Goal: Contribute content: Contribute content

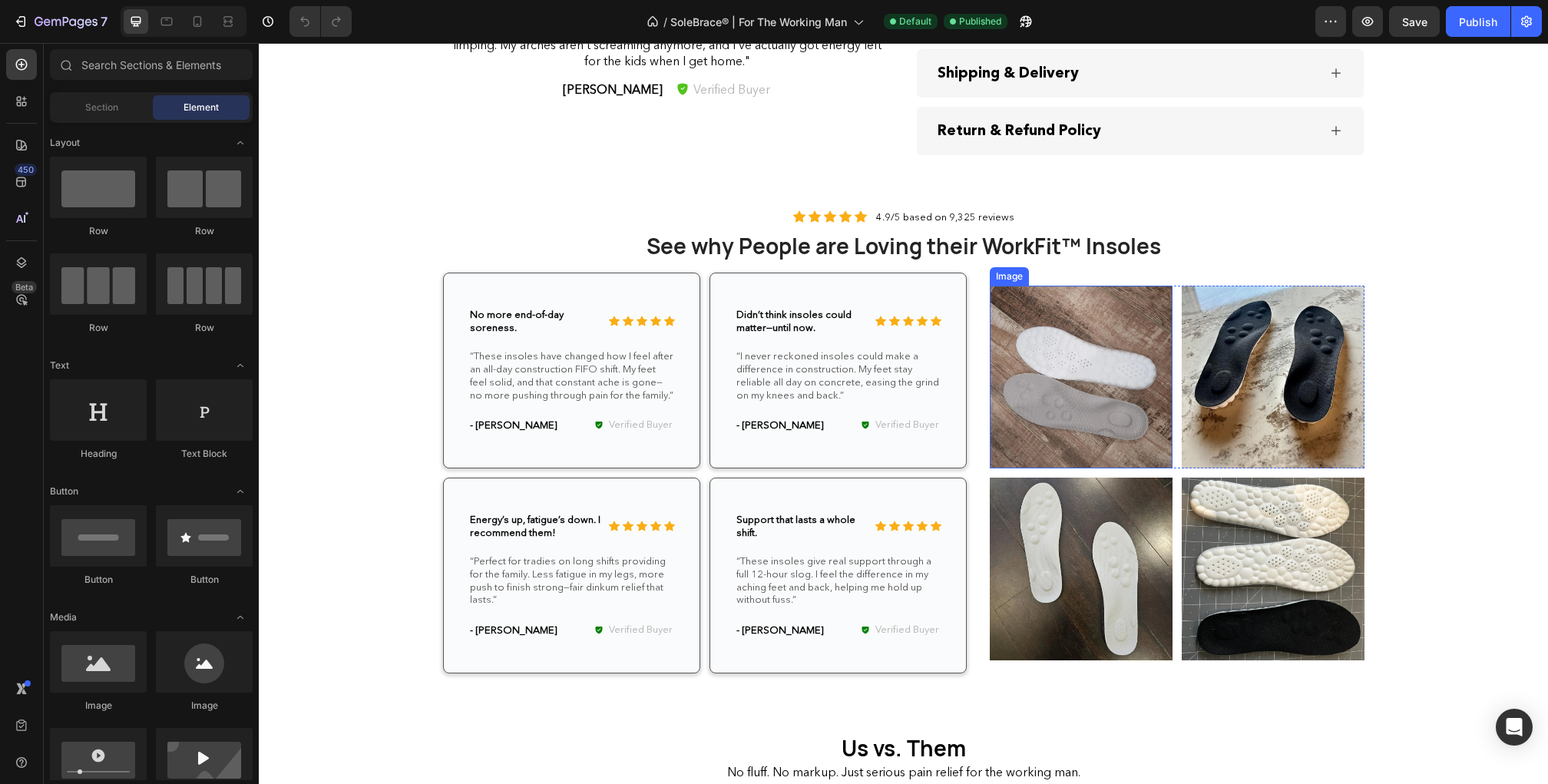
scroll to position [2726, 0]
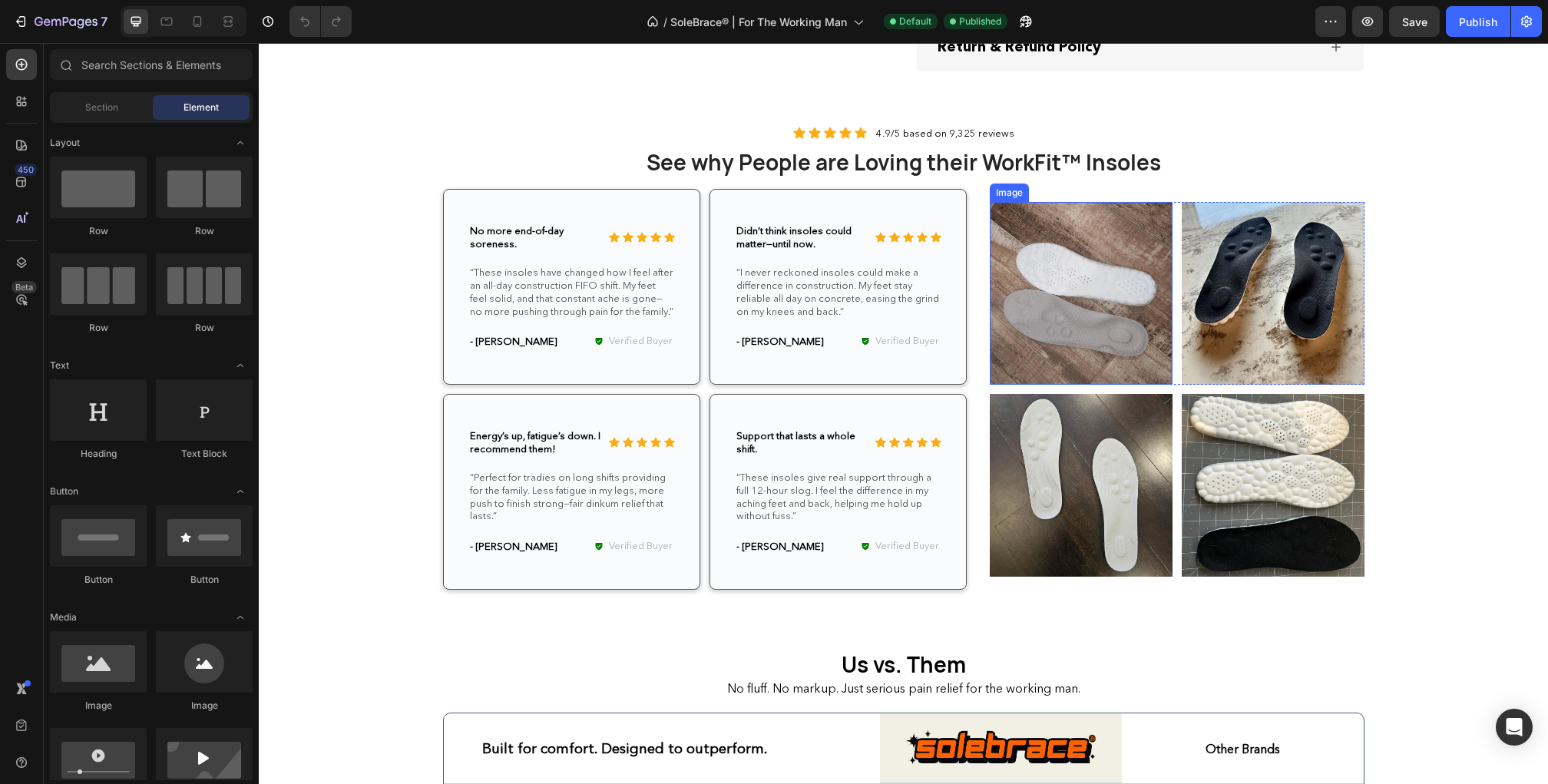
click at [1080, 324] on img at bounding box center [1081, 293] width 183 height 183
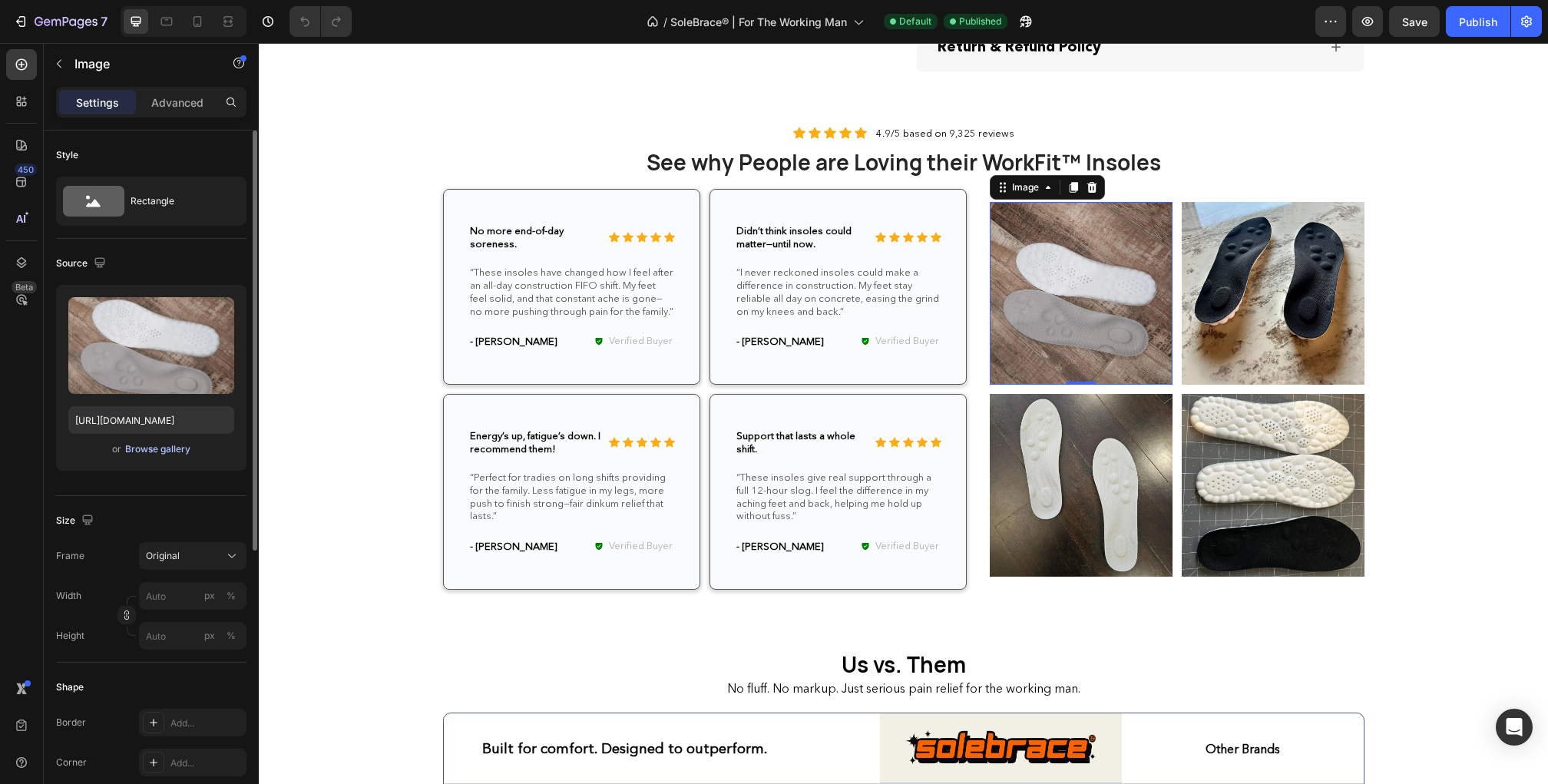
click at [158, 447] on div "Browse gallery" at bounding box center [157, 449] width 65 height 14
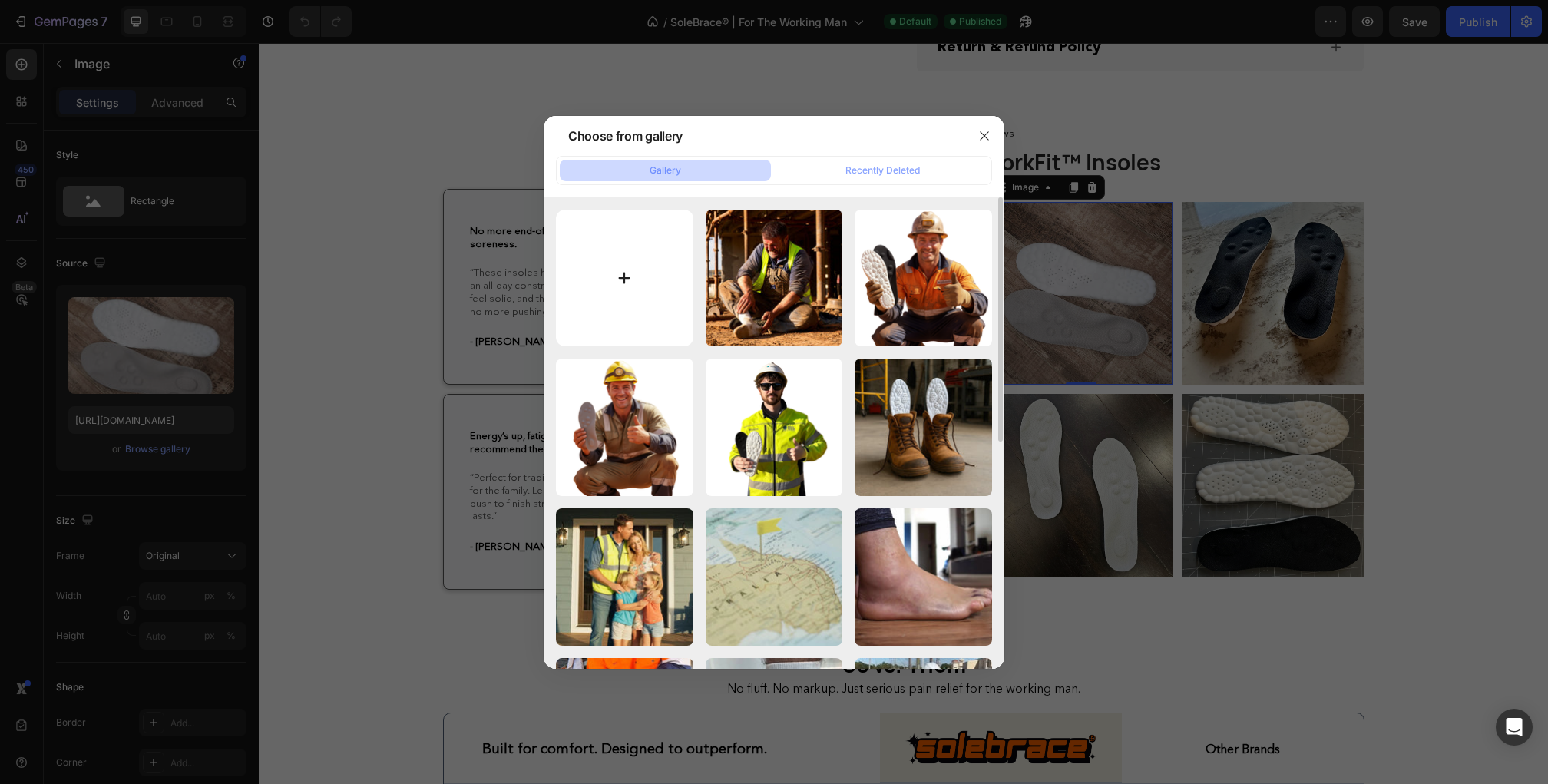
click at [603, 280] on input "file" at bounding box center [625, 278] width 137 height 137
type input "C:\fakepath\1.webp"
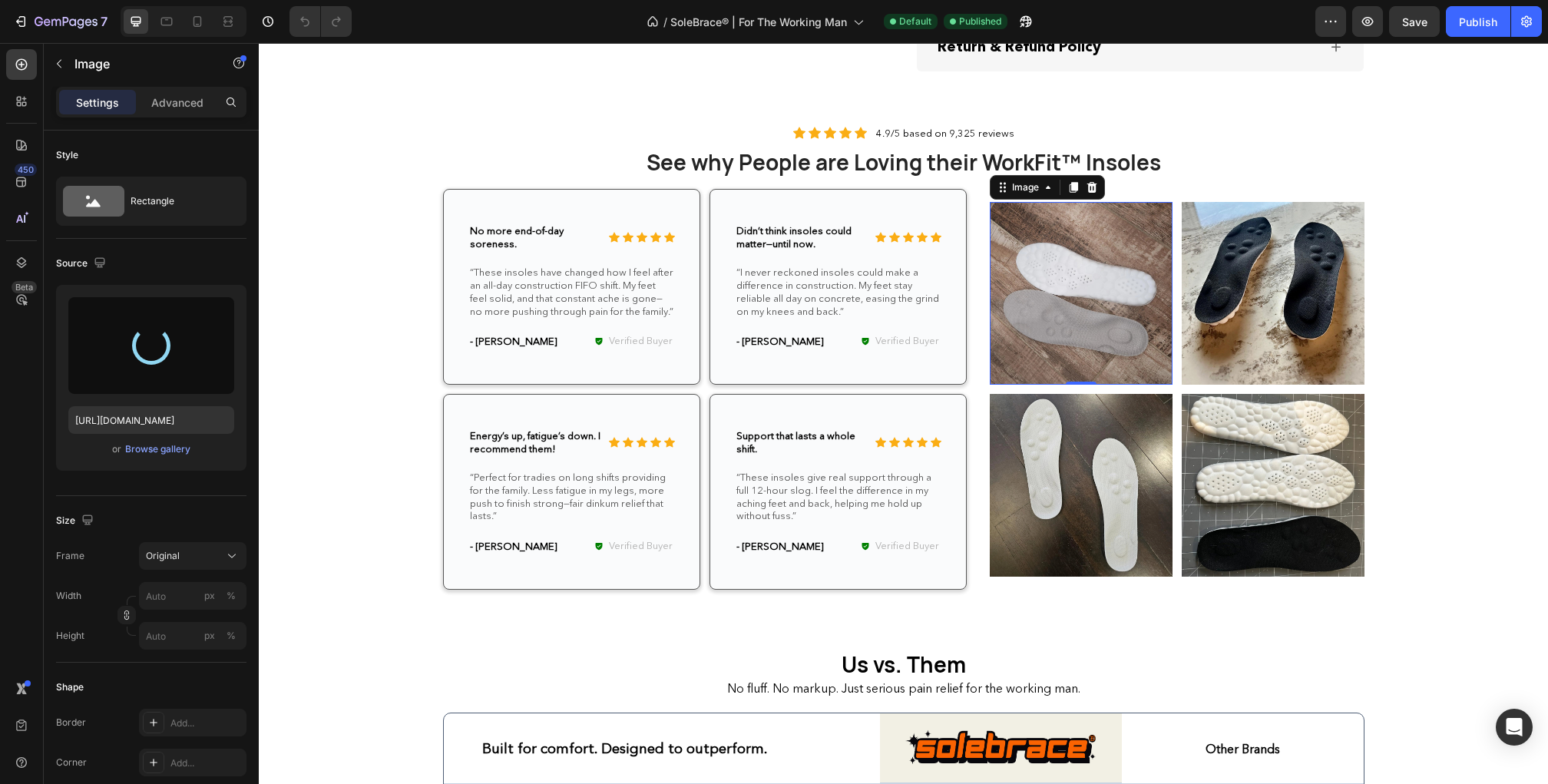
type input "[URL][DOMAIN_NAME]"
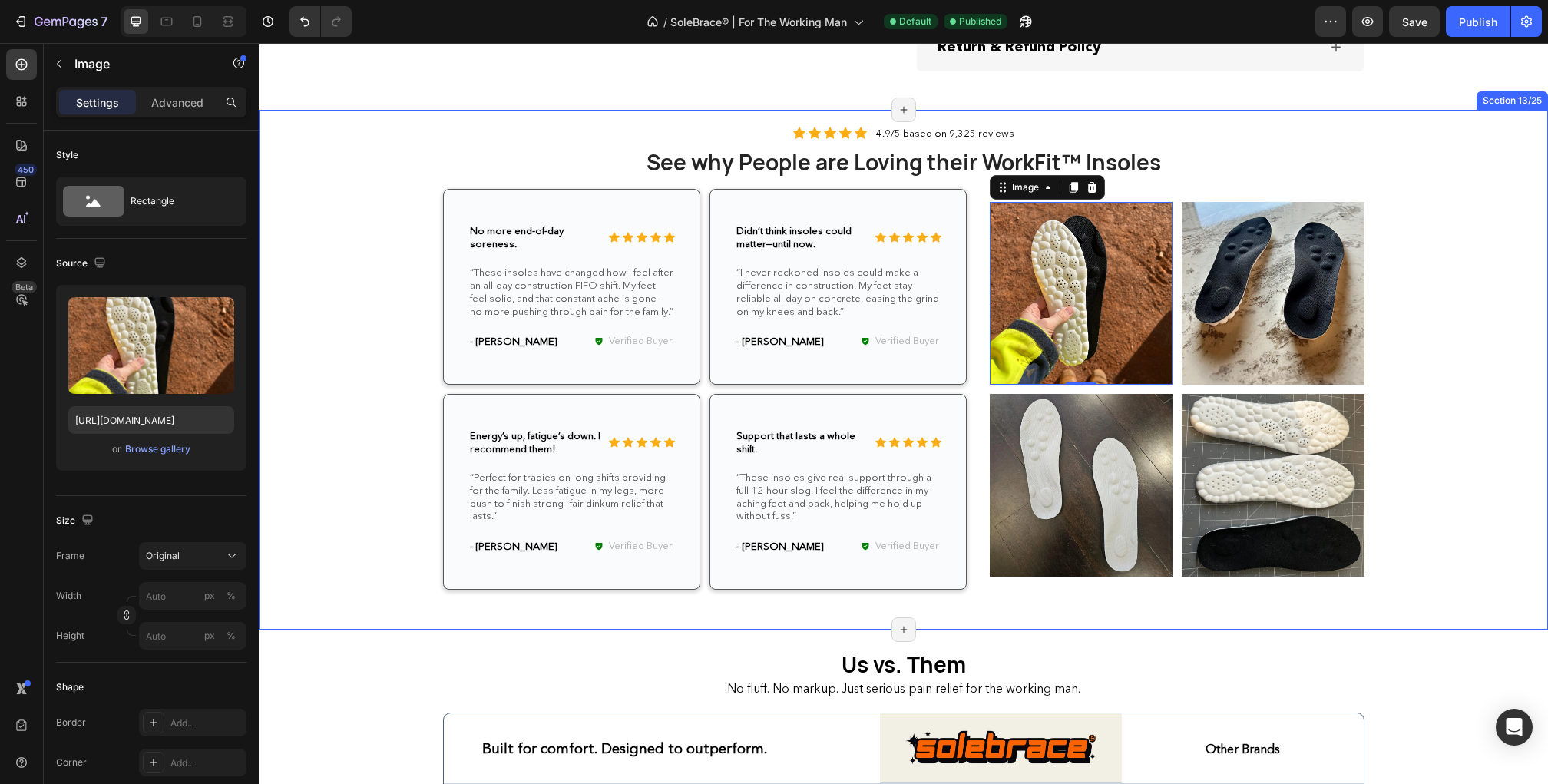
click at [1424, 432] on div "Icon Icon Icon Icon Icon Icon List 4.9/5 based on 9,325 reviews Text Block Row …" at bounding box center [903, 369] width 1266 height 489
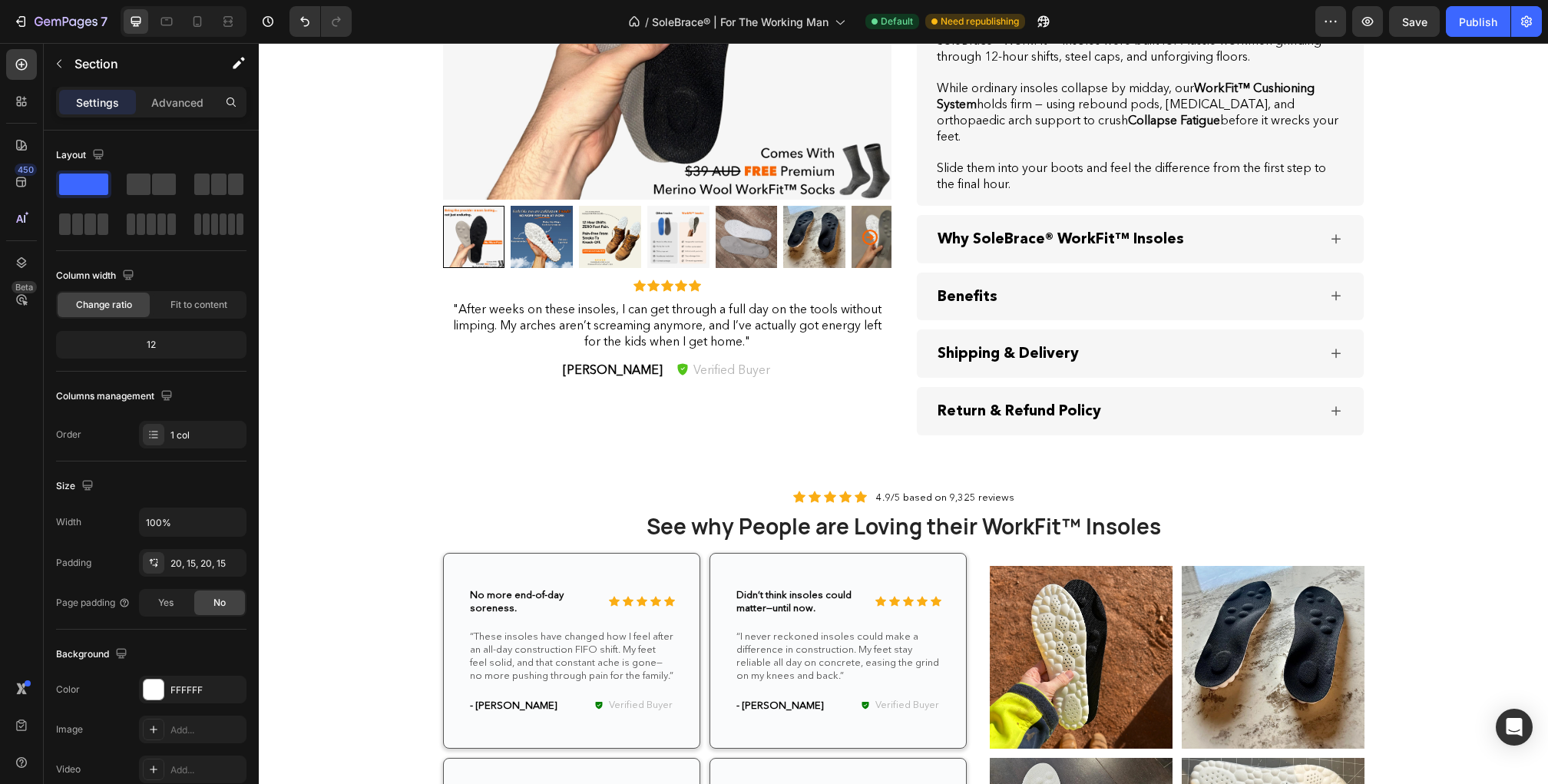
scroll to position [2361, 0]
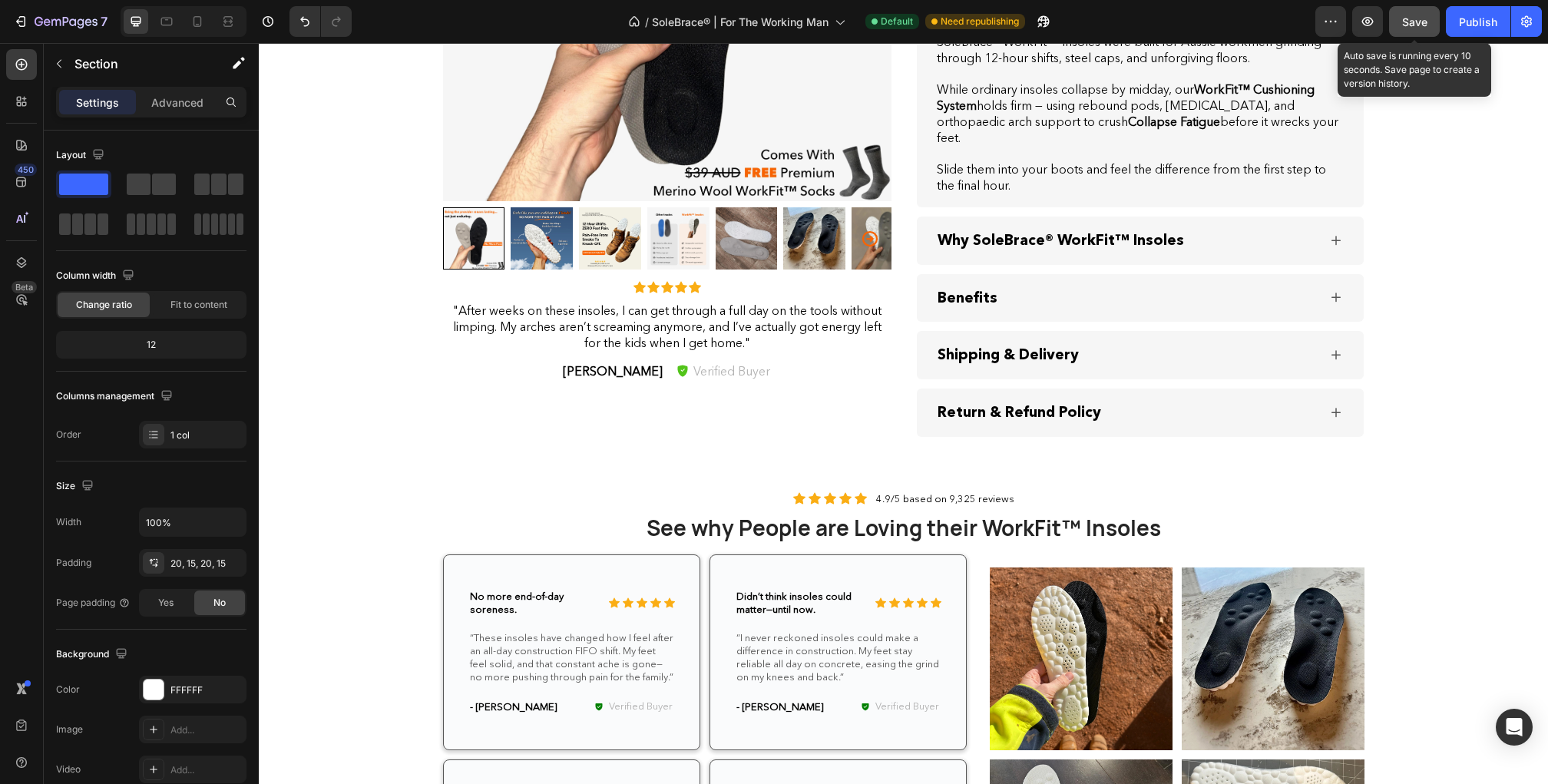
click at [1410, 17] on span "Save" at bounding box center [1414, 22] width 25 height 13
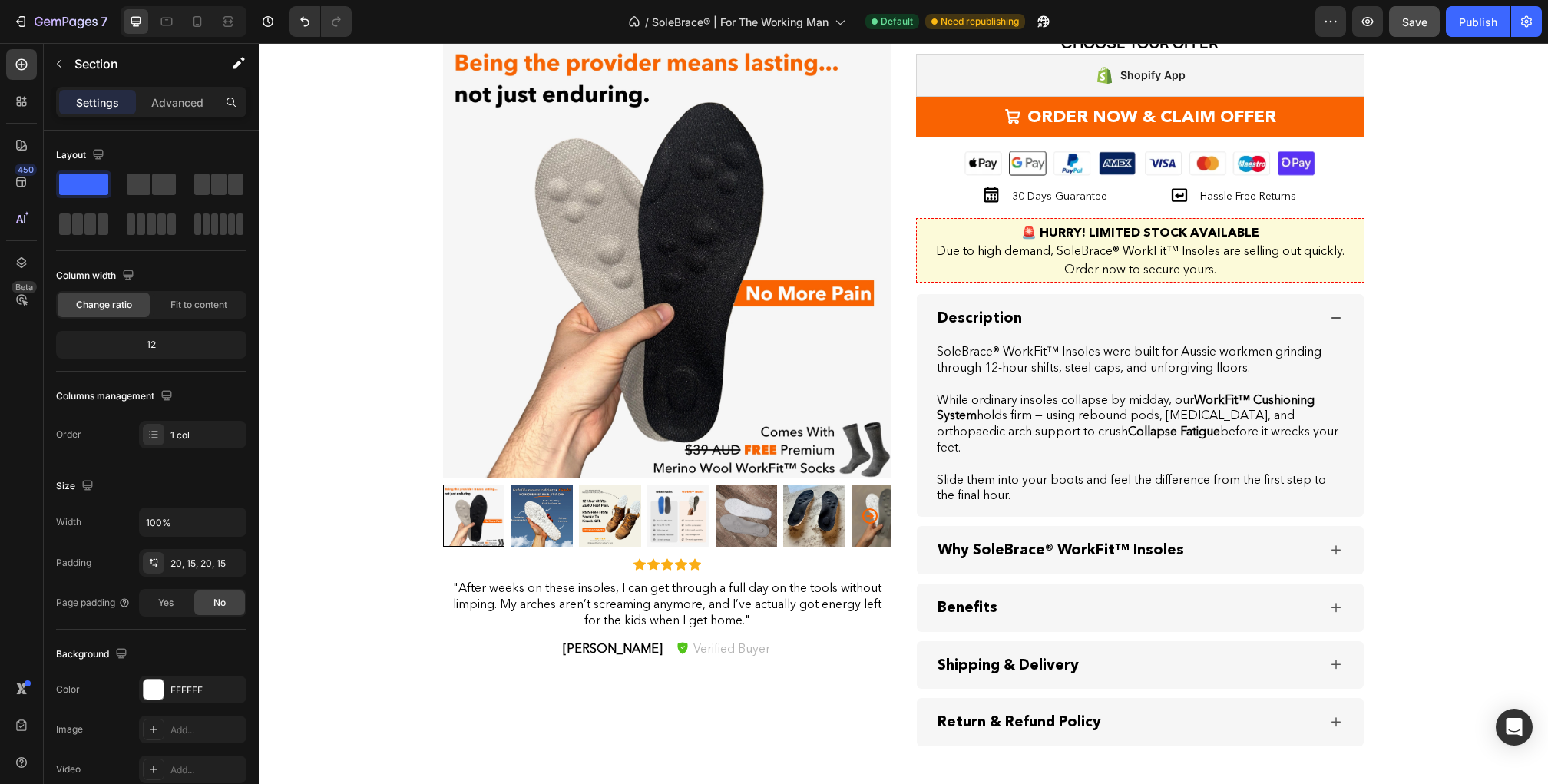
scroll to position [2204, 0]
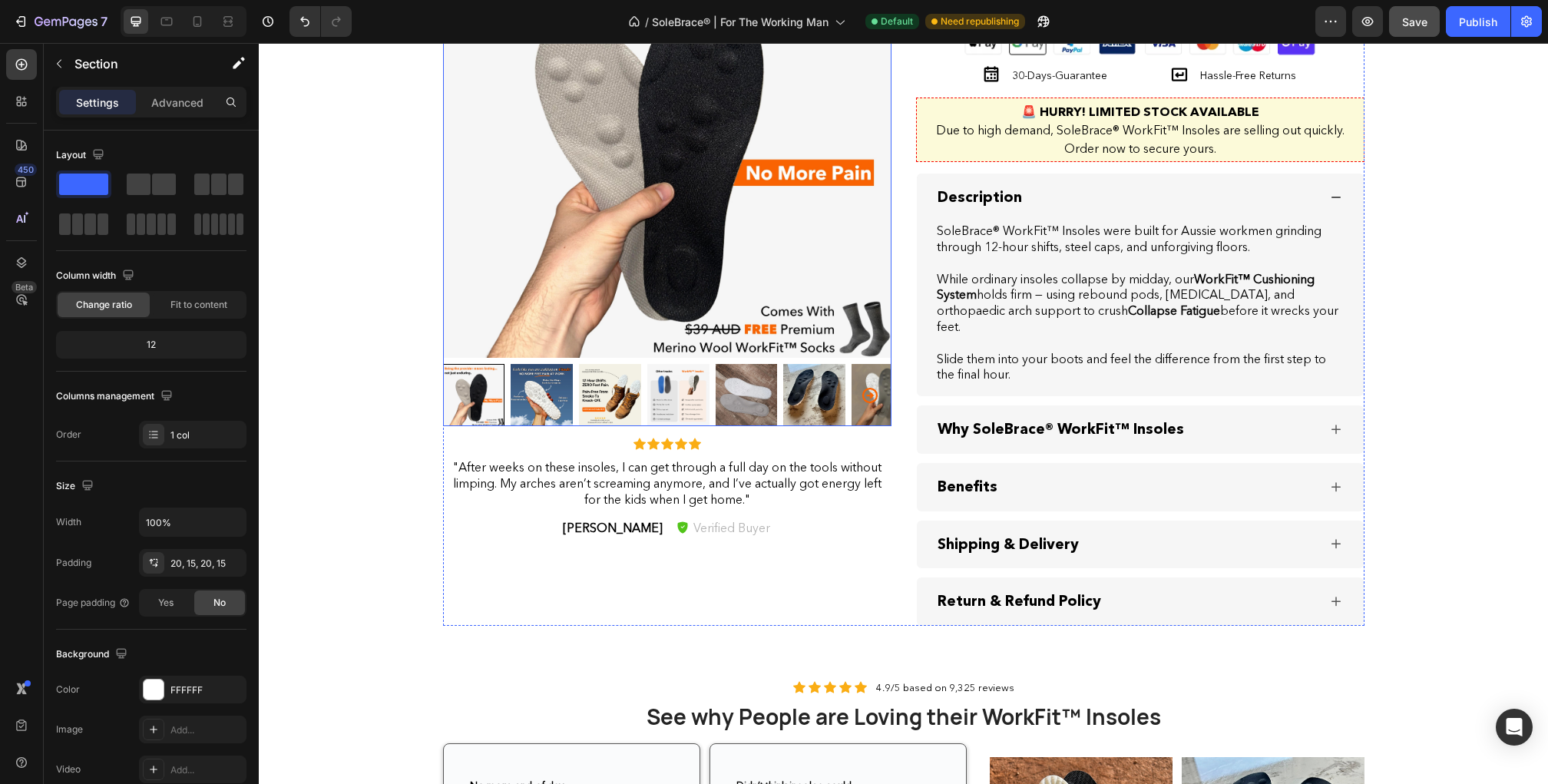
click at [871, 392] on icon "Carousel Next Arrow" at bounding box center [869, 395] width 18 height 18
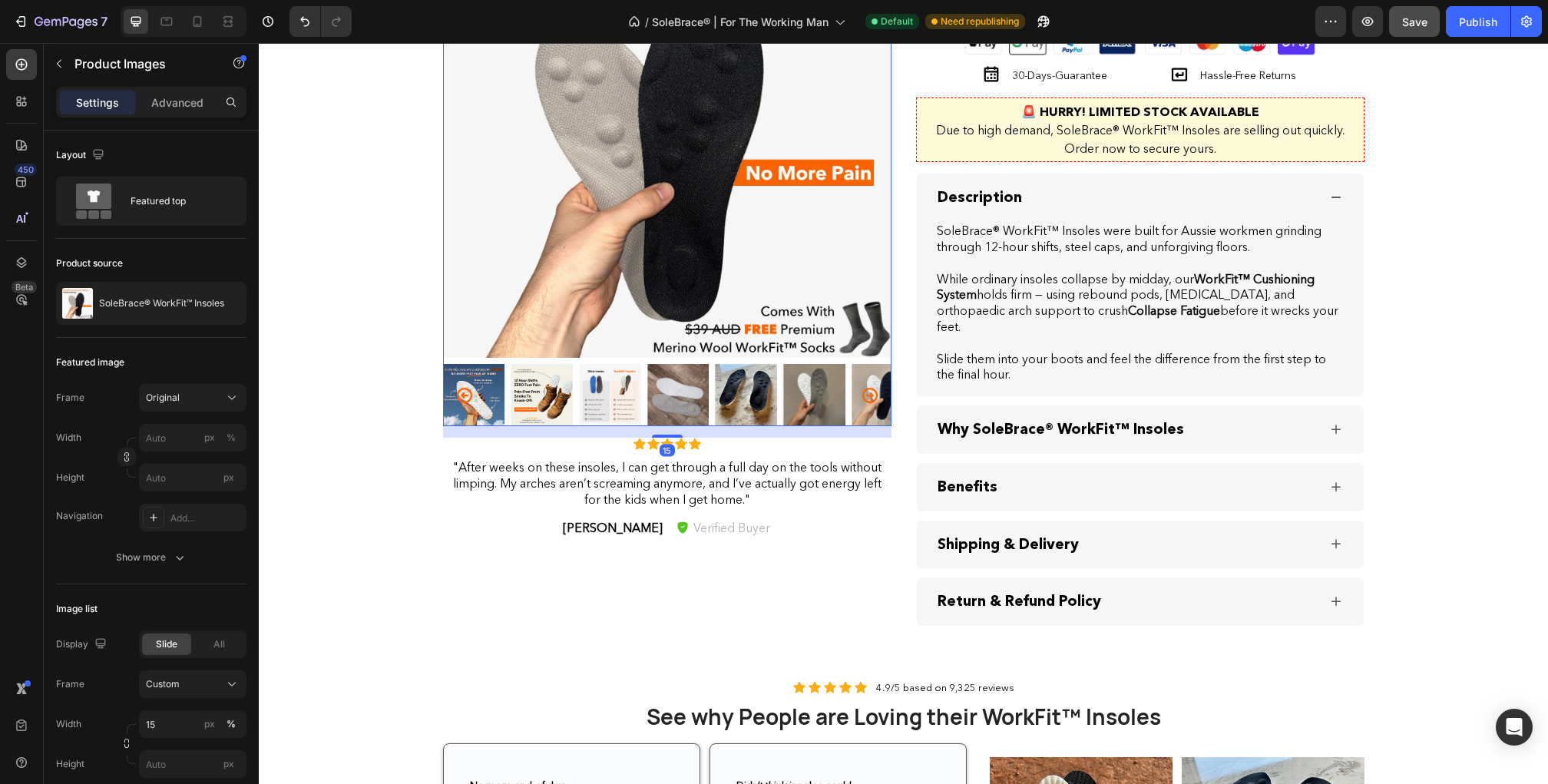
click at [871, 392] on icon "Carousel Next Arrow" at bounding box center [869, 395] width 18 height 18
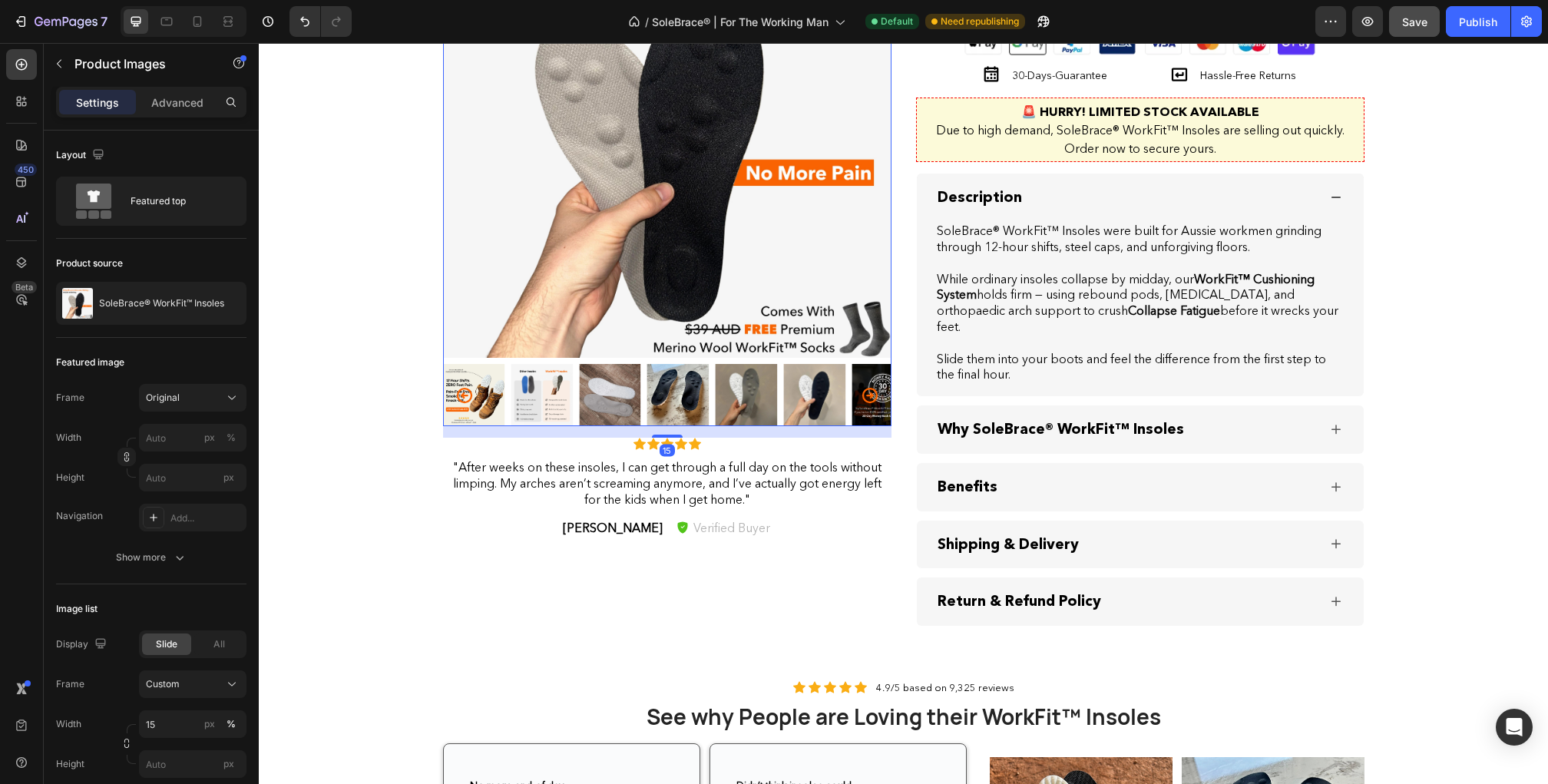
click at [871, 392] on icon "Carousel Next Arrow" at bounding box center [869, 395] width 18 height 18
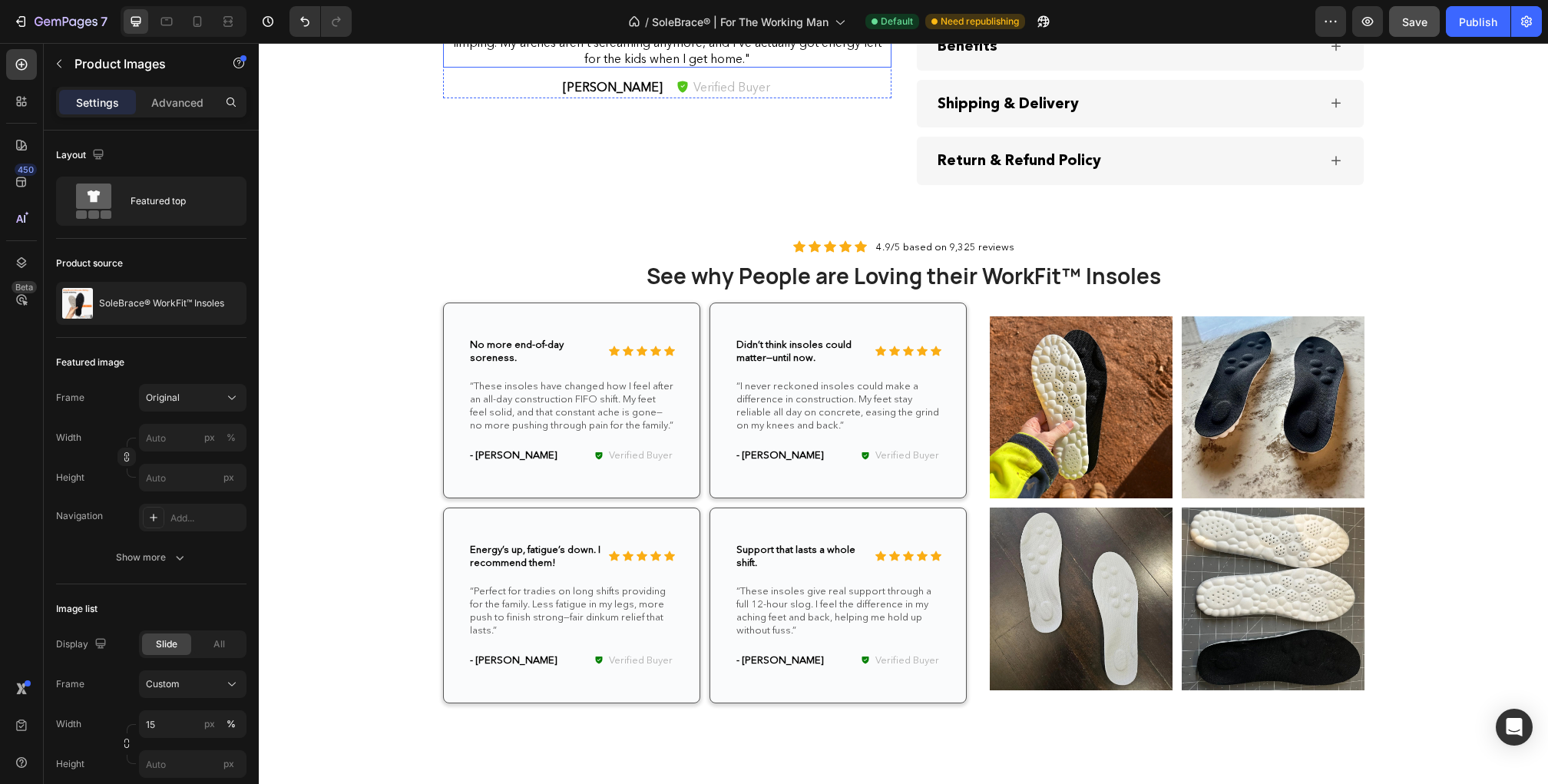
scroll to position [2686, 0]
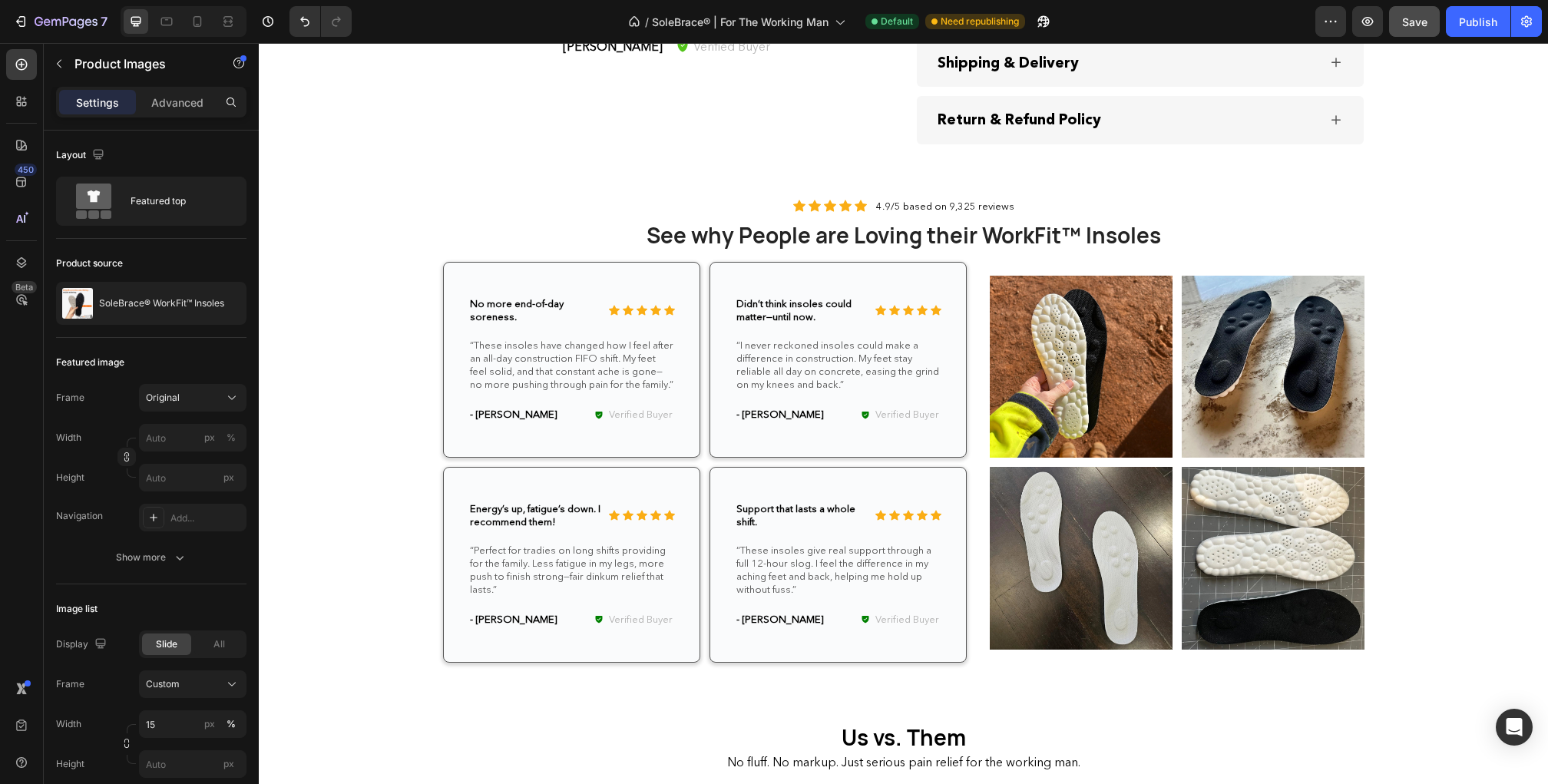
click at [1264, 595] on img at bounding box center [1273, 558] width 183 height 183
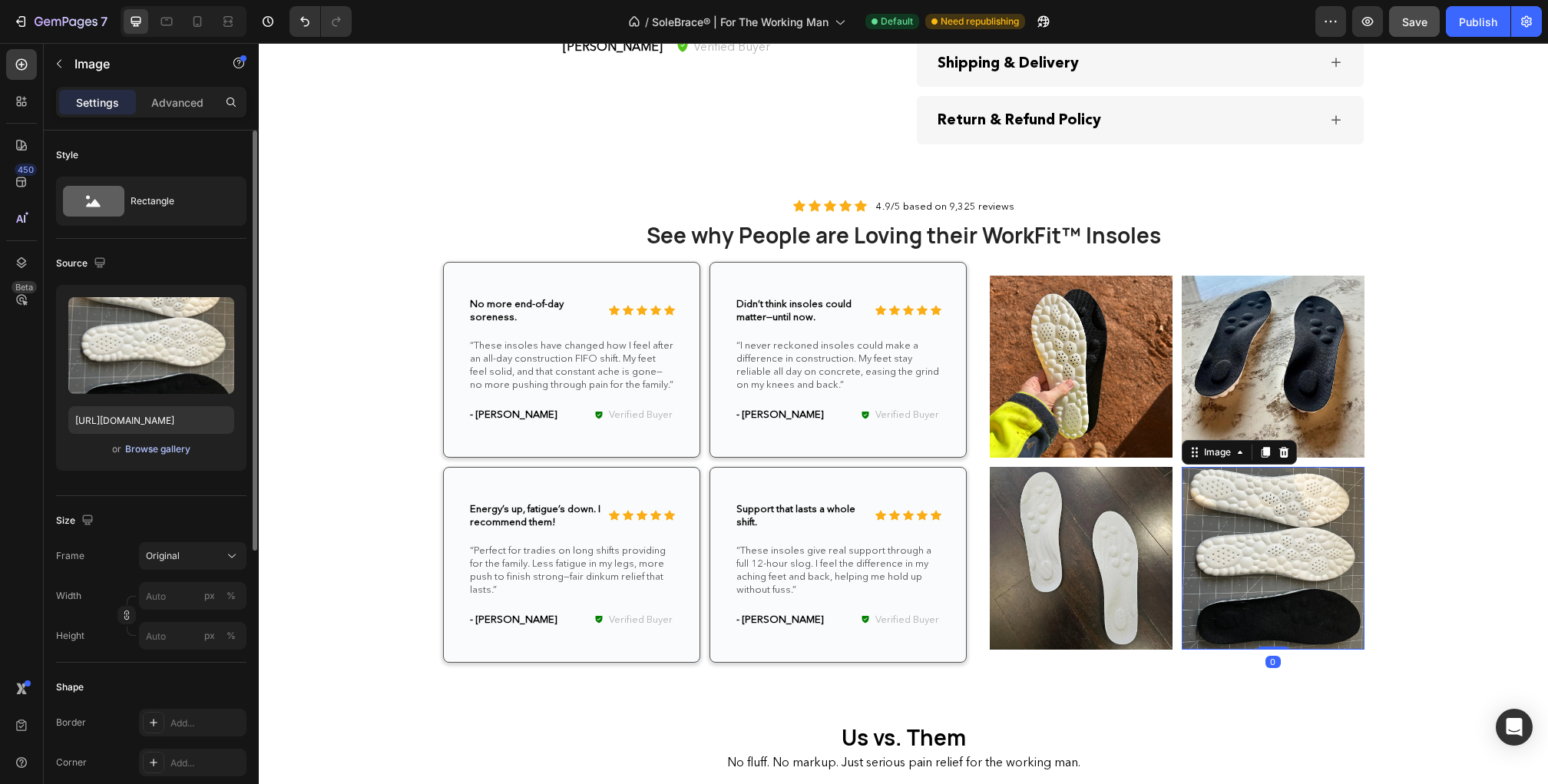
click at [143, 452] on div "Browse gallery" at bounding box center [157, 449] width 65 height 14
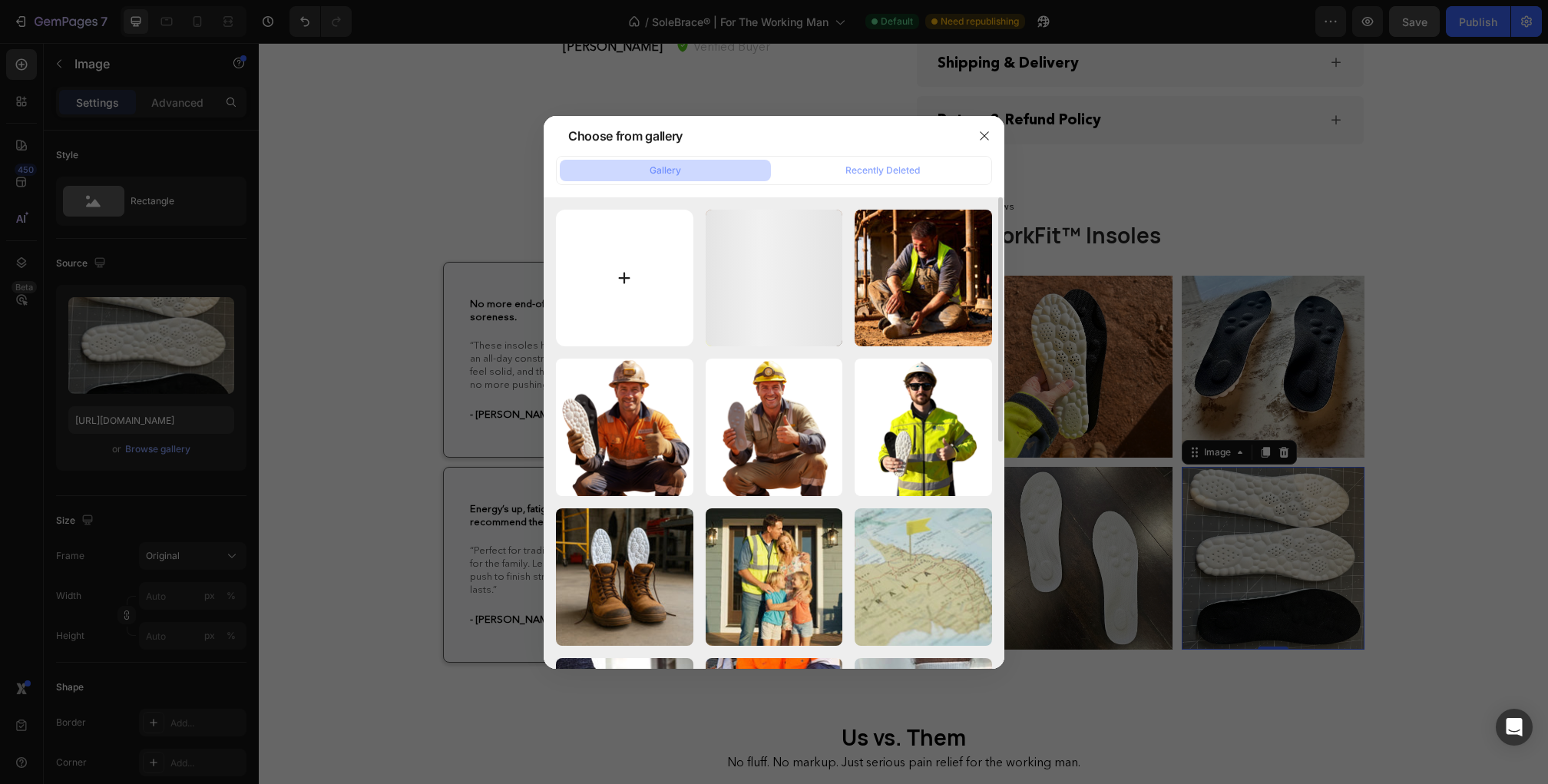
click at [607, 280] on input "file" at bounding box center [625, 278] width 137 height 137
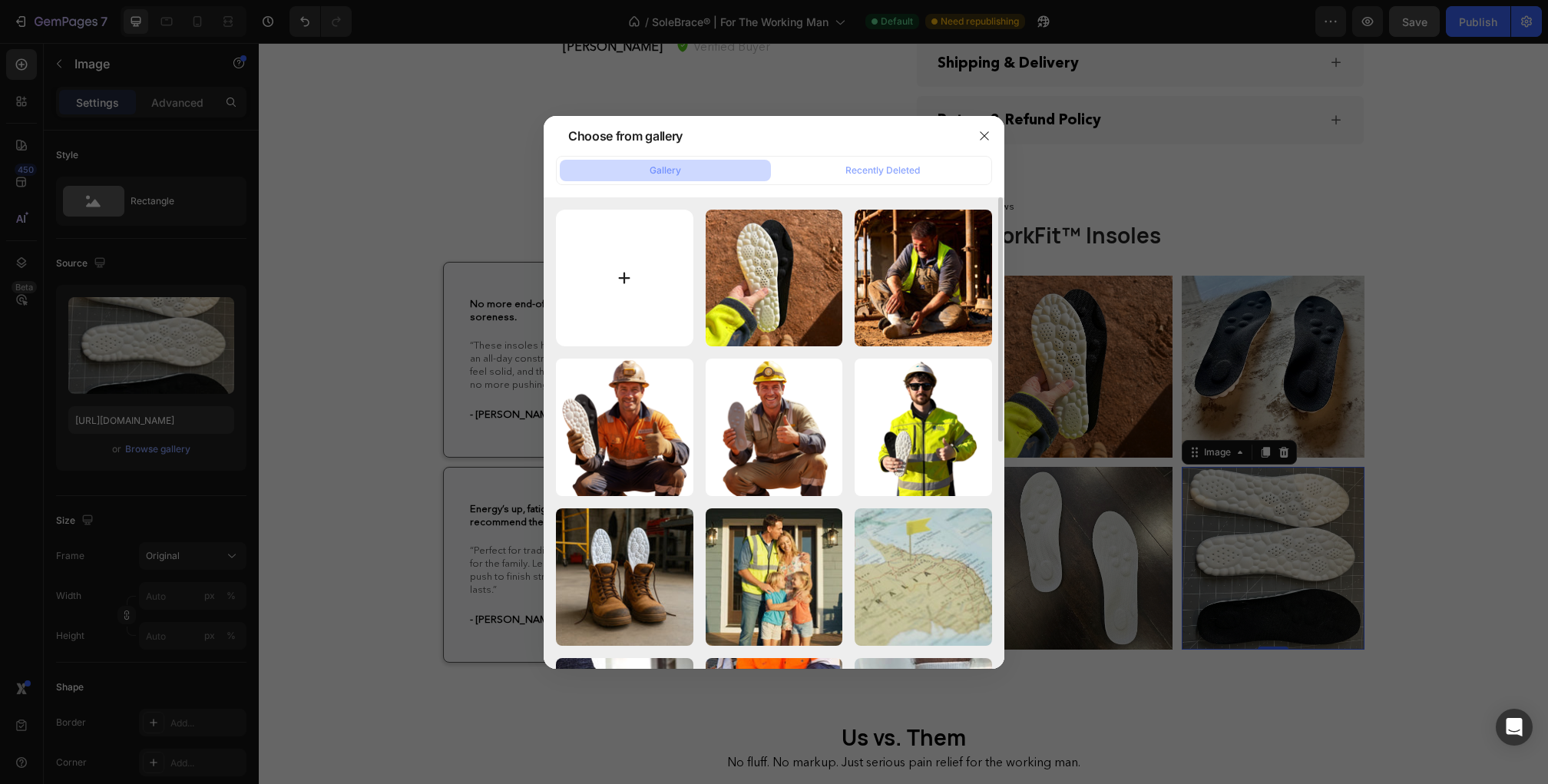
type input "C:\fakepath\r.webp"
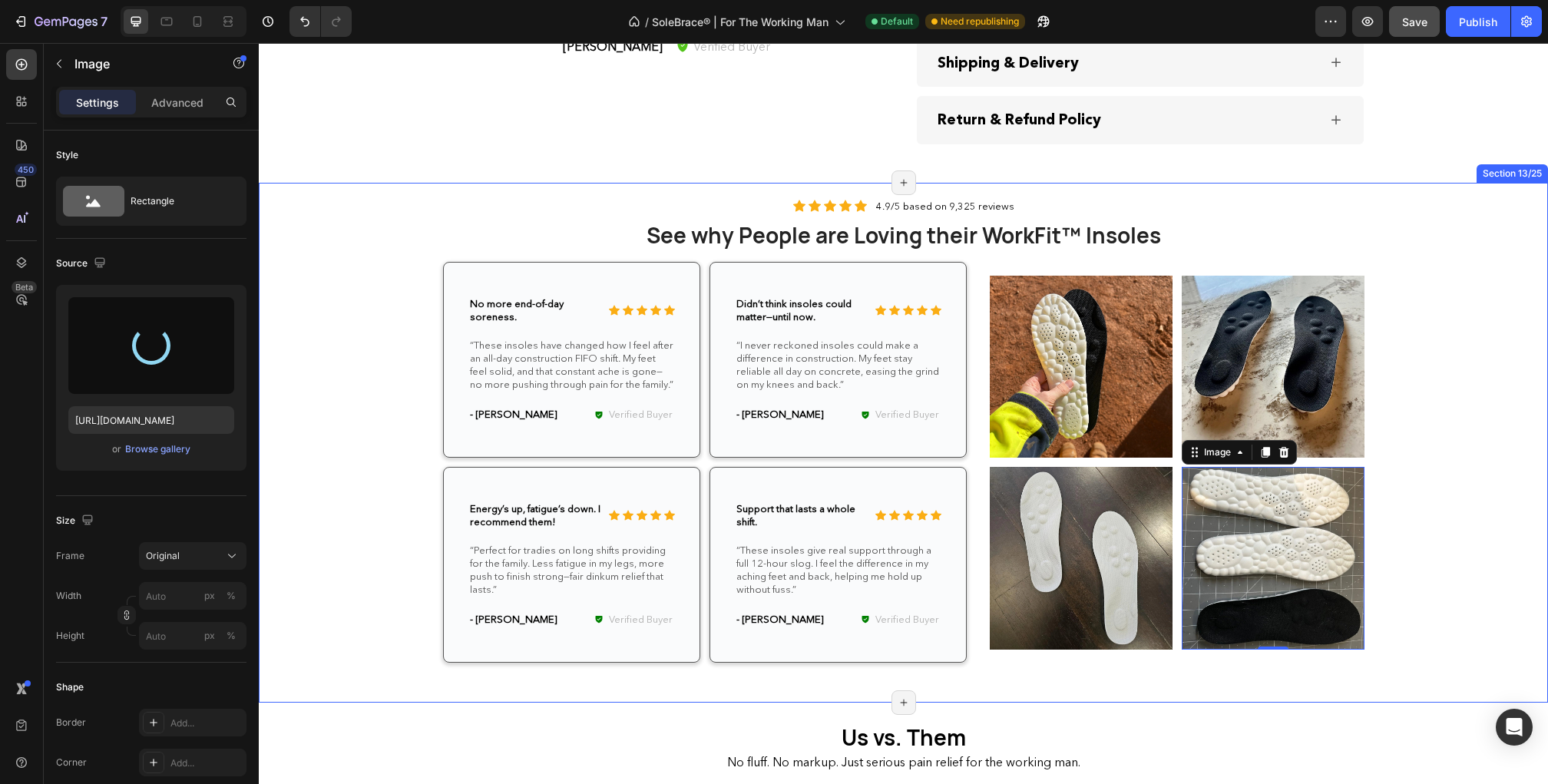
type input "[URL][DOMAIN_NAME]"
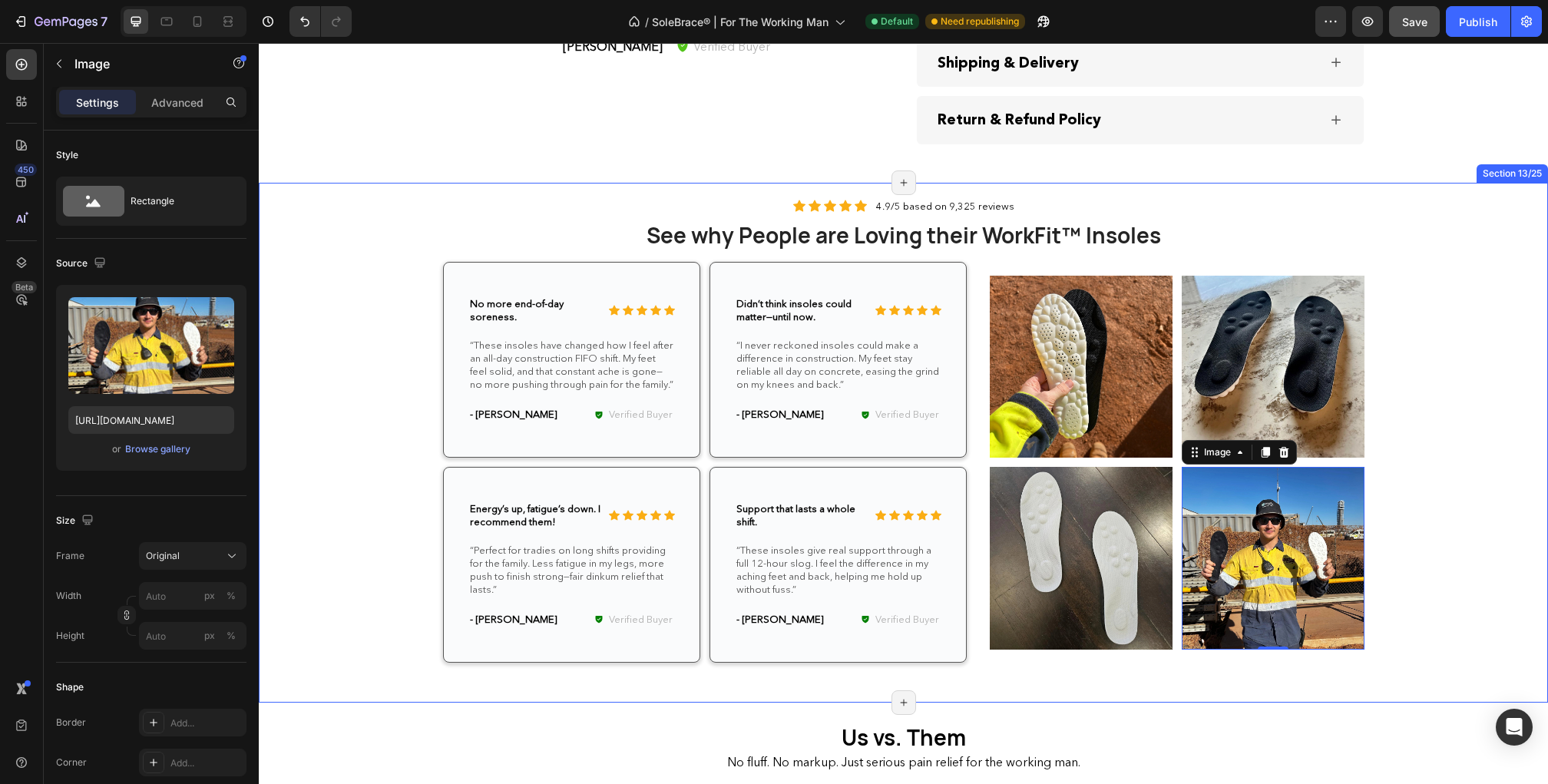
click at [1457, 497] on div "Icon Icon Icon Icon Icon Icon List 4.9/5 based on 9,325 reviews Text Block Row …" at bounding box center [903, 442] width 1266 height 489
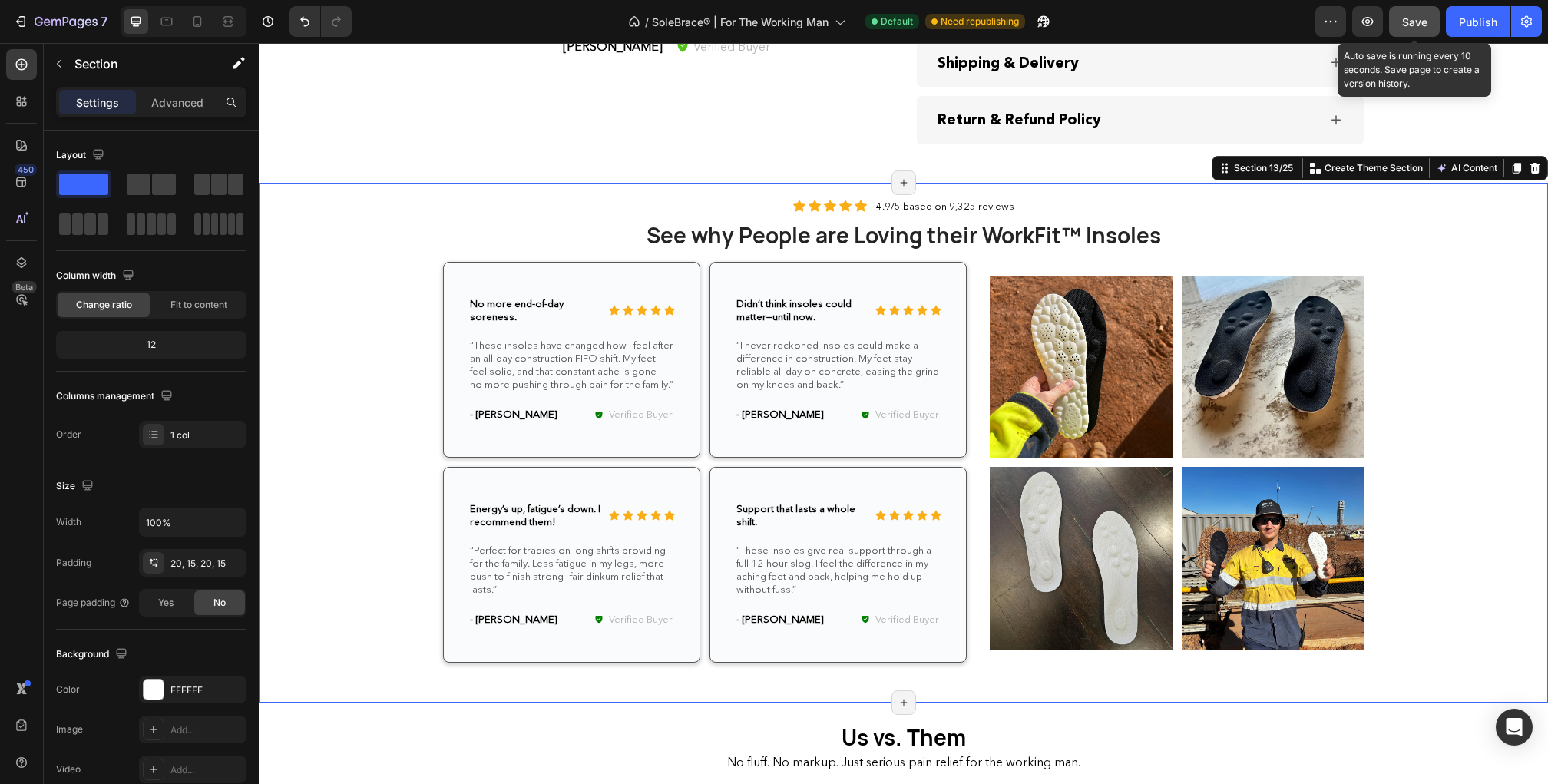
click at [1404, 24] on span "Save" at bounding box center [1414, 22] width 25 height 13
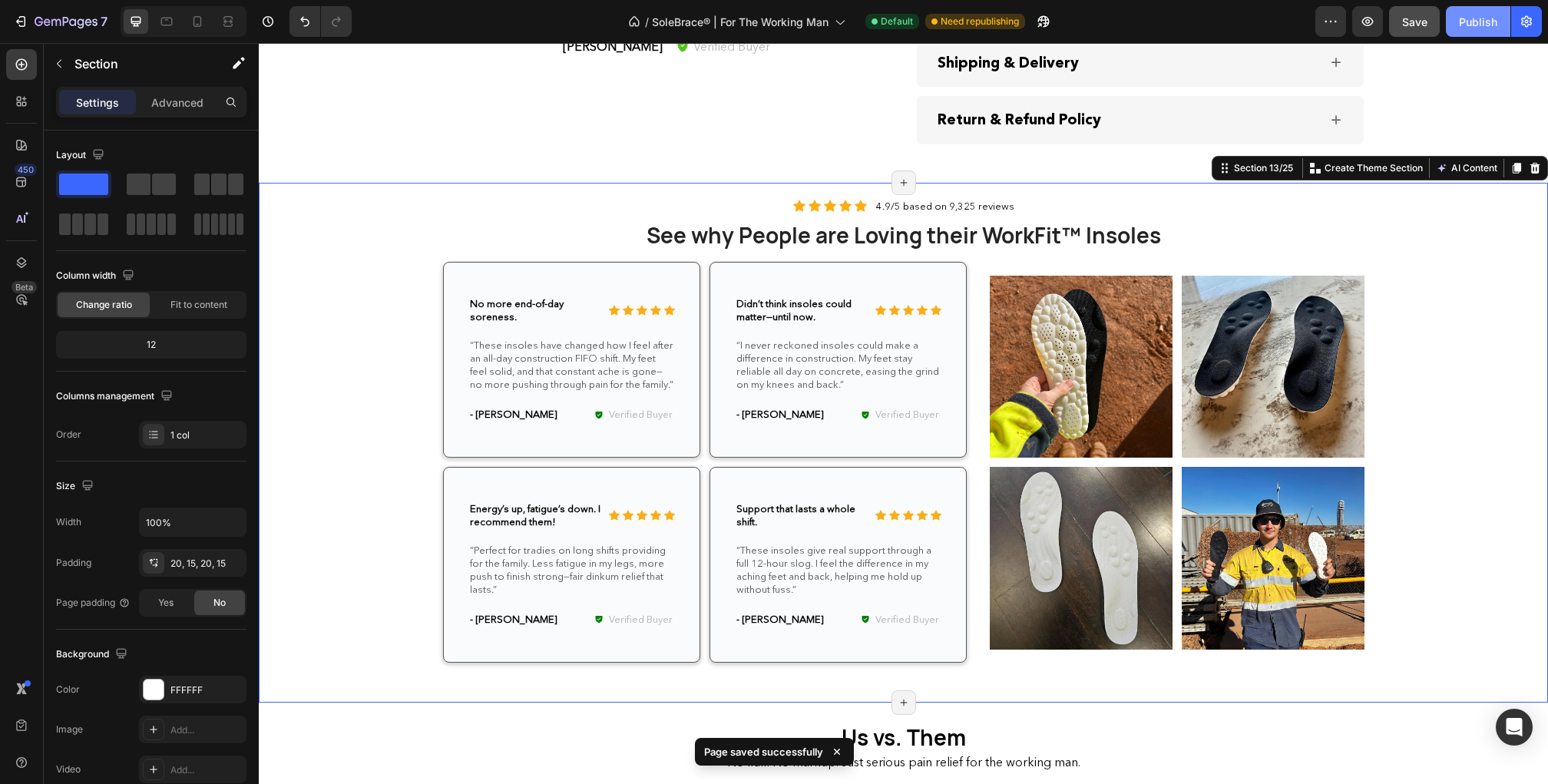
click at [1478, 32] on button "Publish" at bounding box center [1478, 21] width 64 height 30
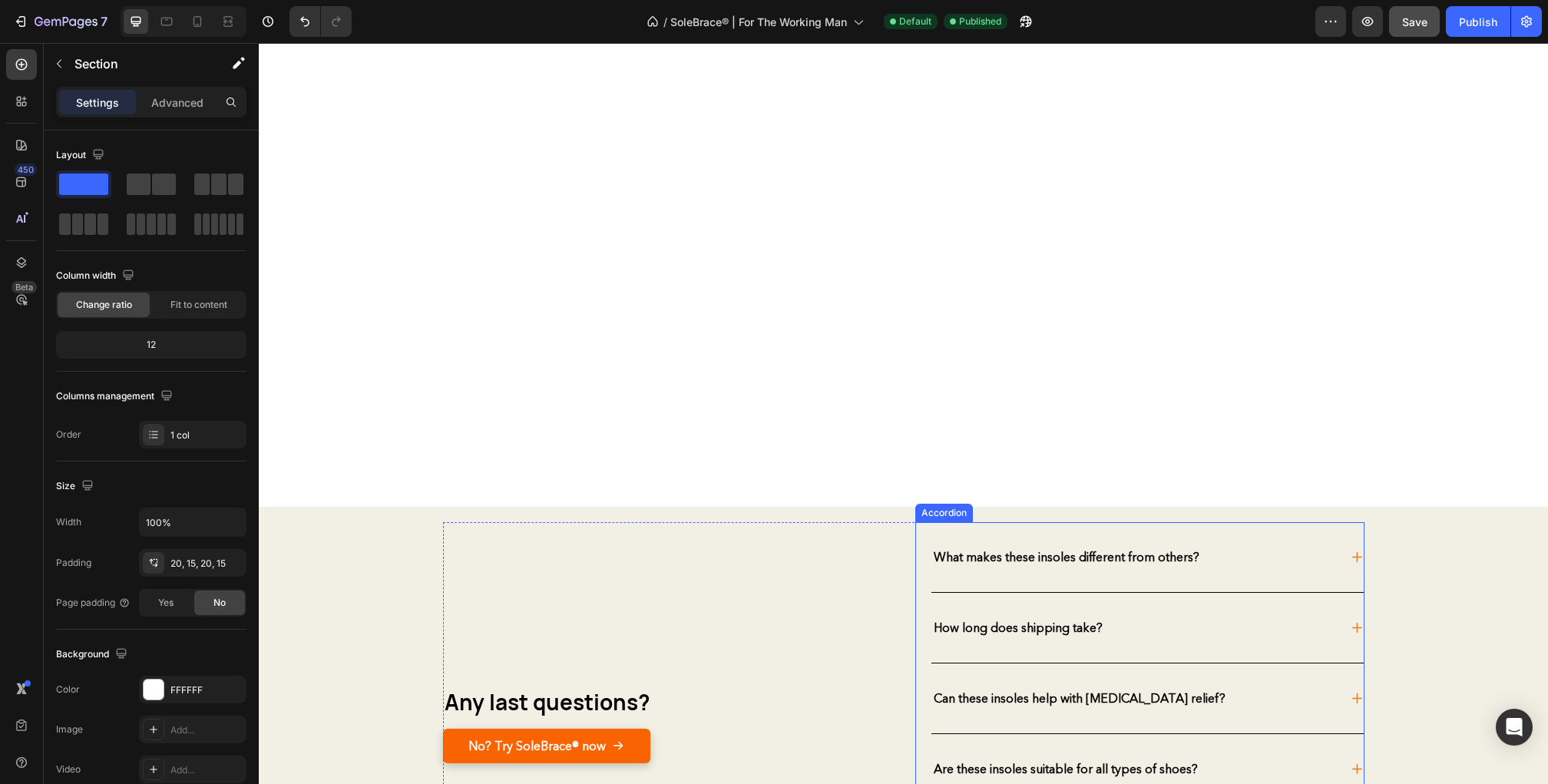
scroll to position [4678, 0]
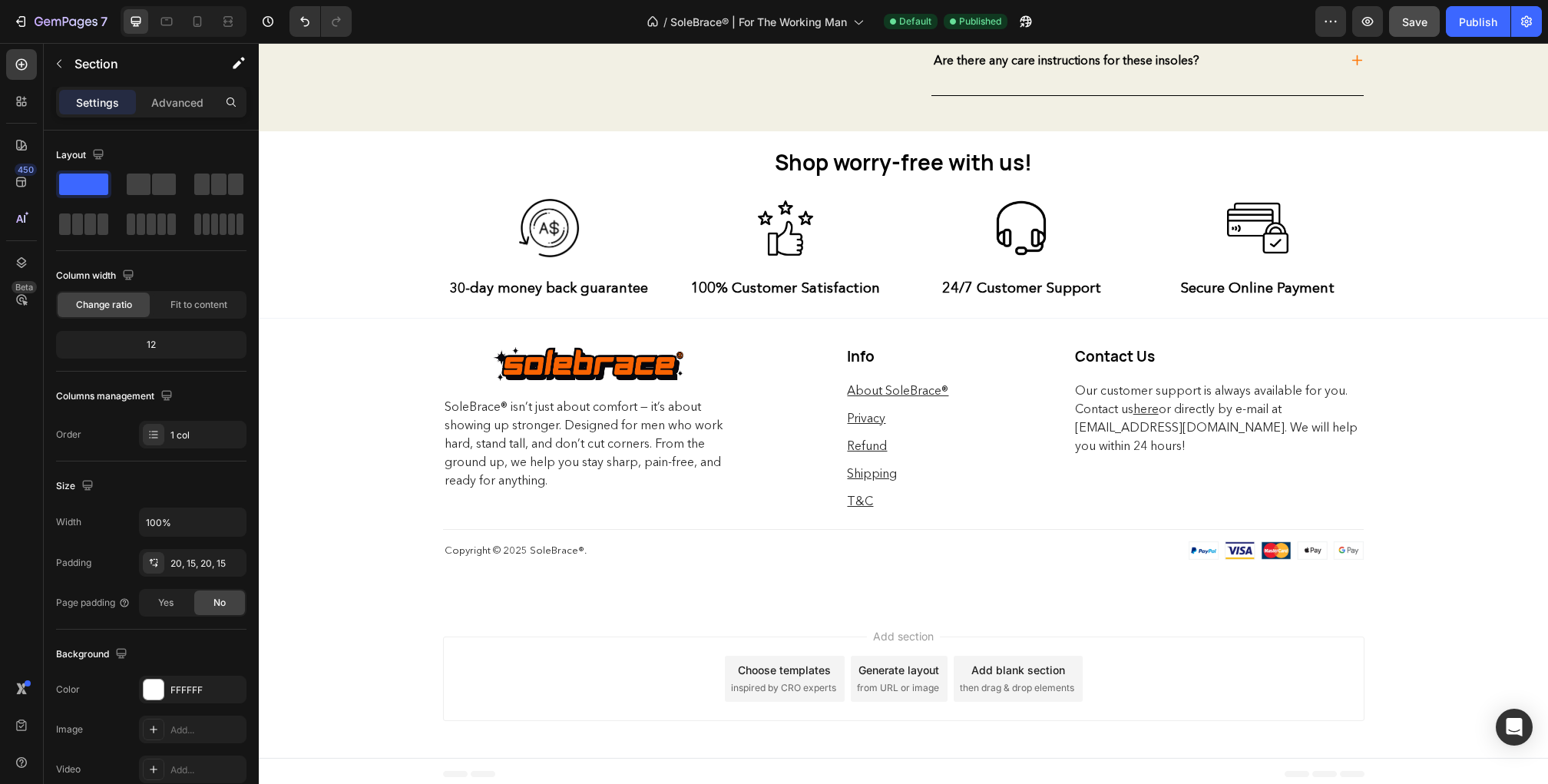
click at [1438, 664] on div "Add section Choose templates inspired by CRO experts Generate layout from URL o…" at bounding box center [903, 681] width 1289 height 152
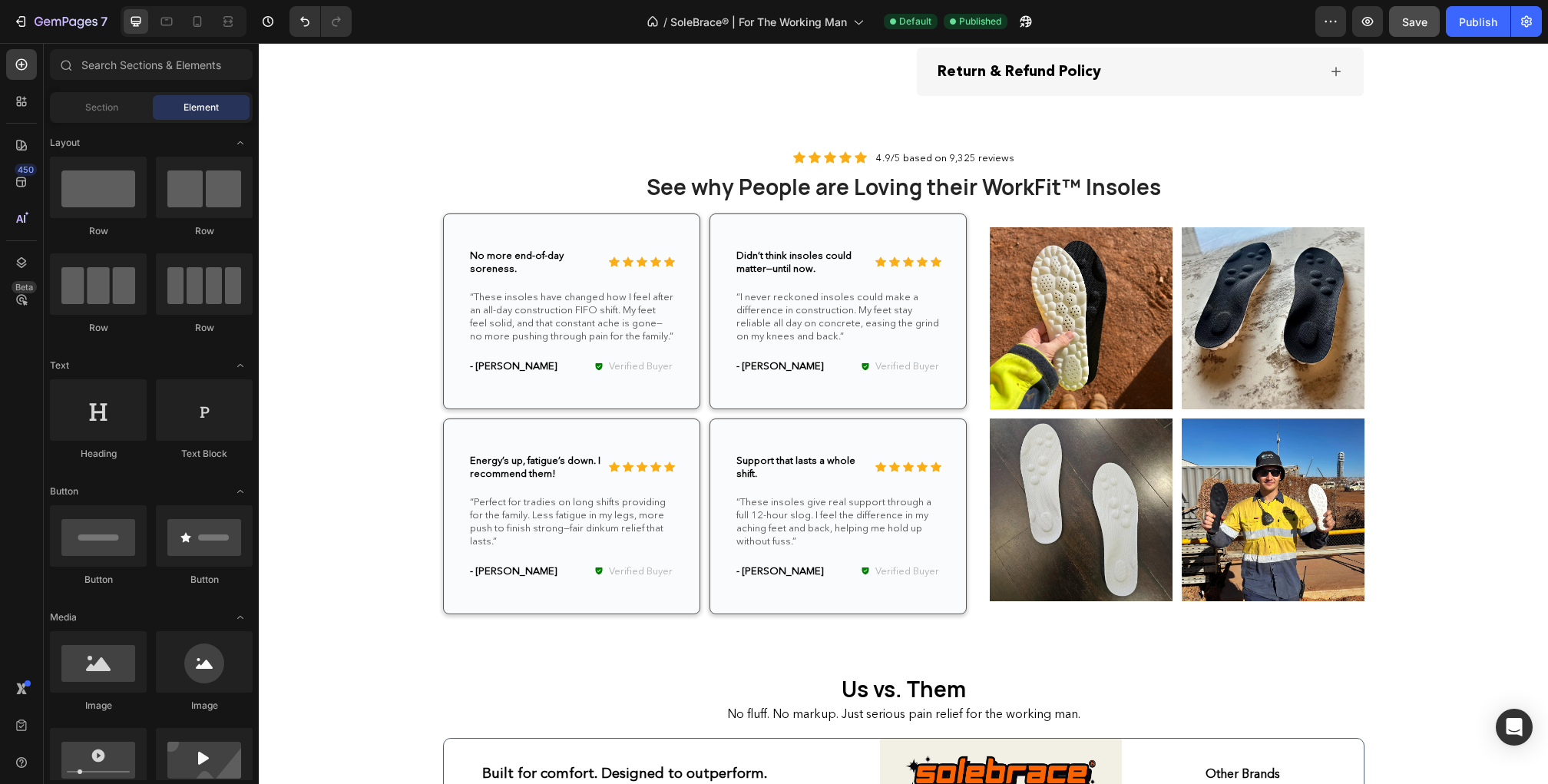
scroll to position [2746, 0]
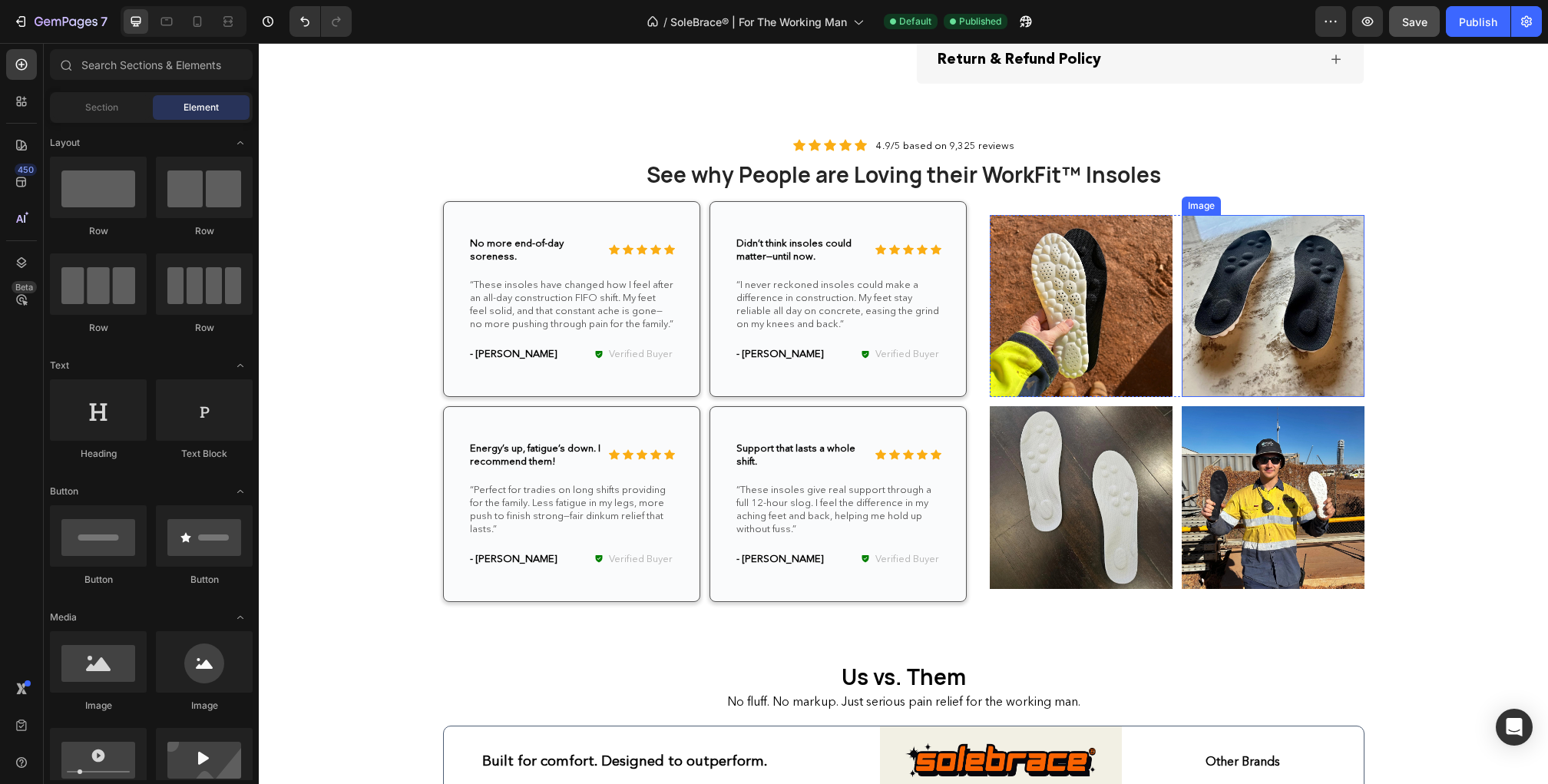
click at [1205, 317] on img at bounding box center [1273, 306] width 183 height 183
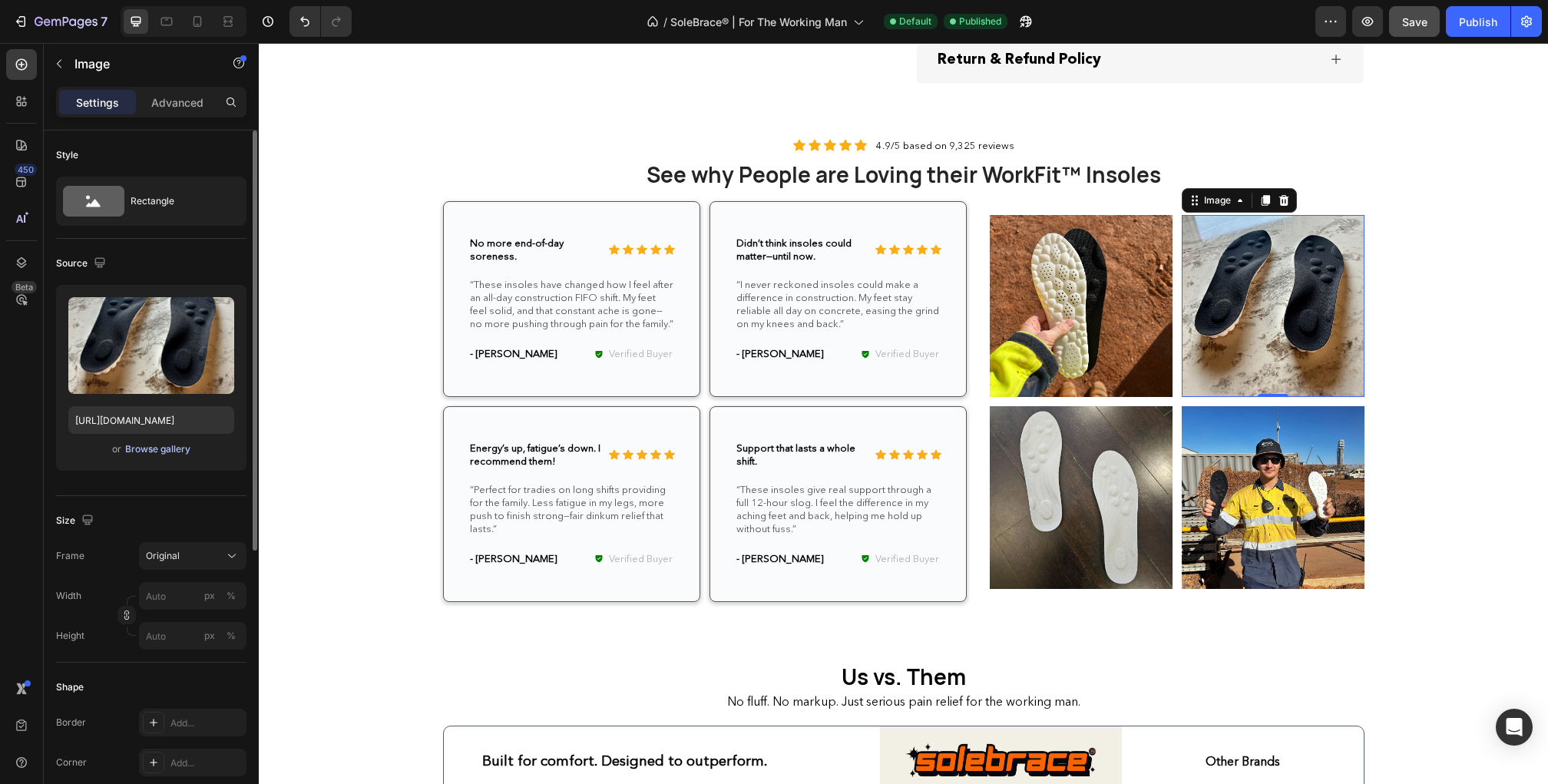
click at [174, 454] on div "Browse gallery" at bounding box center [157, 449] width 65 height 14
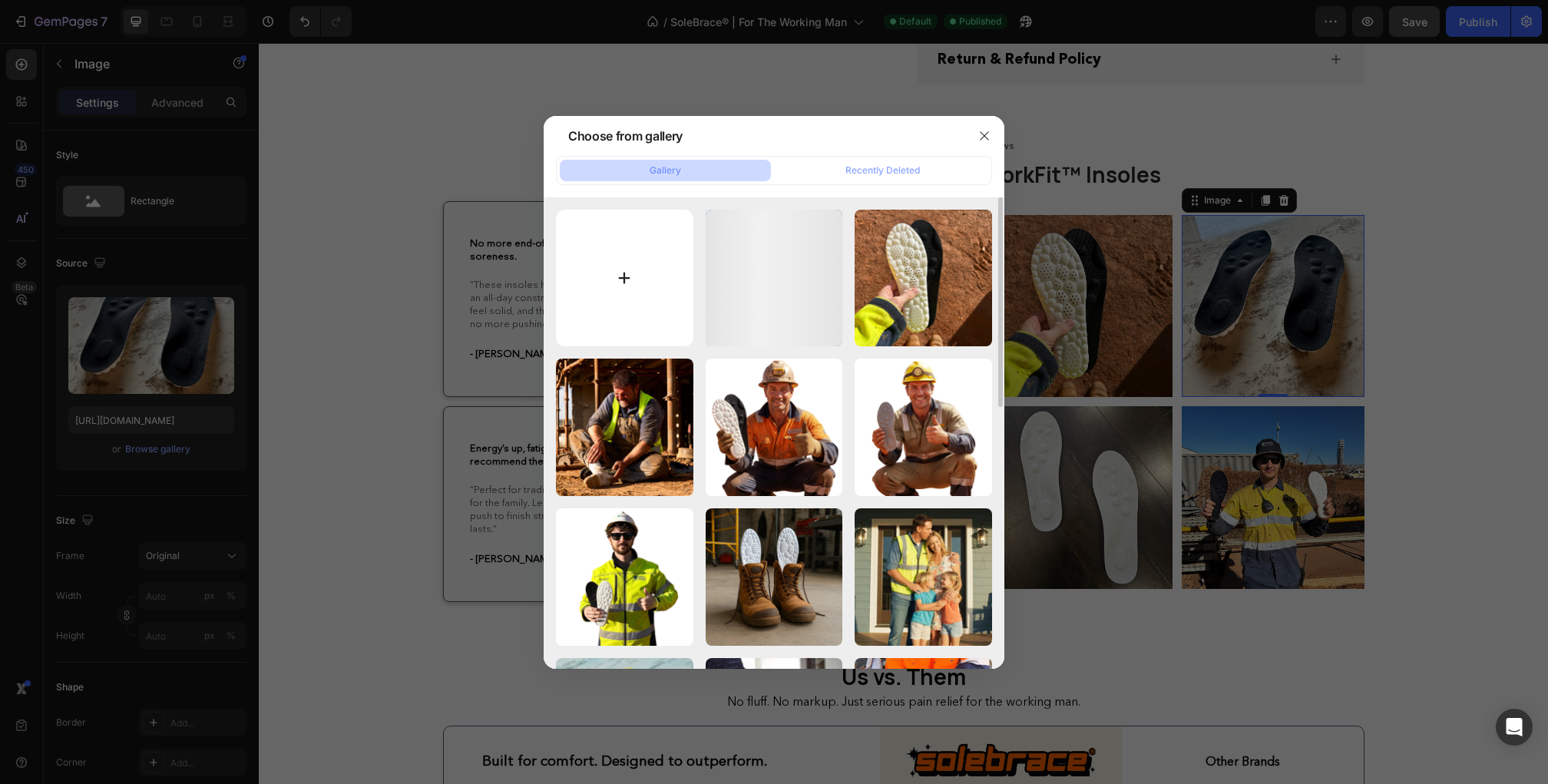
click at [610, 280] on input "file" at bounding box center [625, 278] width 137 height 137
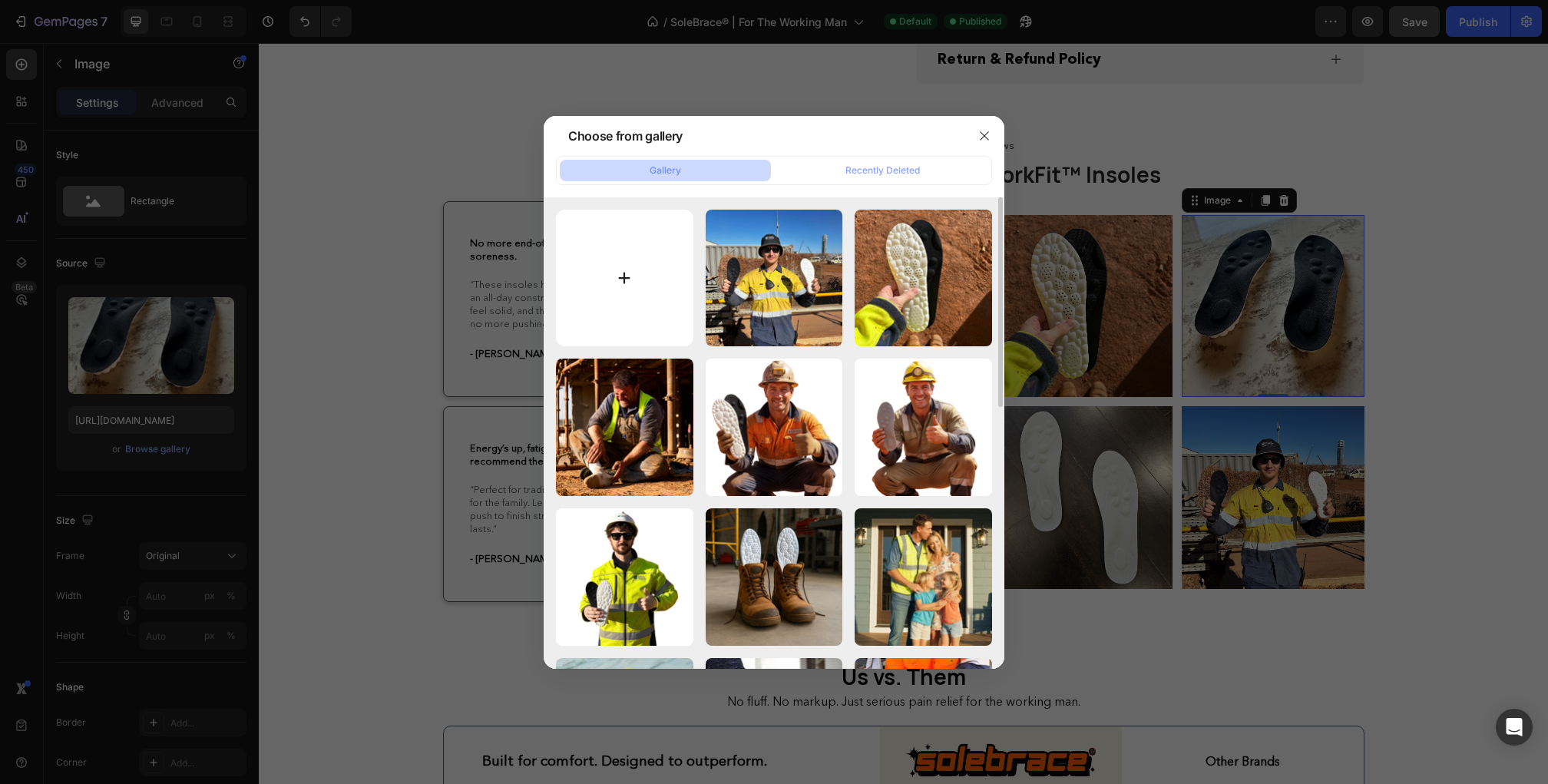
type input "C:\fakepath\Product Images.webp"
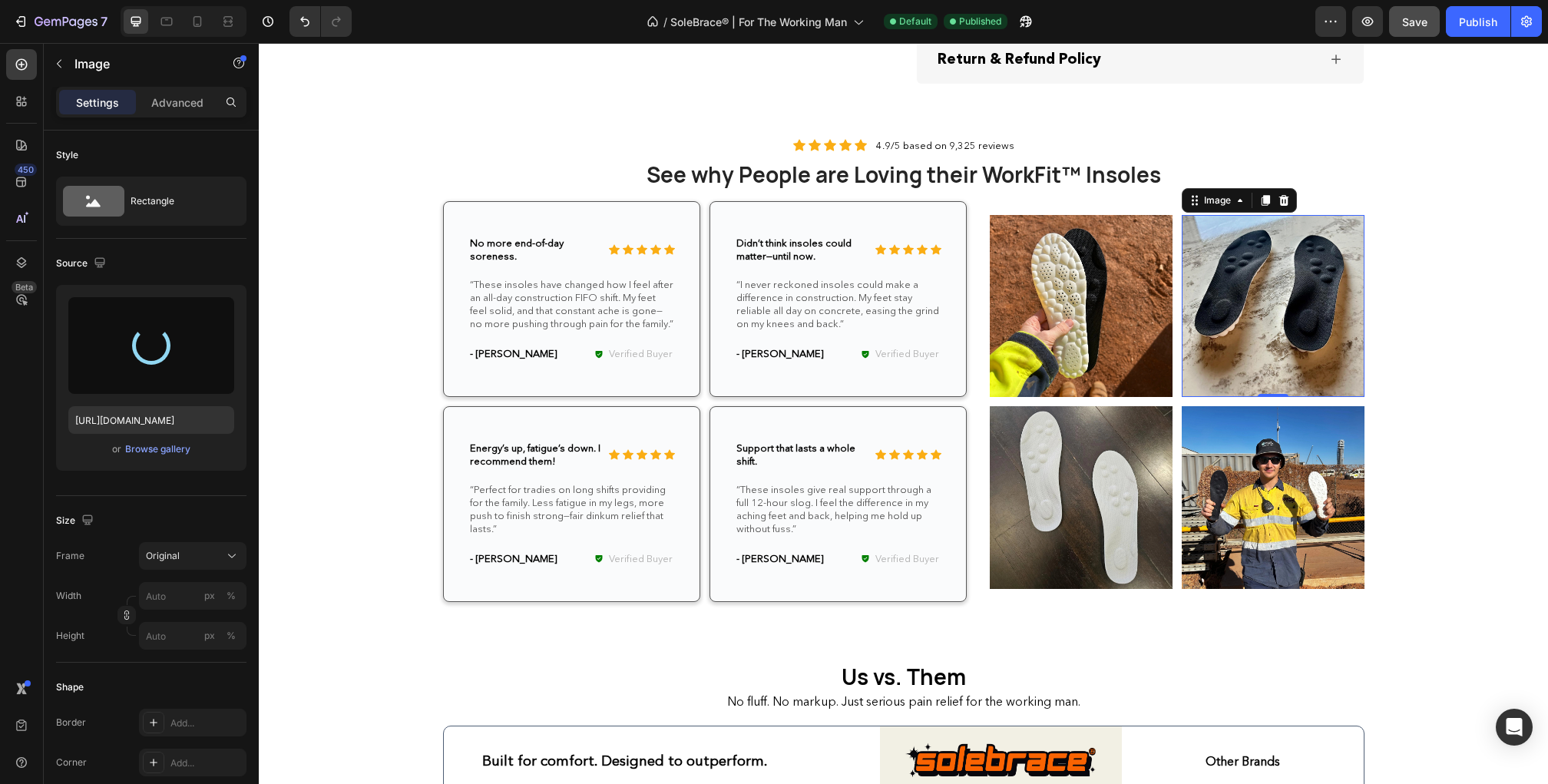
type input "[URL][DOMAIN_NAME]"
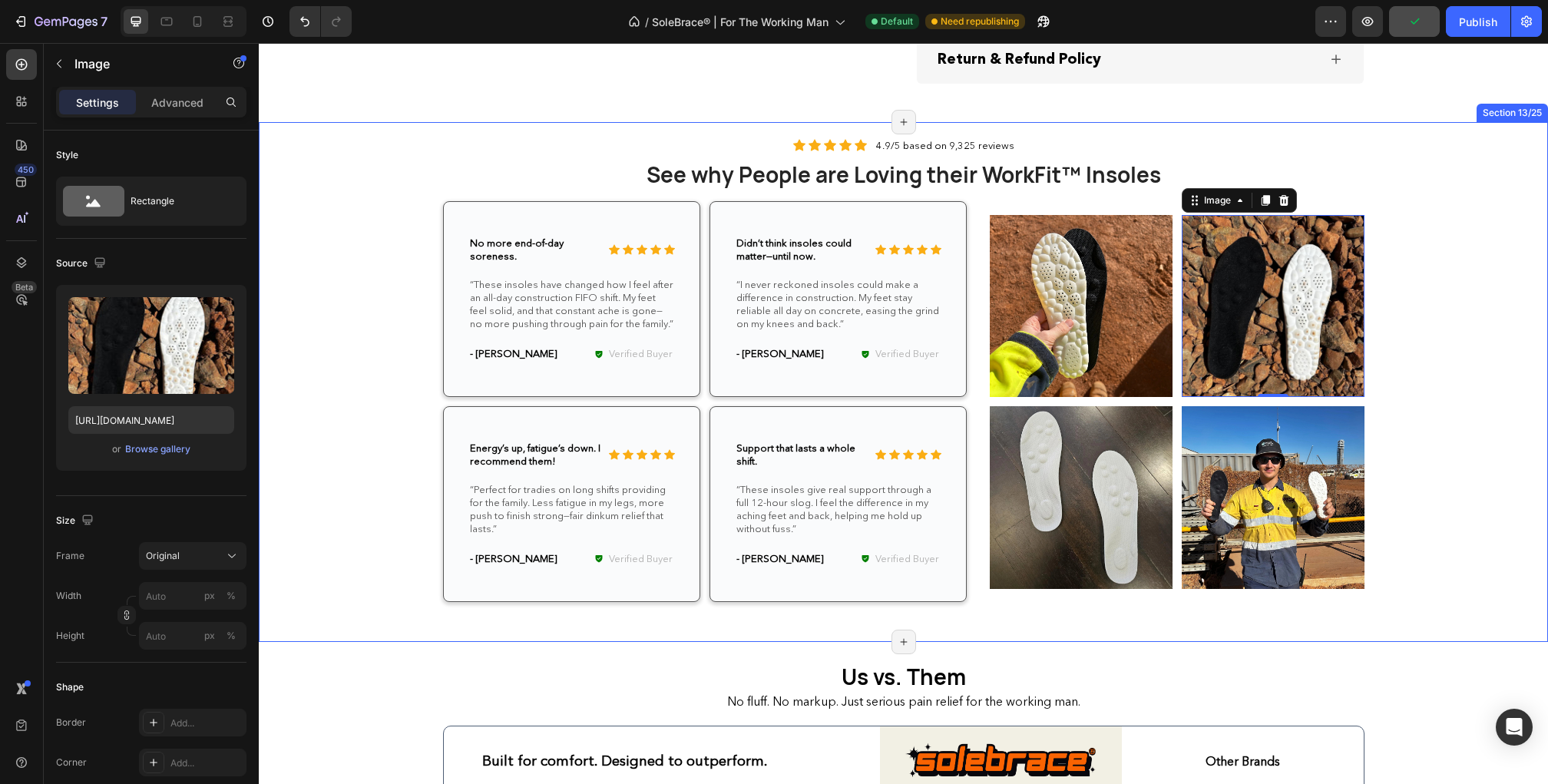
click at [1503, 286] on div "Icon Icon Icon Icon Icon Icon List 4.9/5 based on 9,325 reviews Text Block Row …" at bounding box center [903, 382] width 1266 height 489
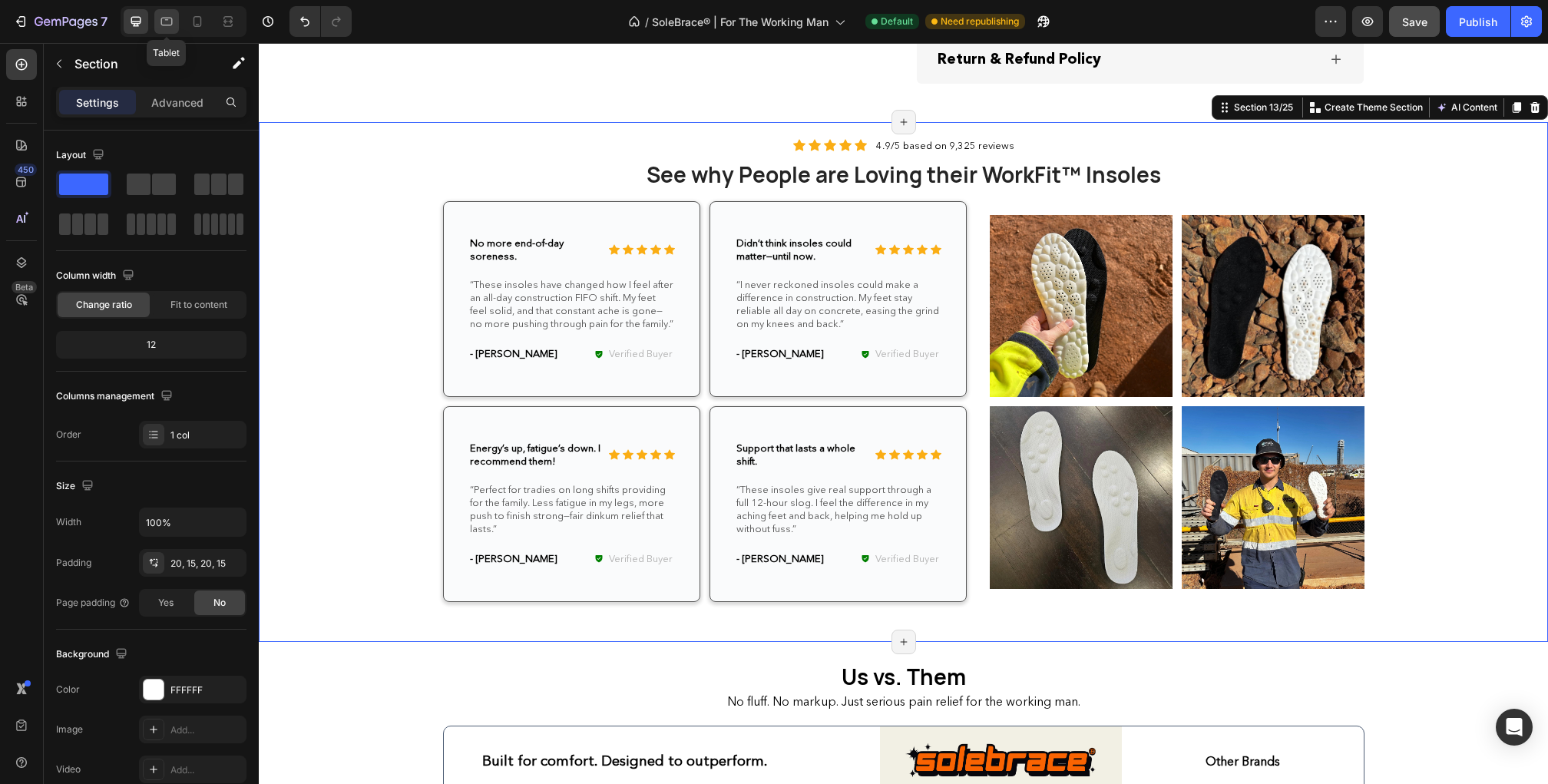
click at [163, 21] on icon at bounding box center [167, 22] width 16 height 16
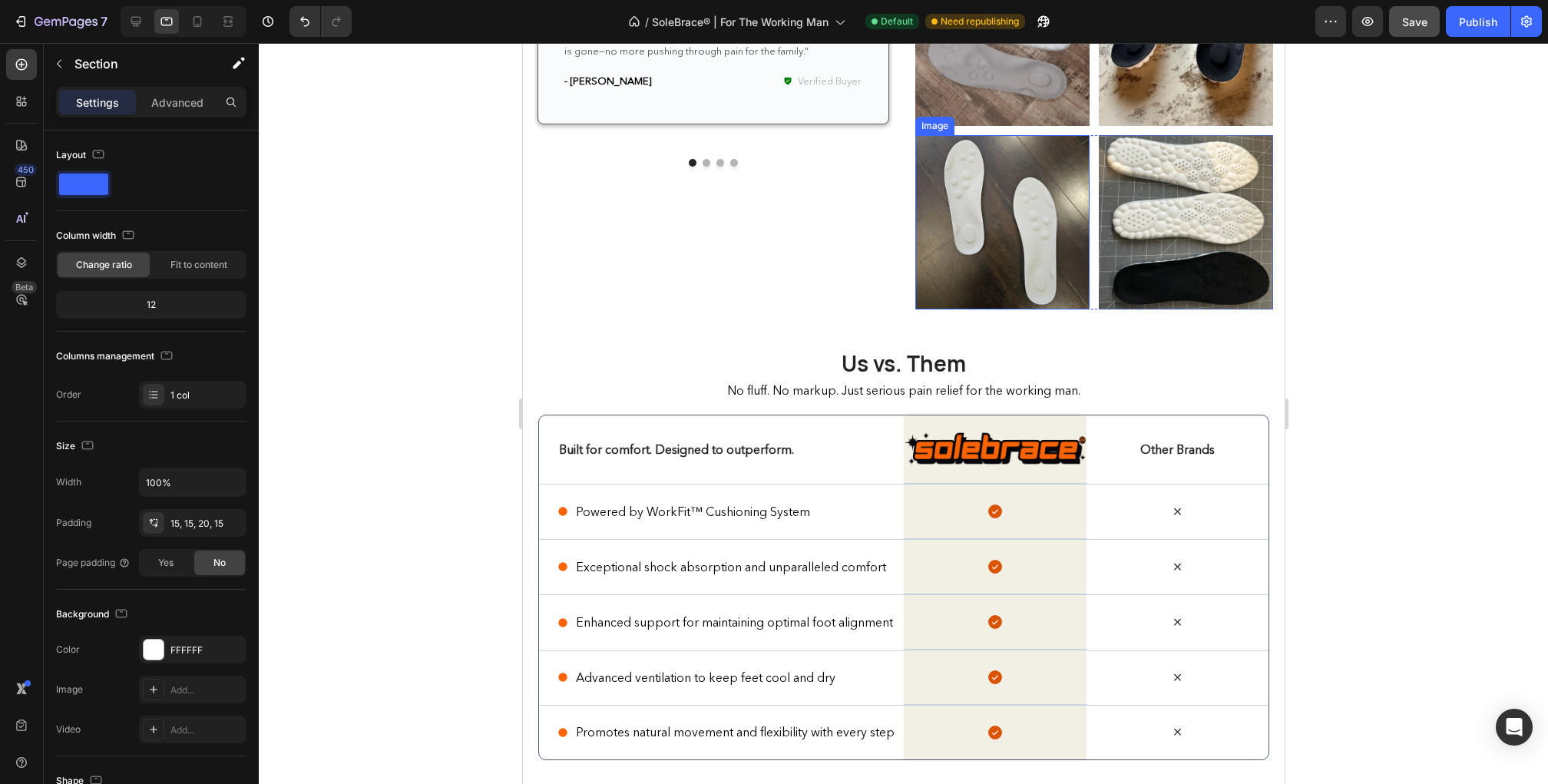
click at [996, 229] on img at bounding box center [1001, 222] width 175 height 175
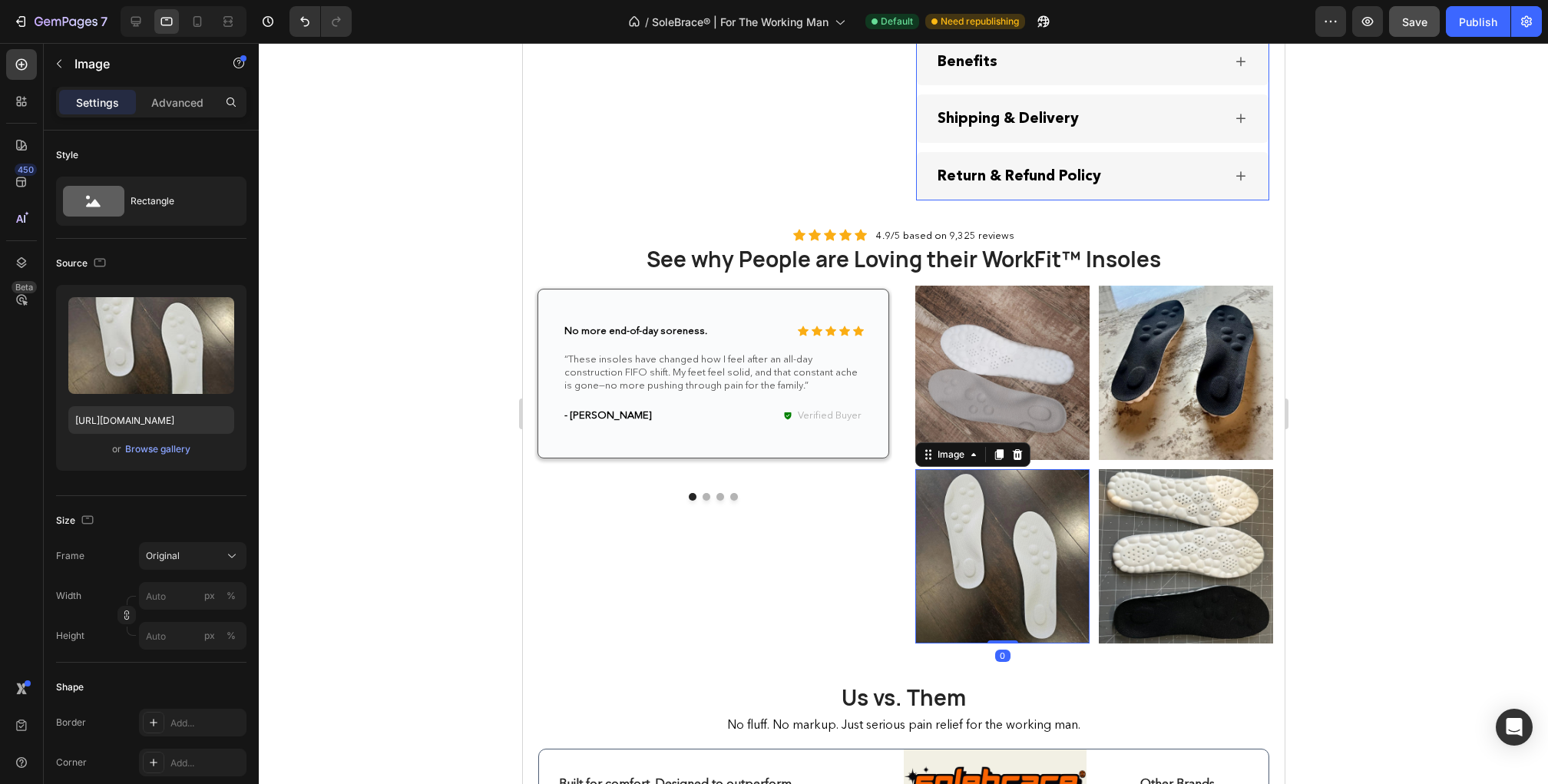
scroll to position [2347, 0]
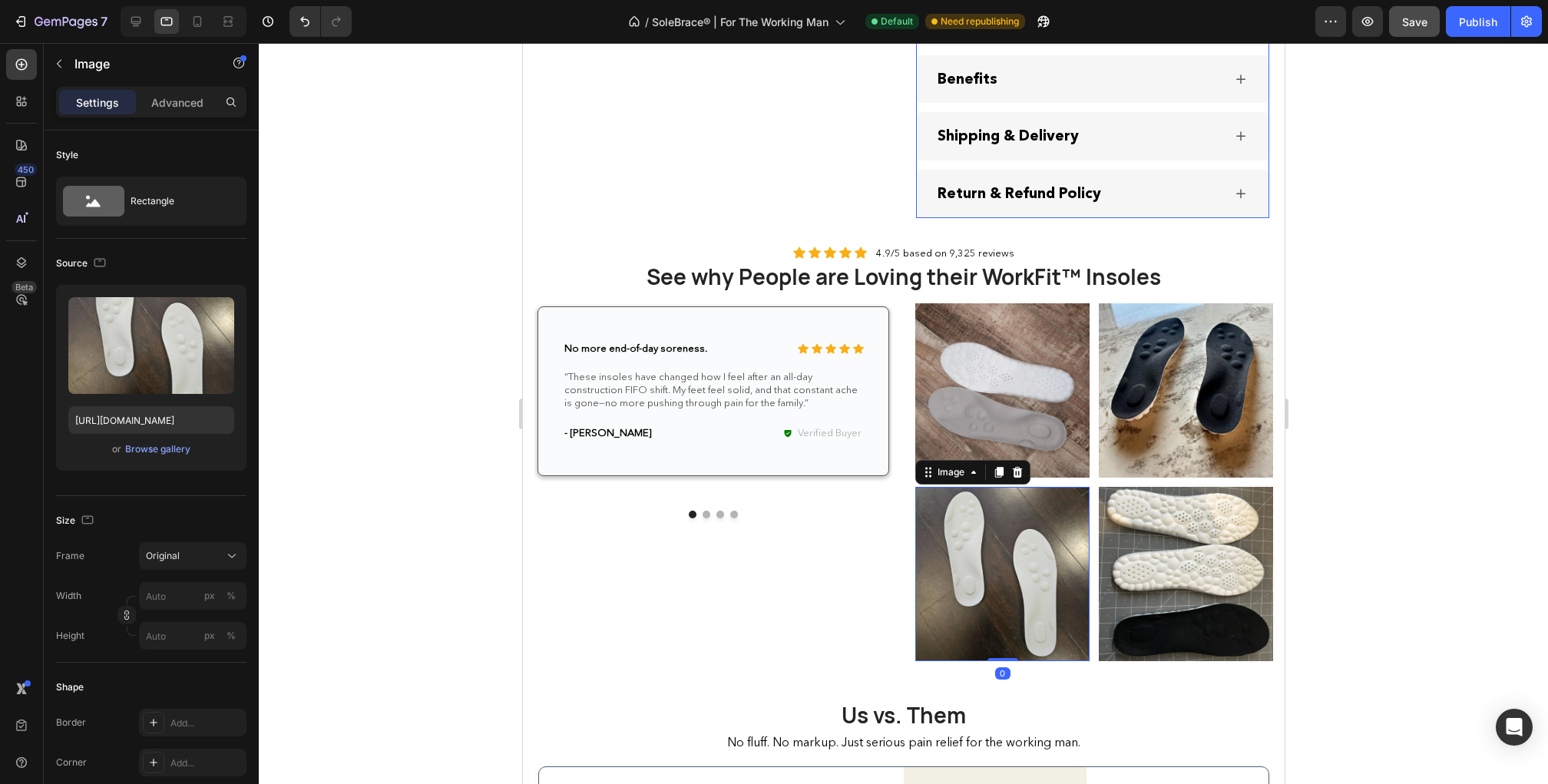
click at [997, 203] on p "Return & Refund Policy" at bounding box center [1019, 194] width 163 height 19
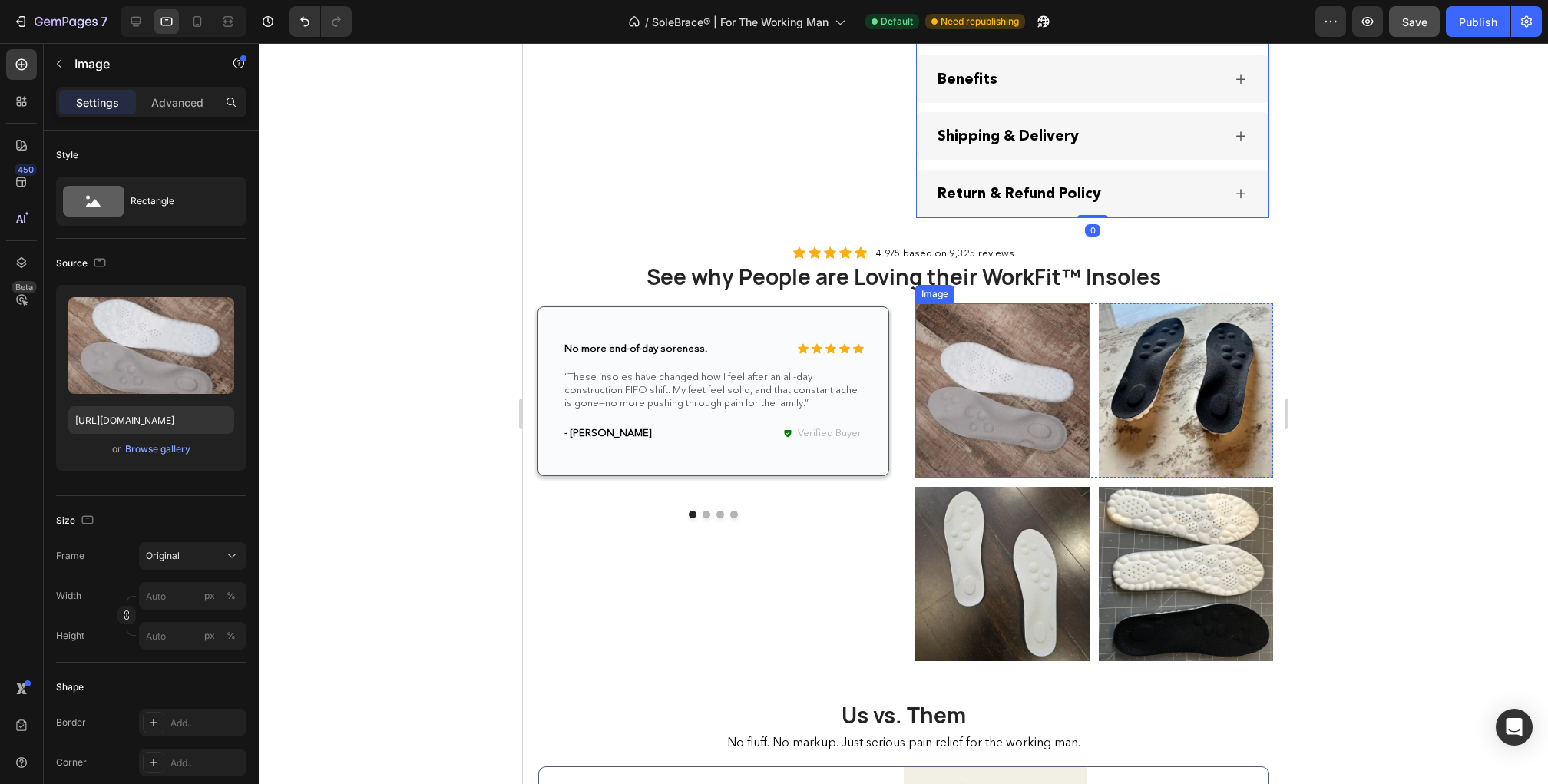
click at [1003, 384] on img at bounding box center [1001, 390] width 175 height 175
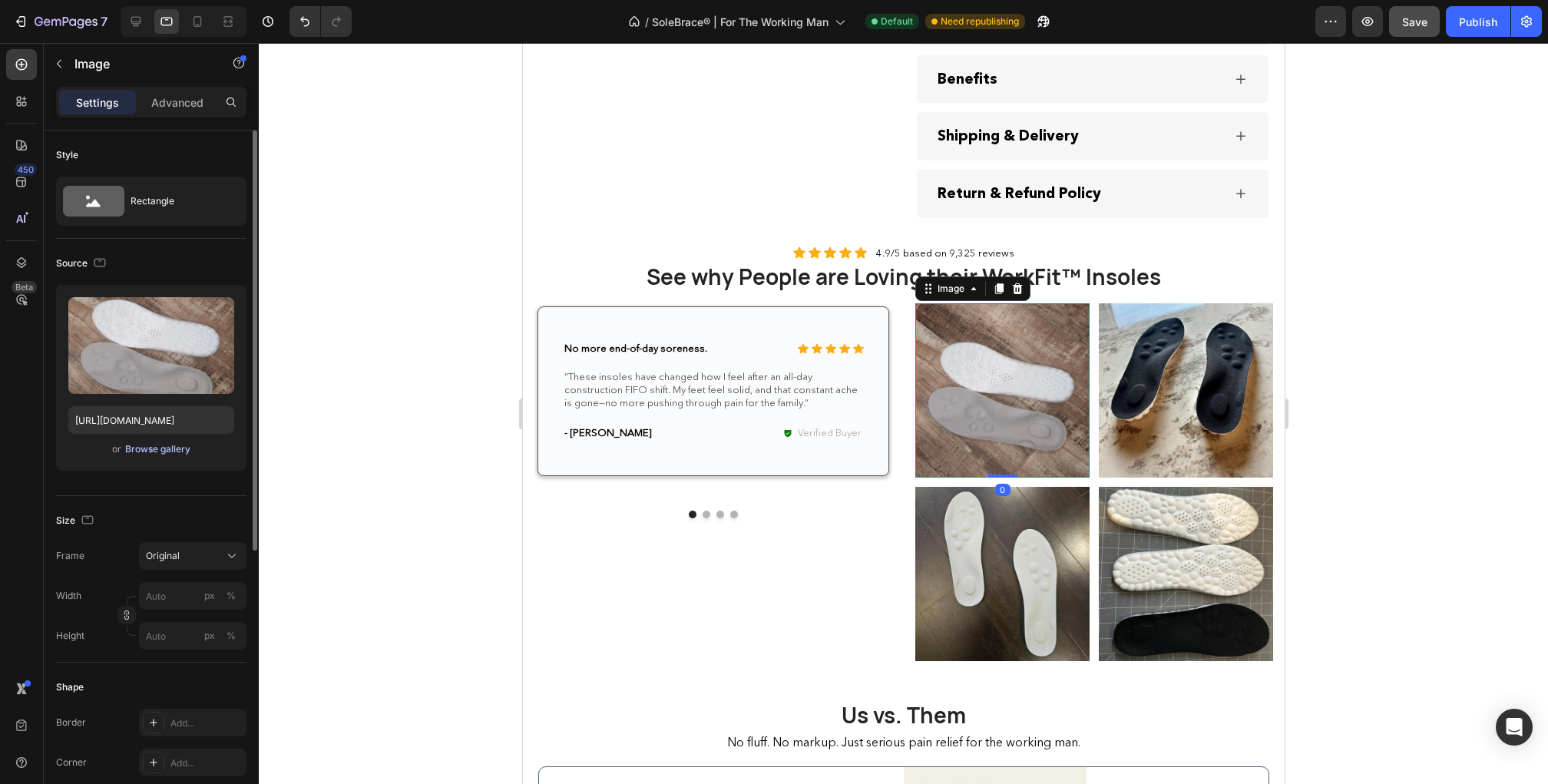
click at [182, 451] on div "Browse gallery" at bounding box center [157, 449] width 65 height 14
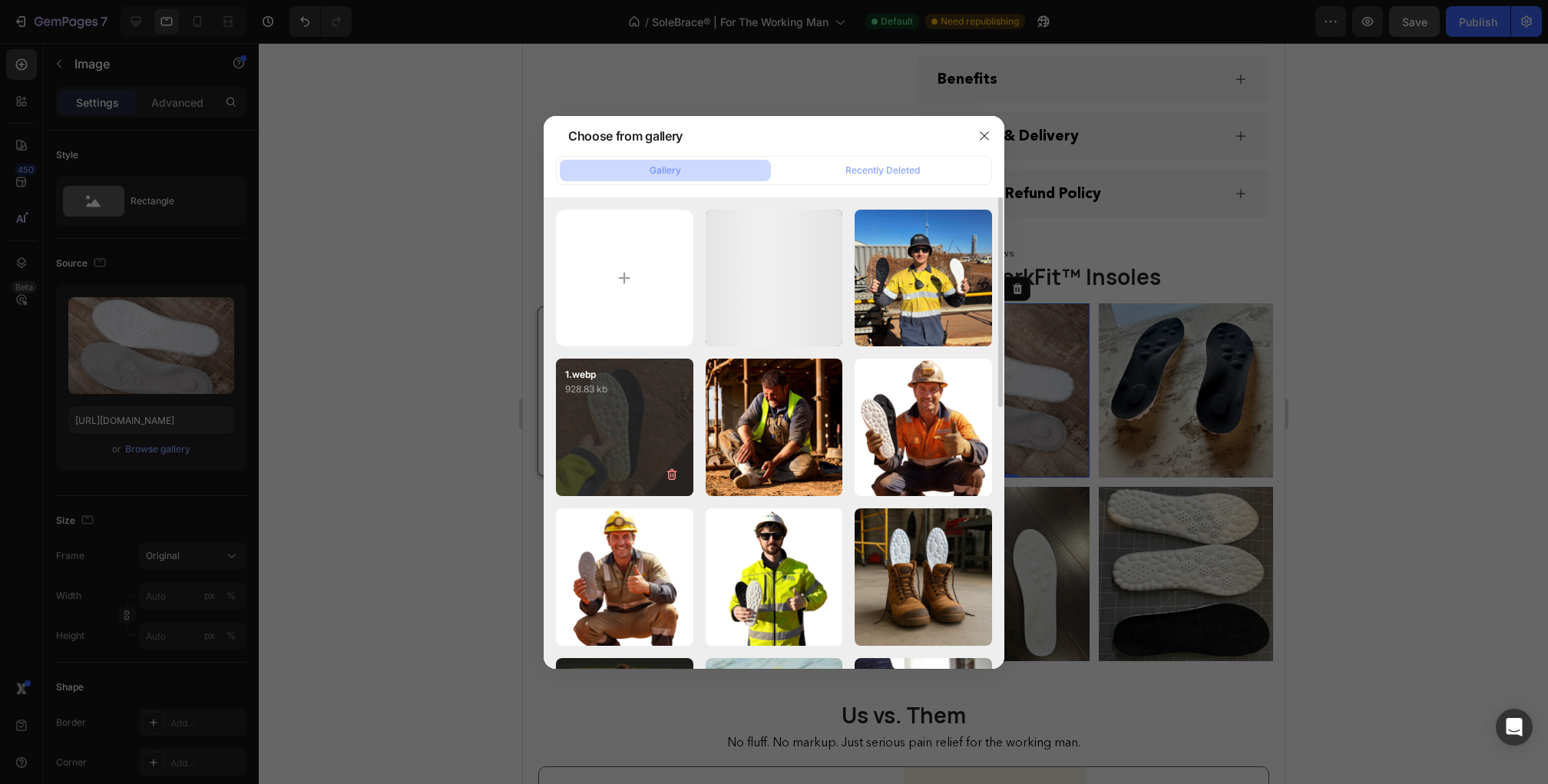
click at [633, 431] on div "1.webp 928.83 kb" at bounding box center [625, 428] width 137 height 137
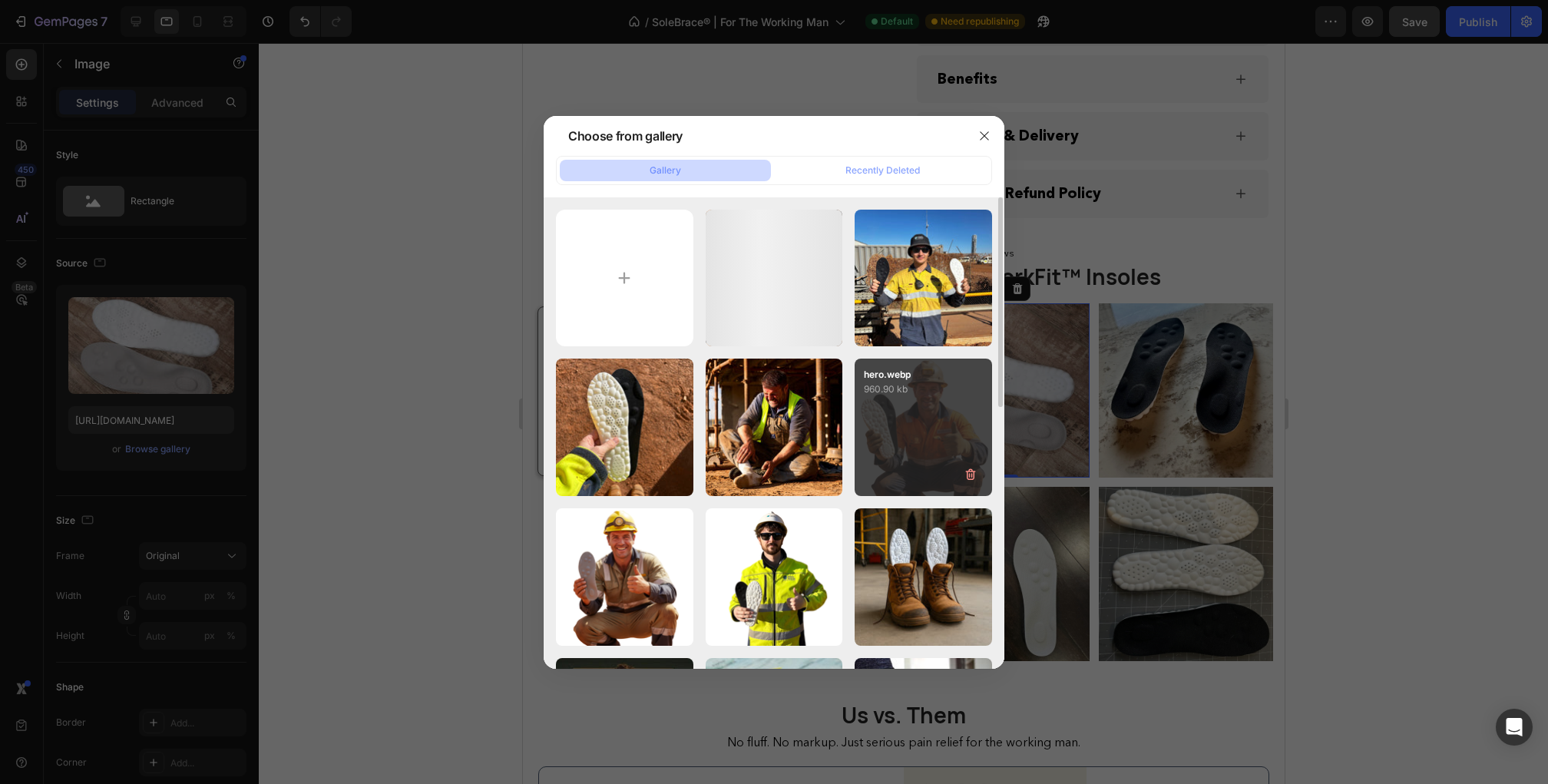
type input "[URL][DOMAIN_NAME]"
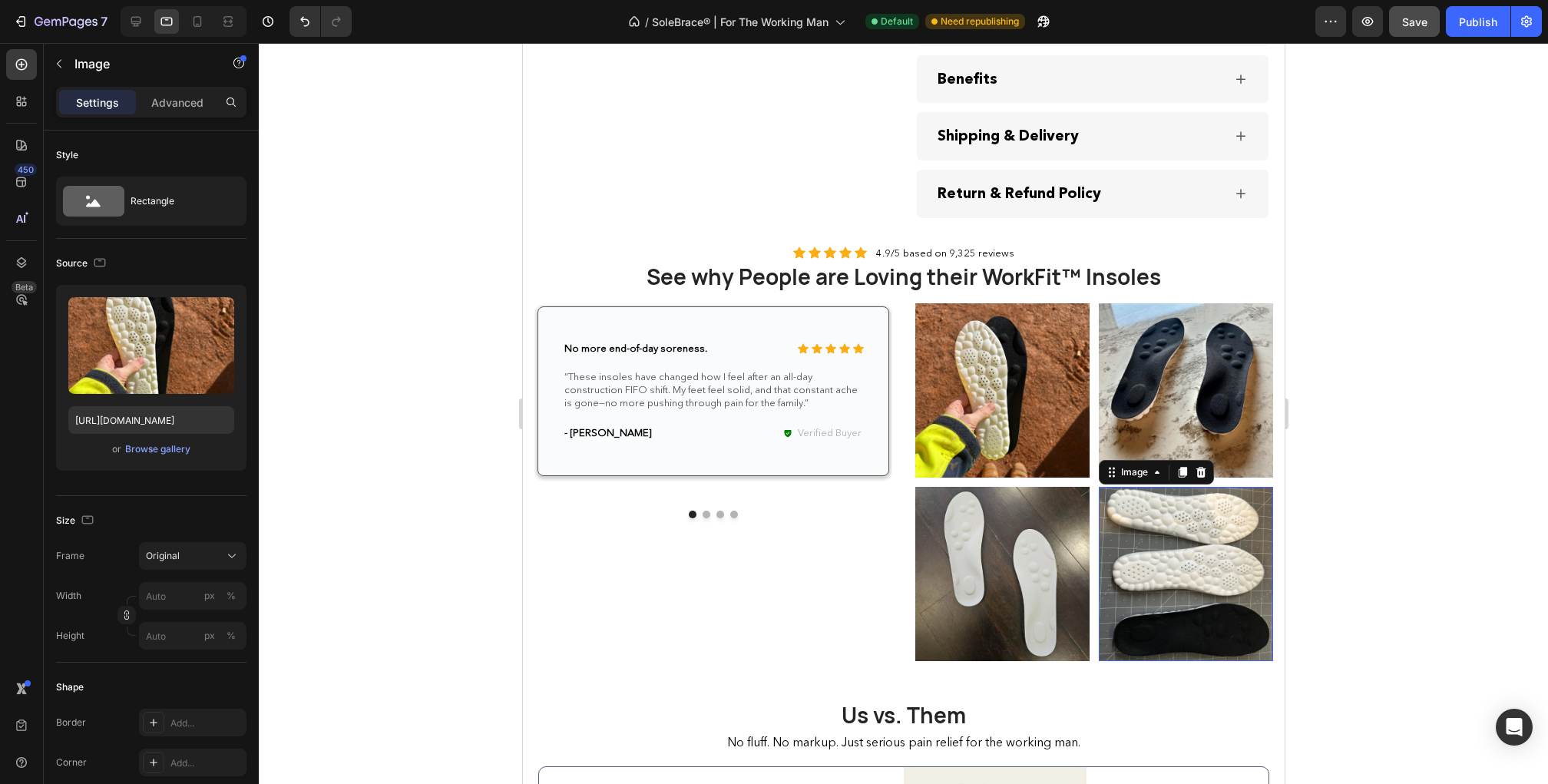
click at [1133, 565] on img at bounding box center [1185, 574] width 175 height 175
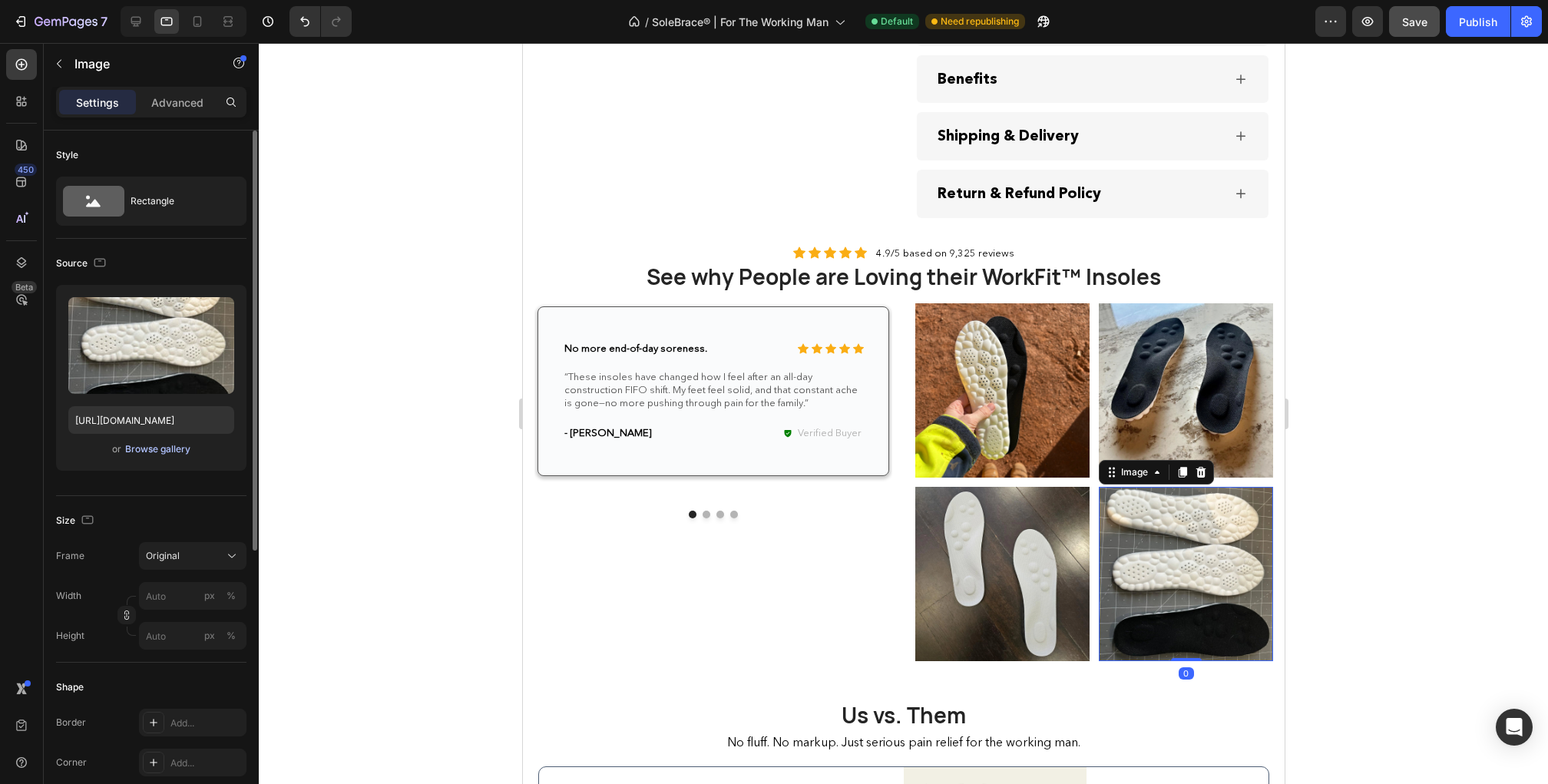
click at [182, 451] on div "Browse gallery" at bounding box center [157, 449] width 65 height 14
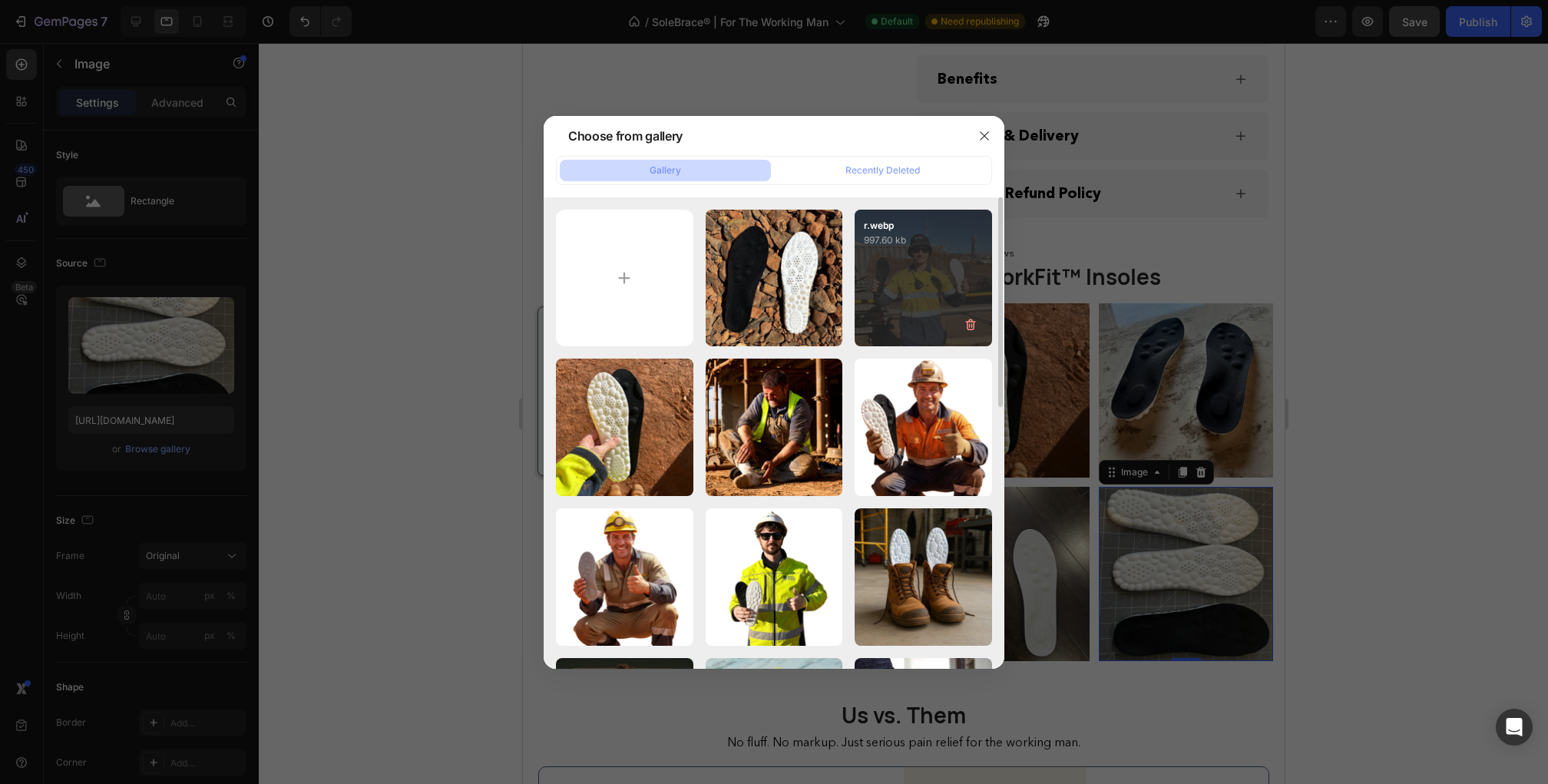
click at [929, 305] on div "r.webp 997.60 kb" at bounding box center [923, 278] width 137 height 137
type input "[URL][DOMAIN_NAME]"
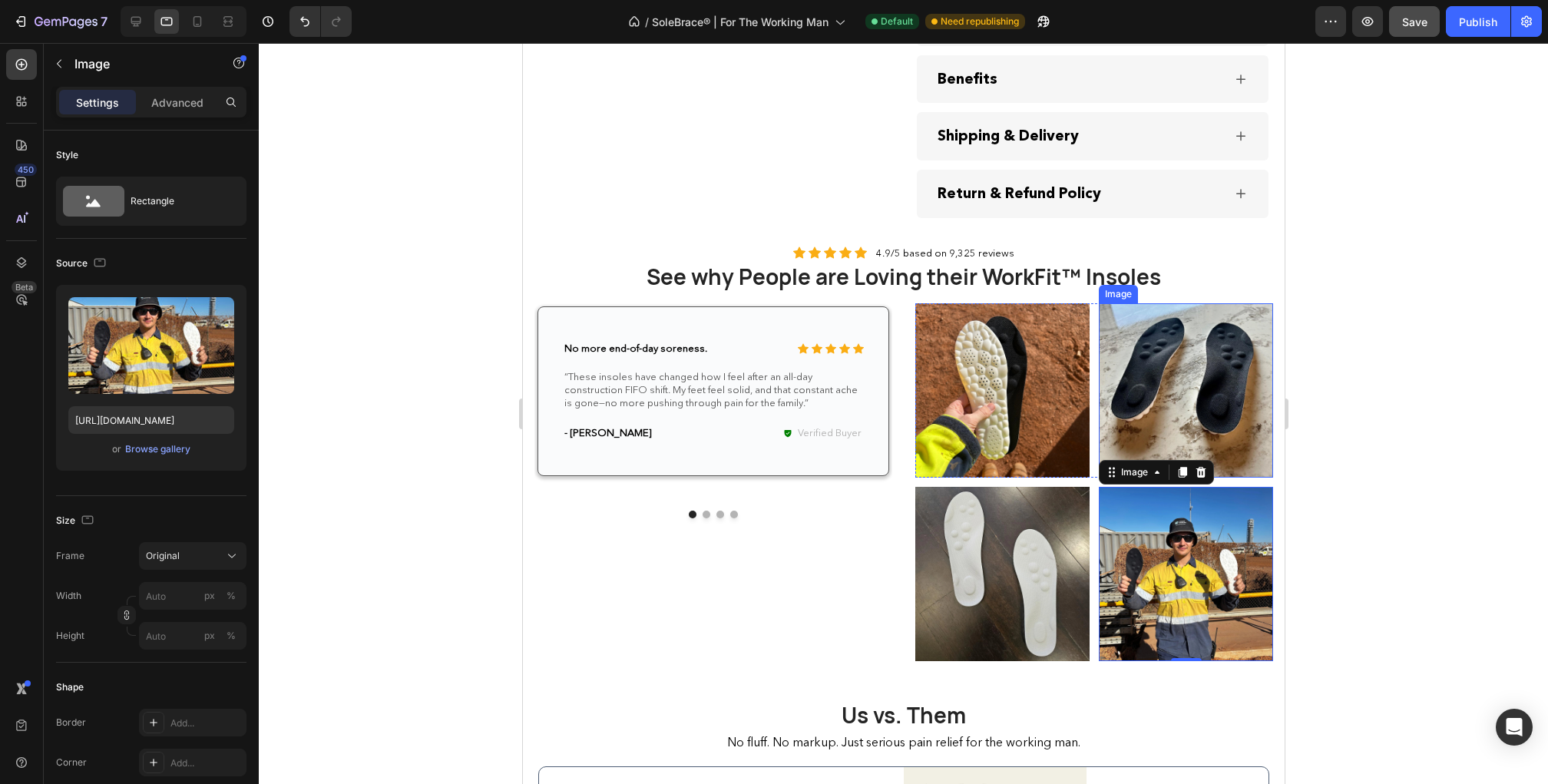
click at [1208, 409] on img at bounding box center [1185, 390] width 175 height 175
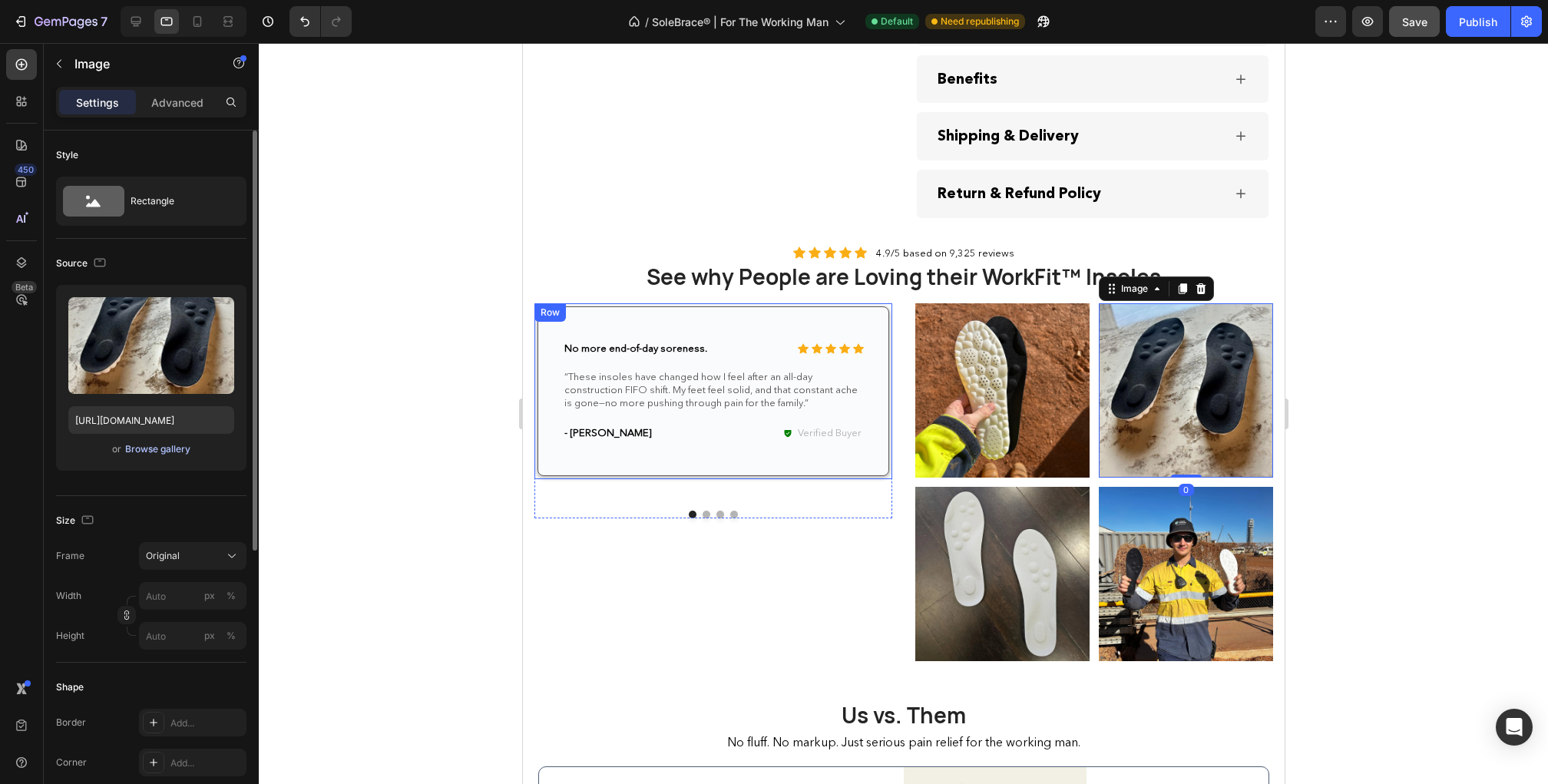
click at [169, 451] on div "Browse gallery" at bounding box center [157, 449] width 65 height 14
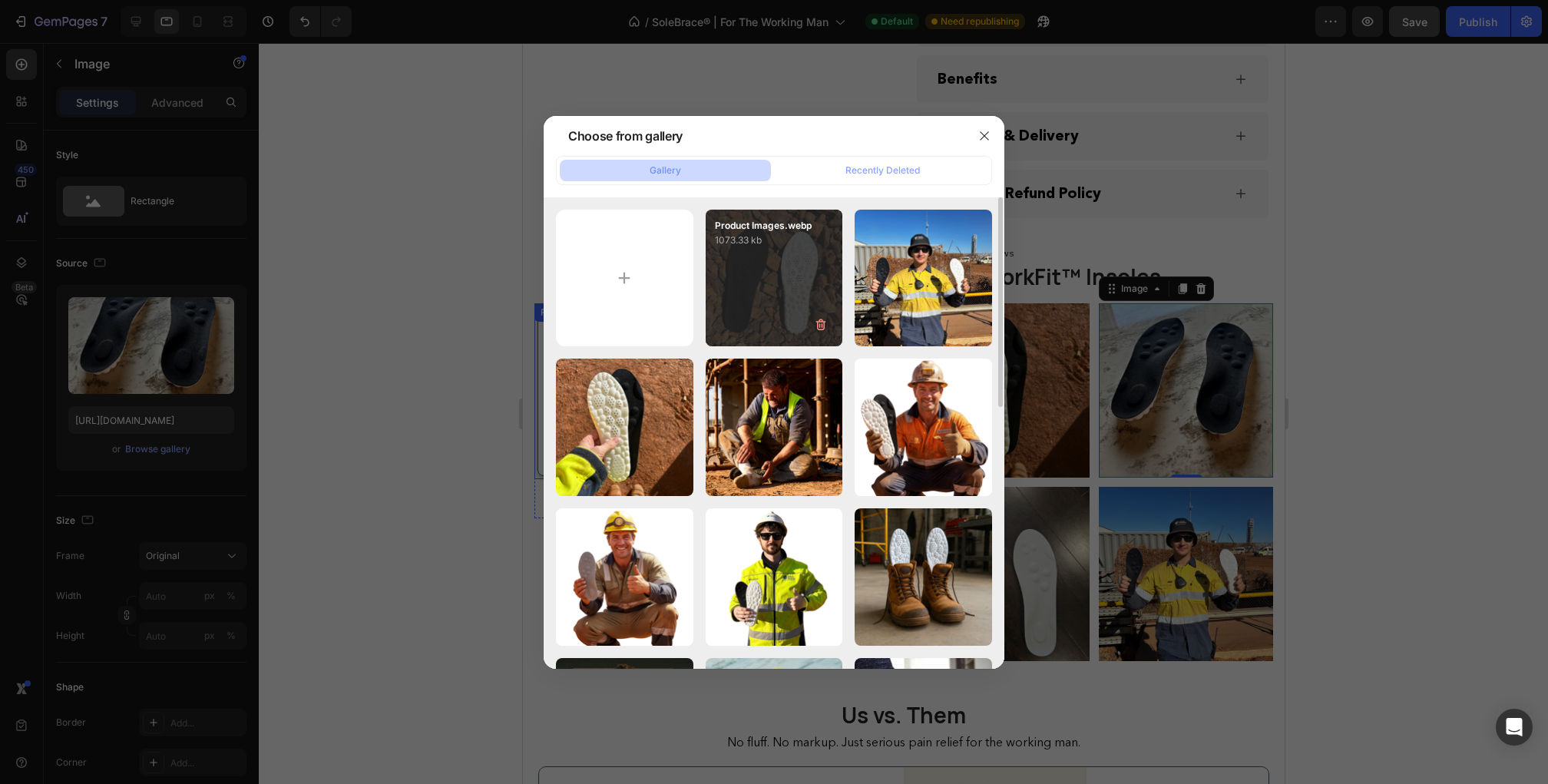
click at [770, 256] on div "Product Images.webp 1073.33 kb" at bounding box center [774, 278] width 137 height 137
type input "[URL][DOMAIN_NAME]"
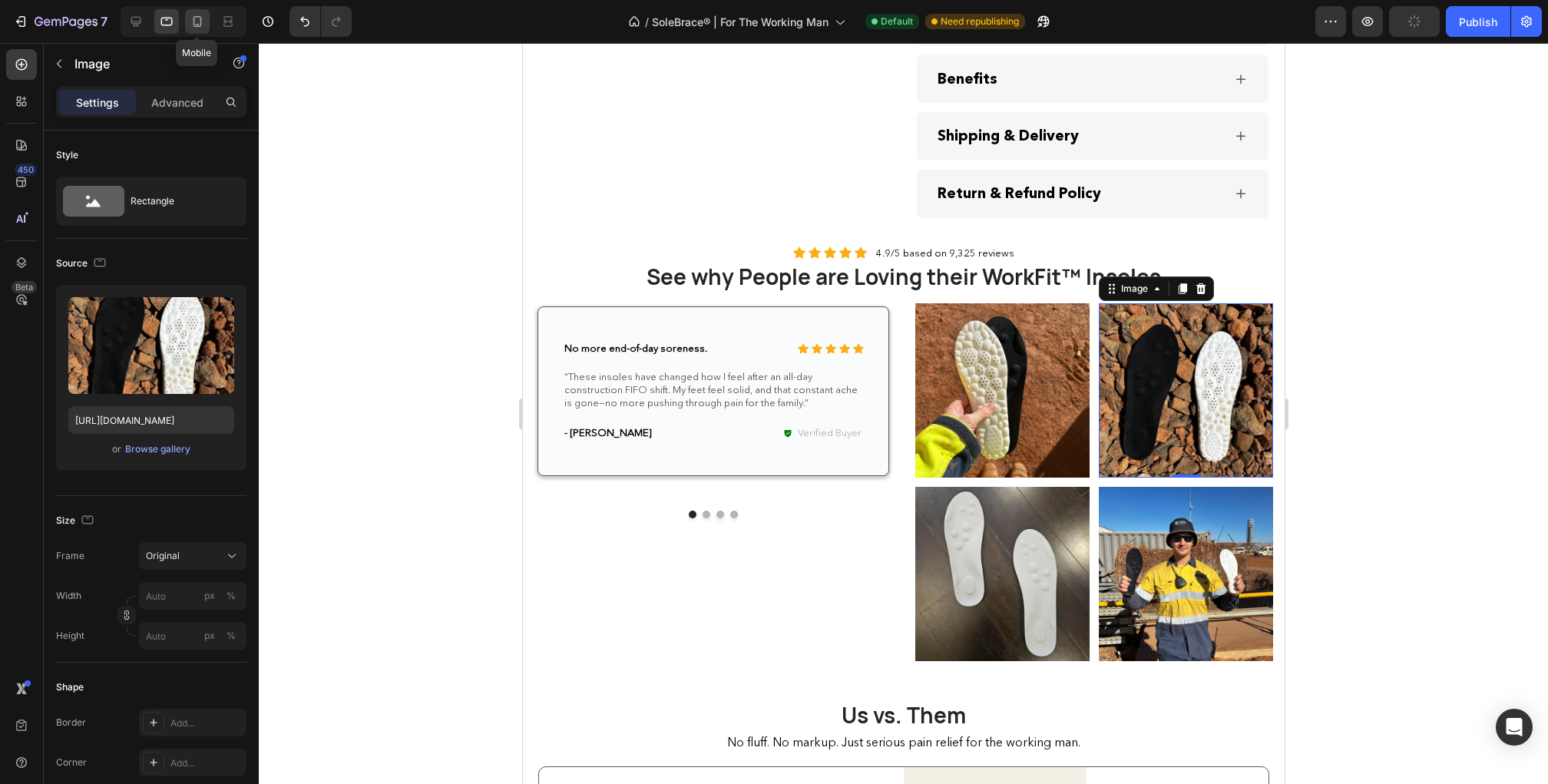
click at [201, 21] on icon at bounding box center [198, 22] width 9 height 10
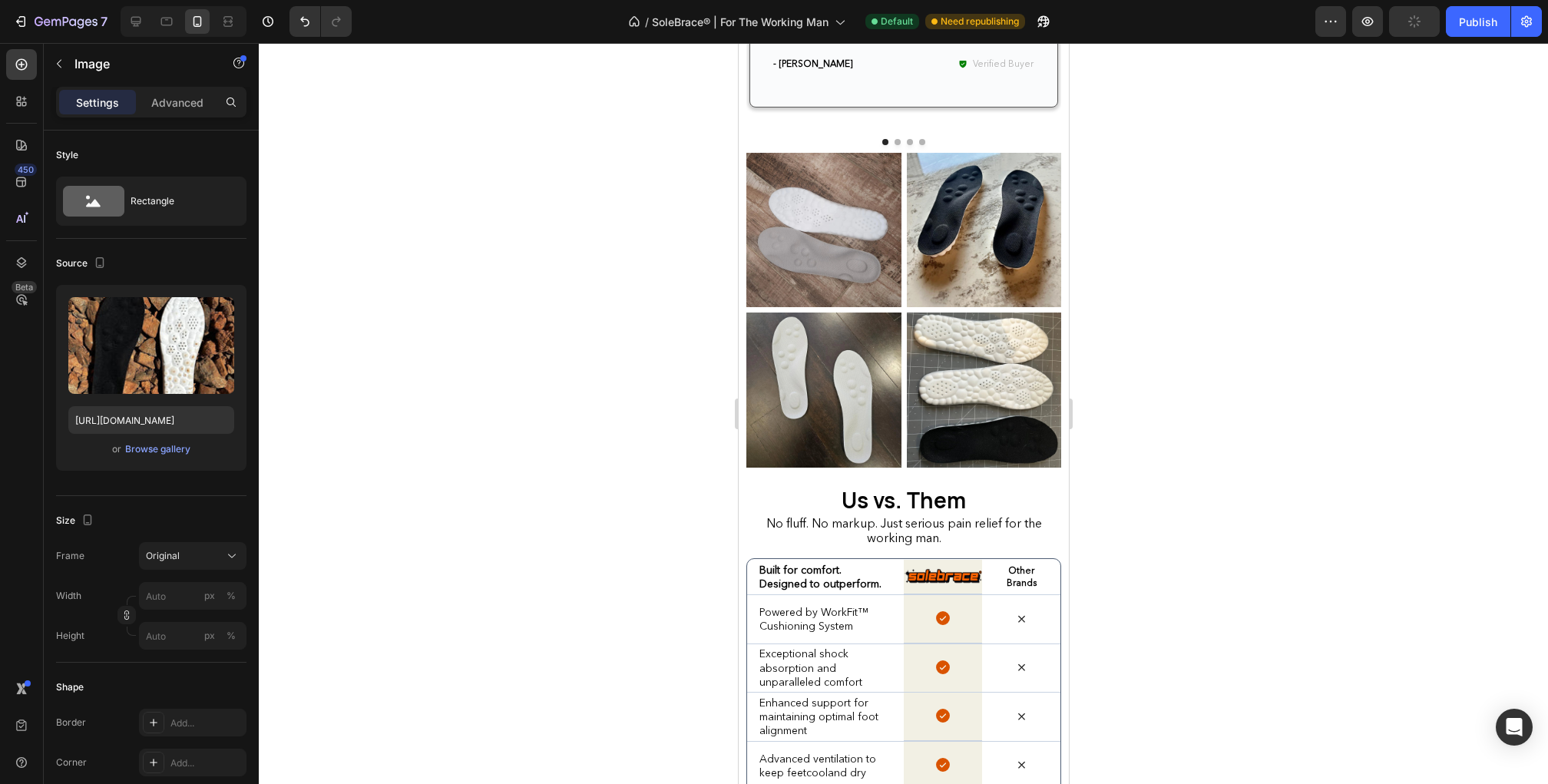
scroll to position [3512, 0]
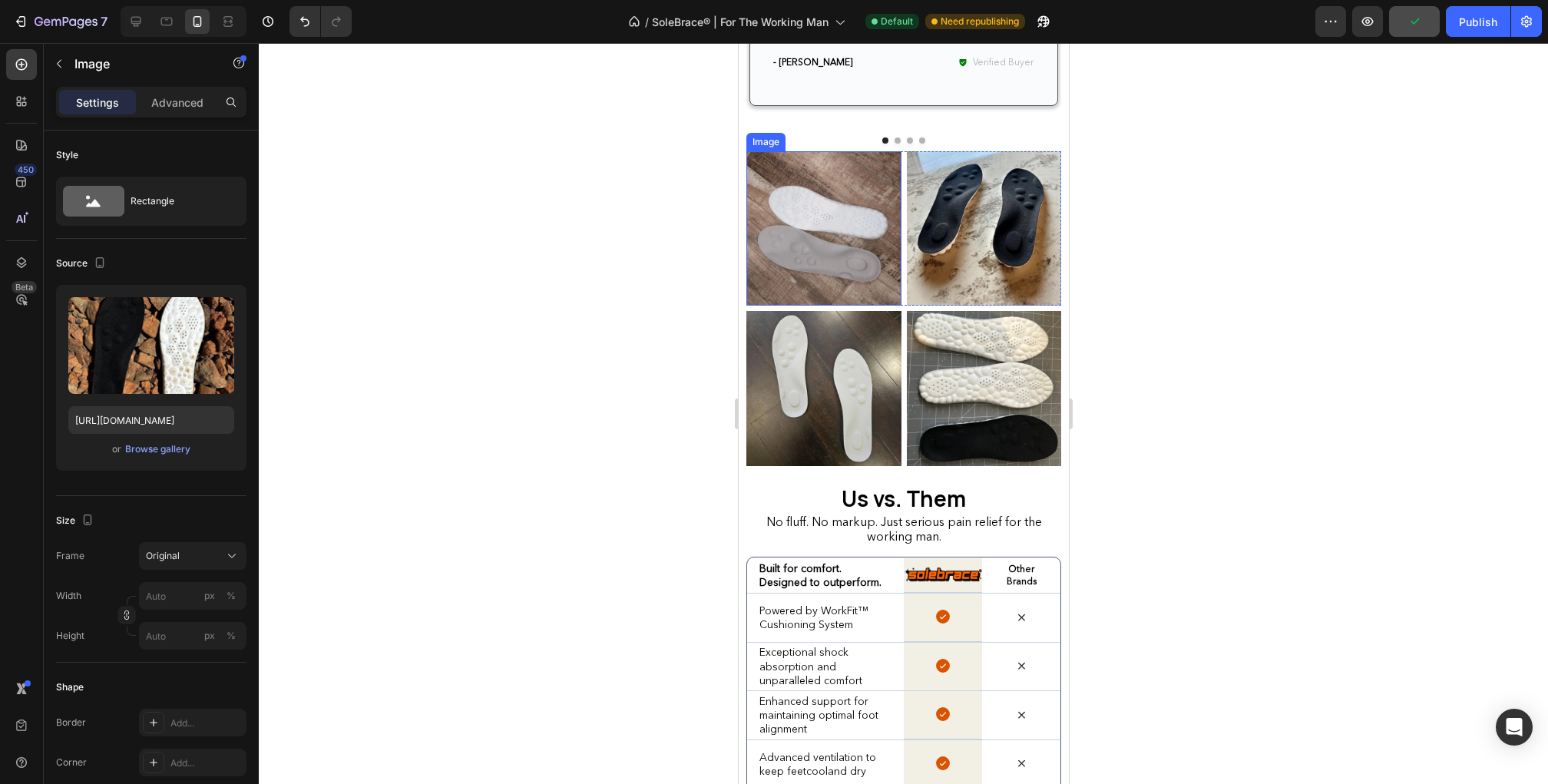
click at [764, 208] on img at bounding box center [823, 229] width 155 height 155
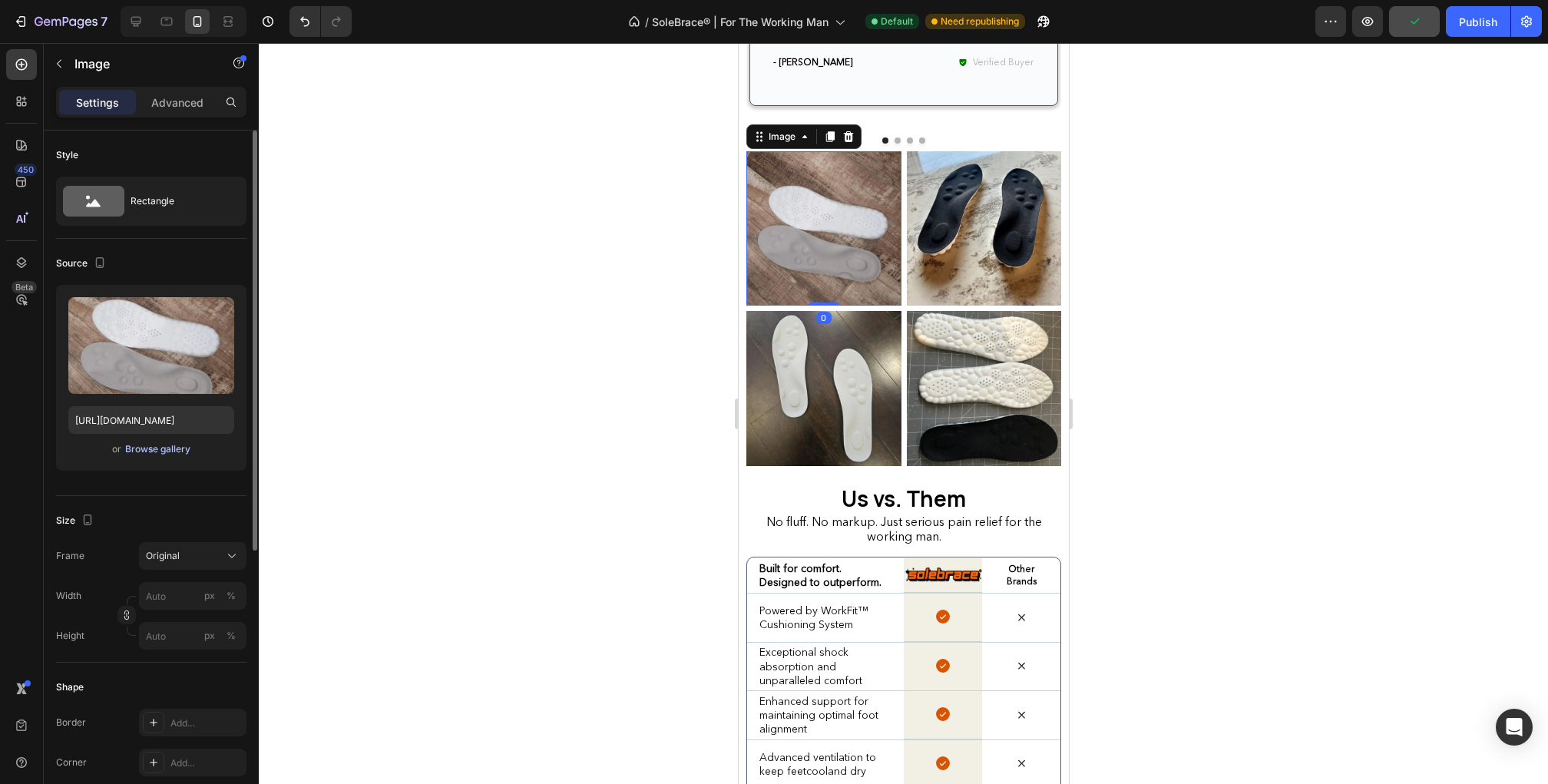
click at [175, 451] on div "Browse gallery" at bounding box center [157, 449] width 65 height 14
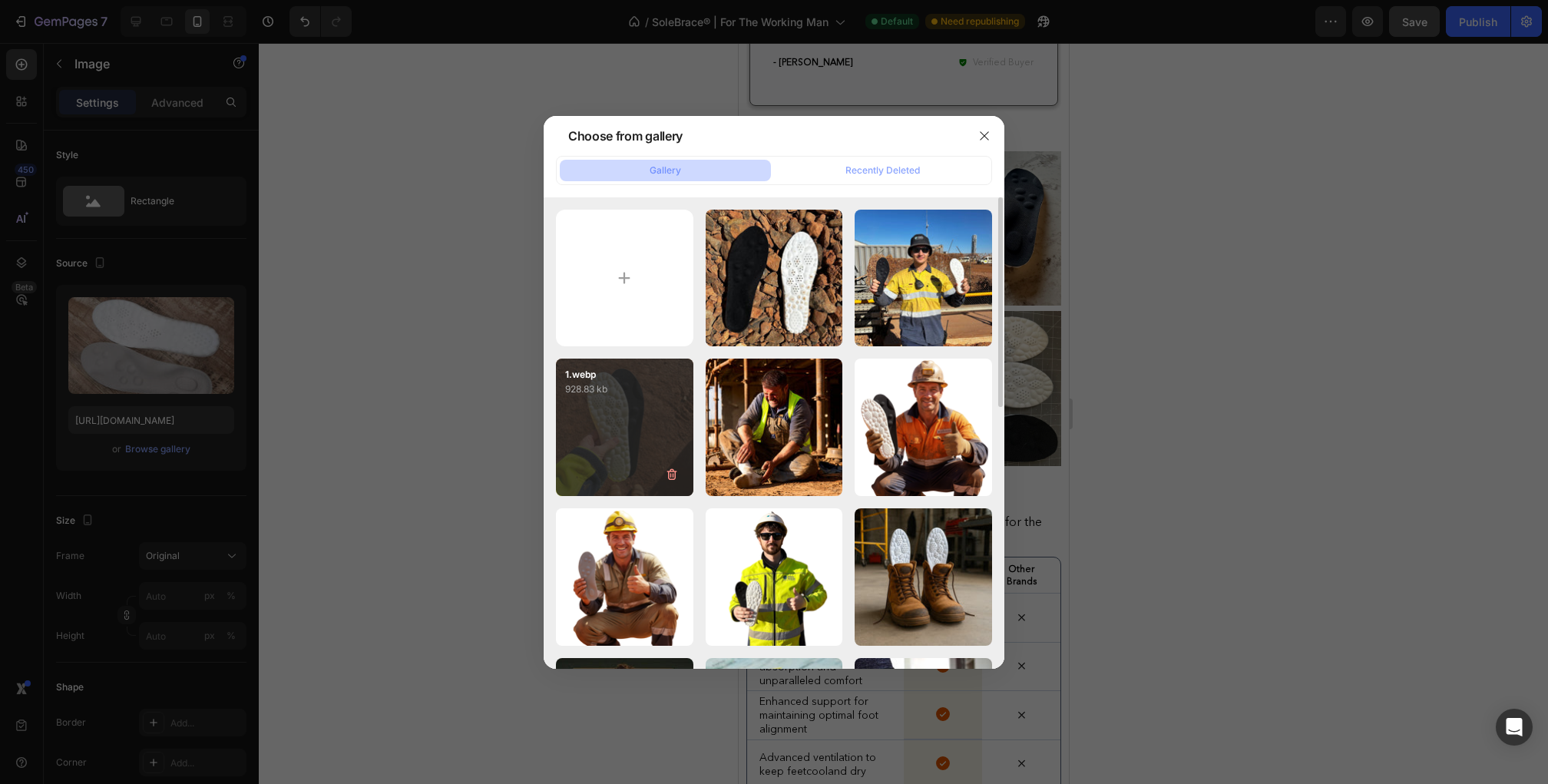
click at [633, 434] on div "1.webp 928.83 kb" at bounding box center [625, 428] width 137 height 137
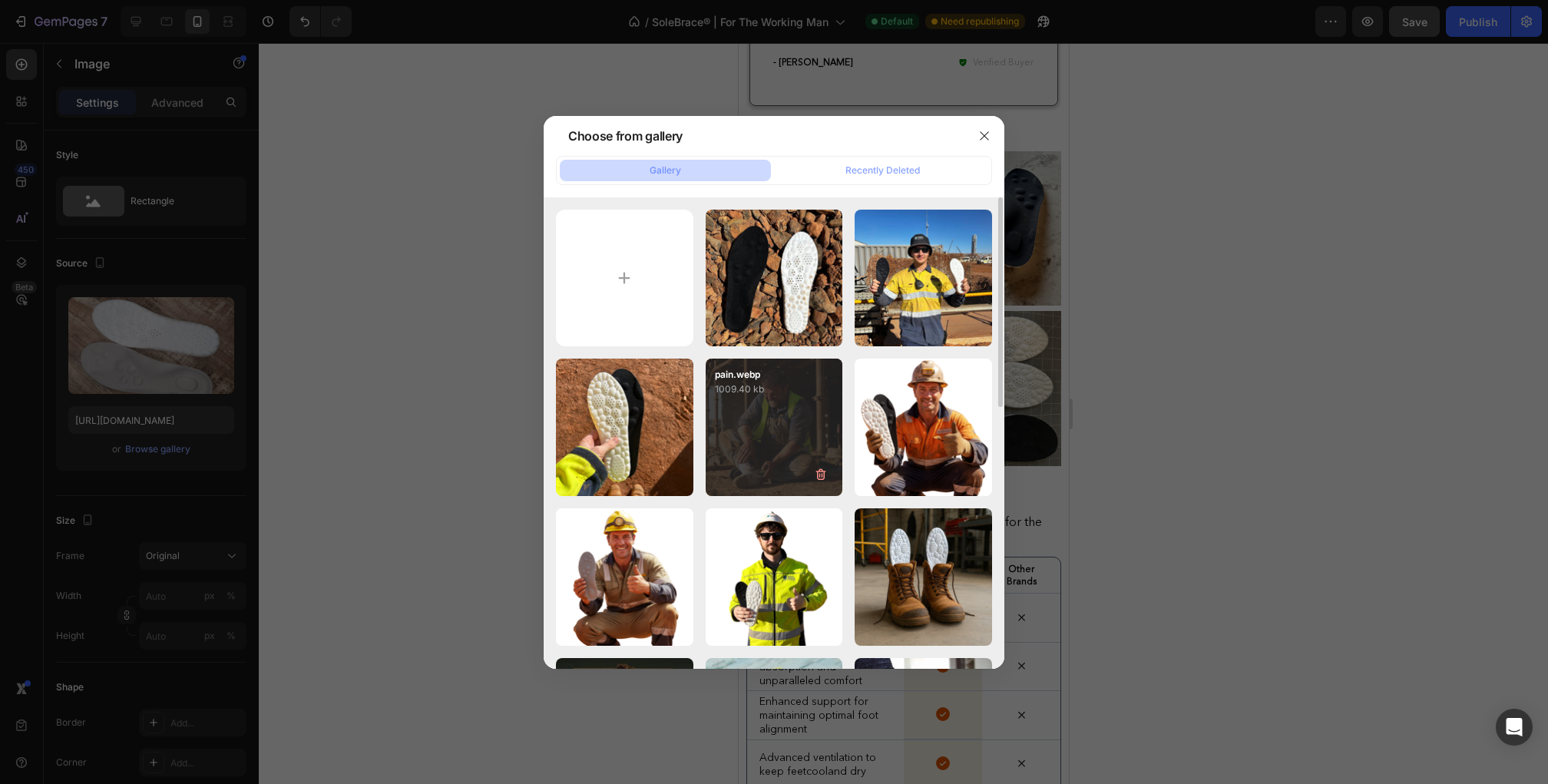
type input "[URL][DOMAIN_NAME]"
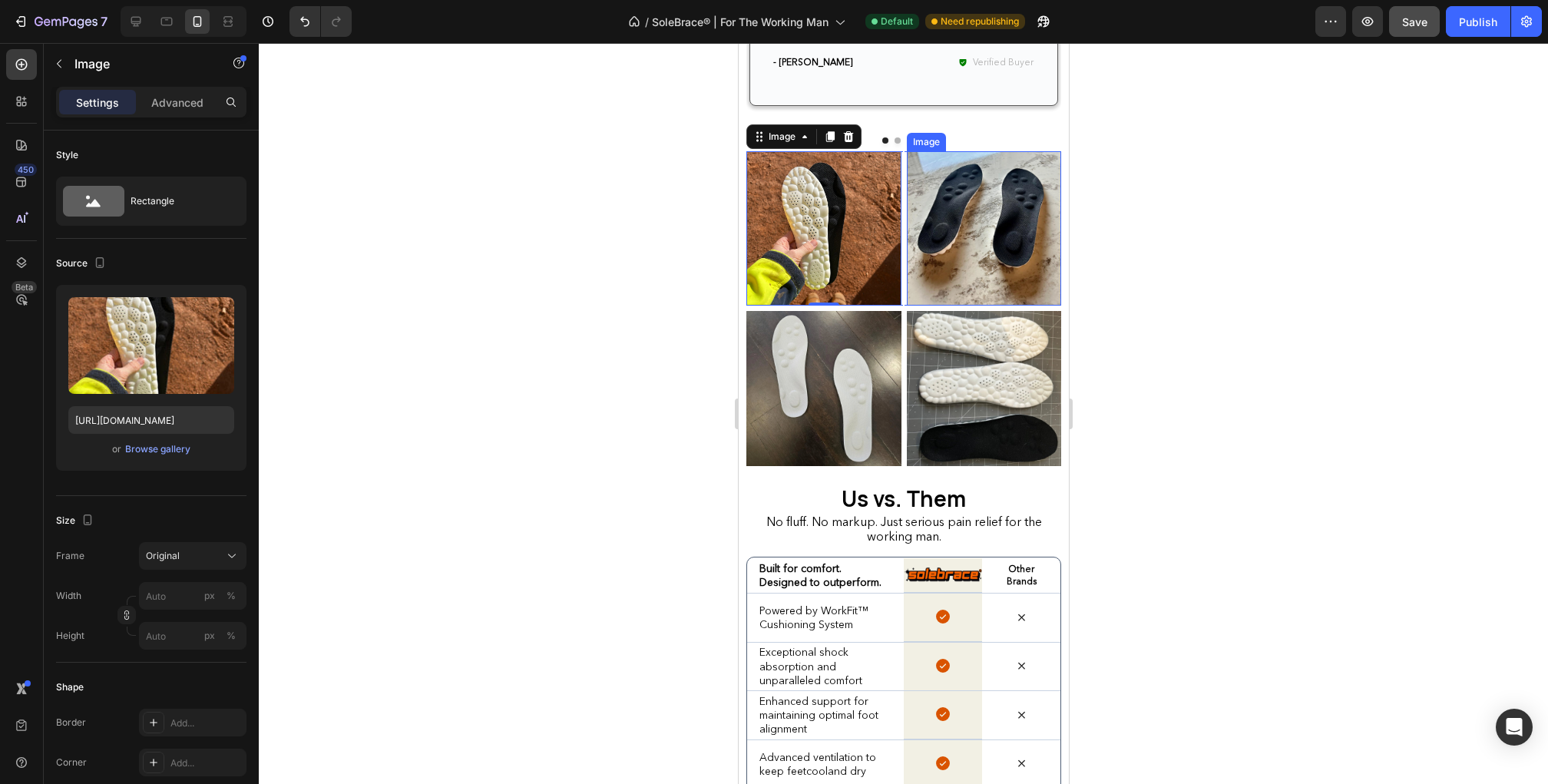
click at [999, 215] on img at bounding box center [984, 229] width 155 height 155
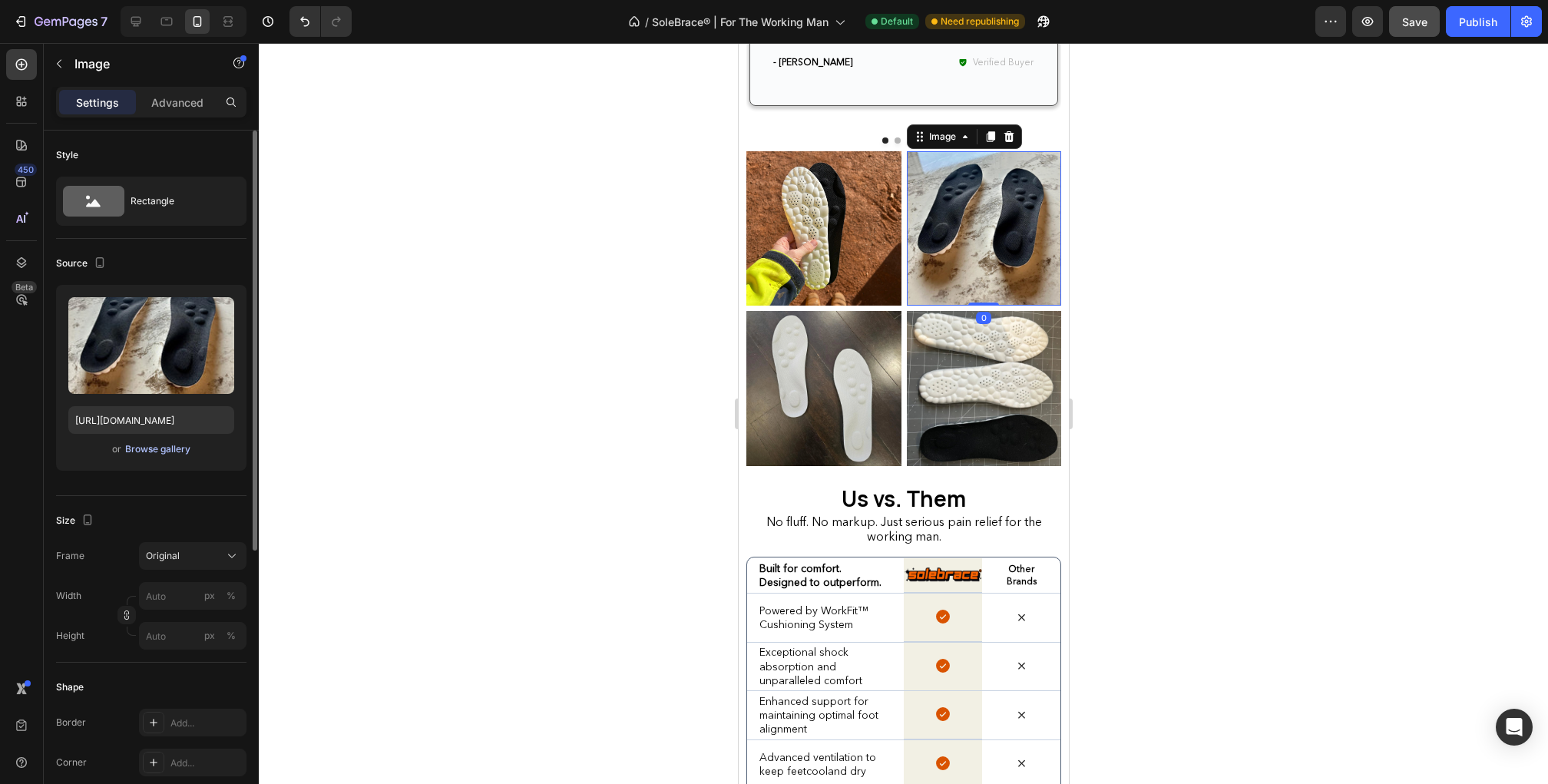
click at [170, 445] on div "Browse gallery" at bounding box center [157, 449] width 65 height 14
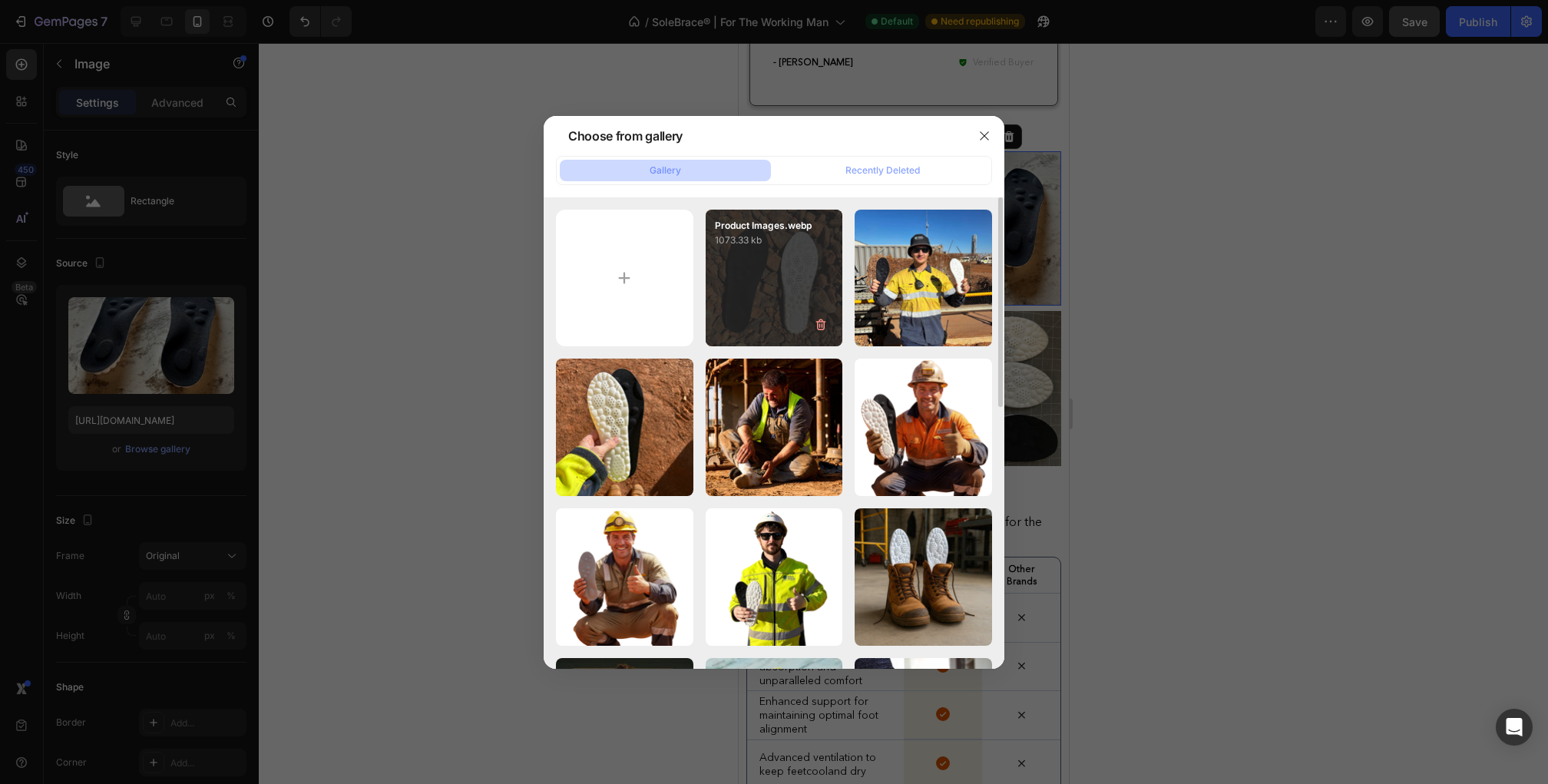
click at [778, 282] on div "Product Images.webp 1073.33 kb" at bounding box center [774, 278] width 137 height 137
type input "[URL][DOMAIN_NAME]"
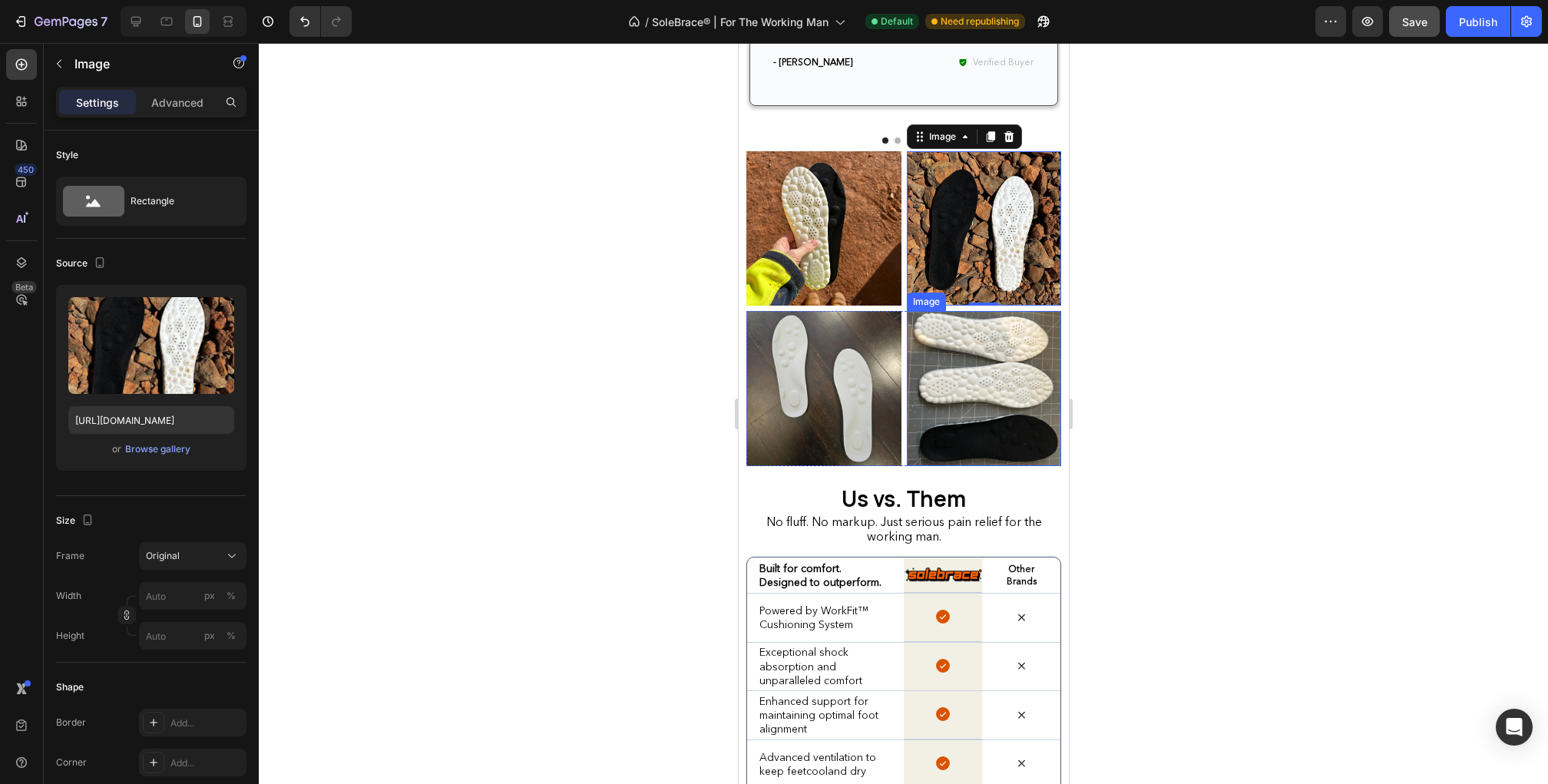
click at [979, 357] on img at bounding box center [984, 389] width 155 height 155
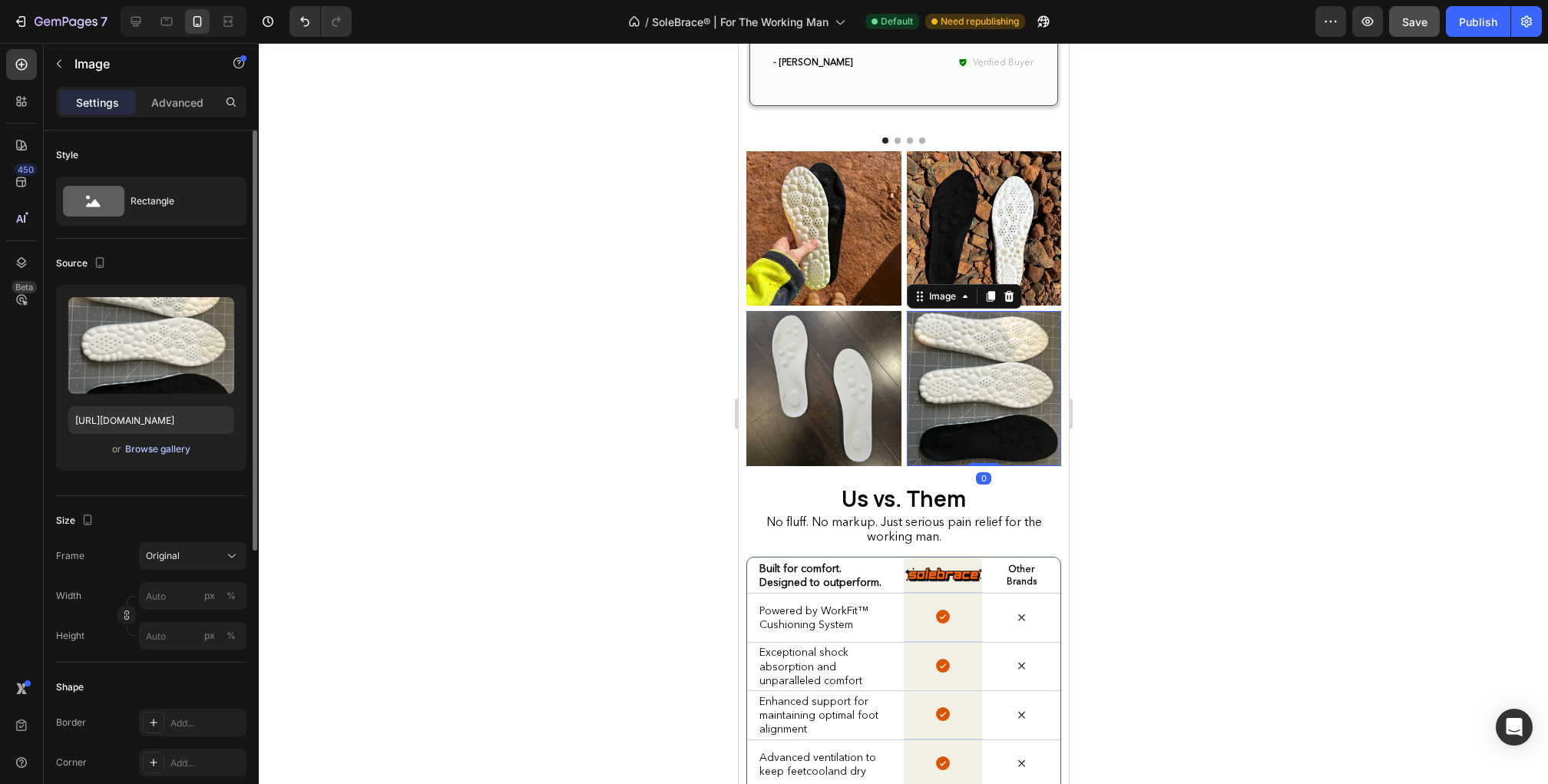
click at [182, 453] on div "Browse gallery" at bounding box center [157, 449] width 65 height 14
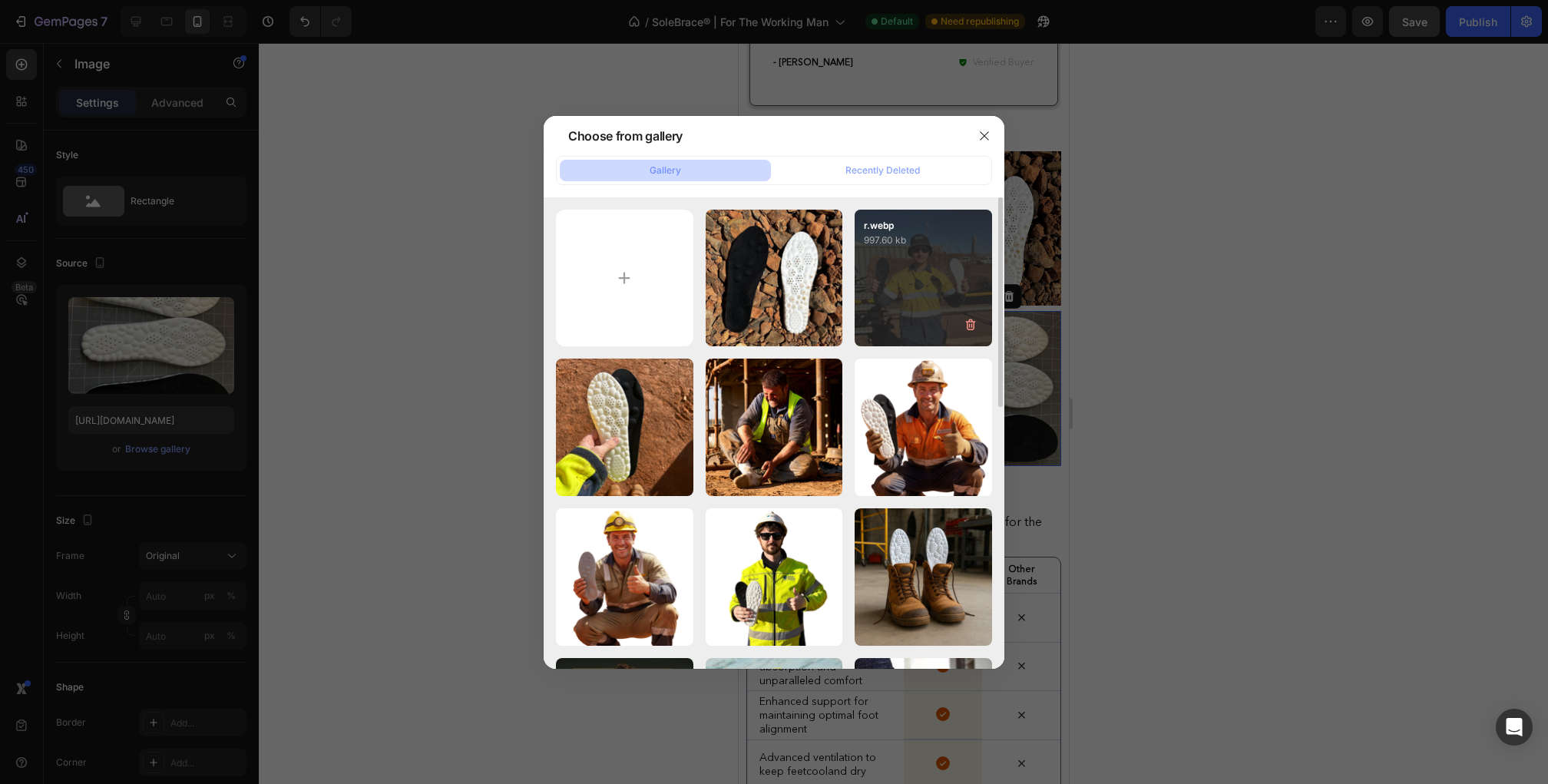
click at [906, 289] on div "r.webp 997.60 kb" at bounding box center [923, 278] width 137 height 137
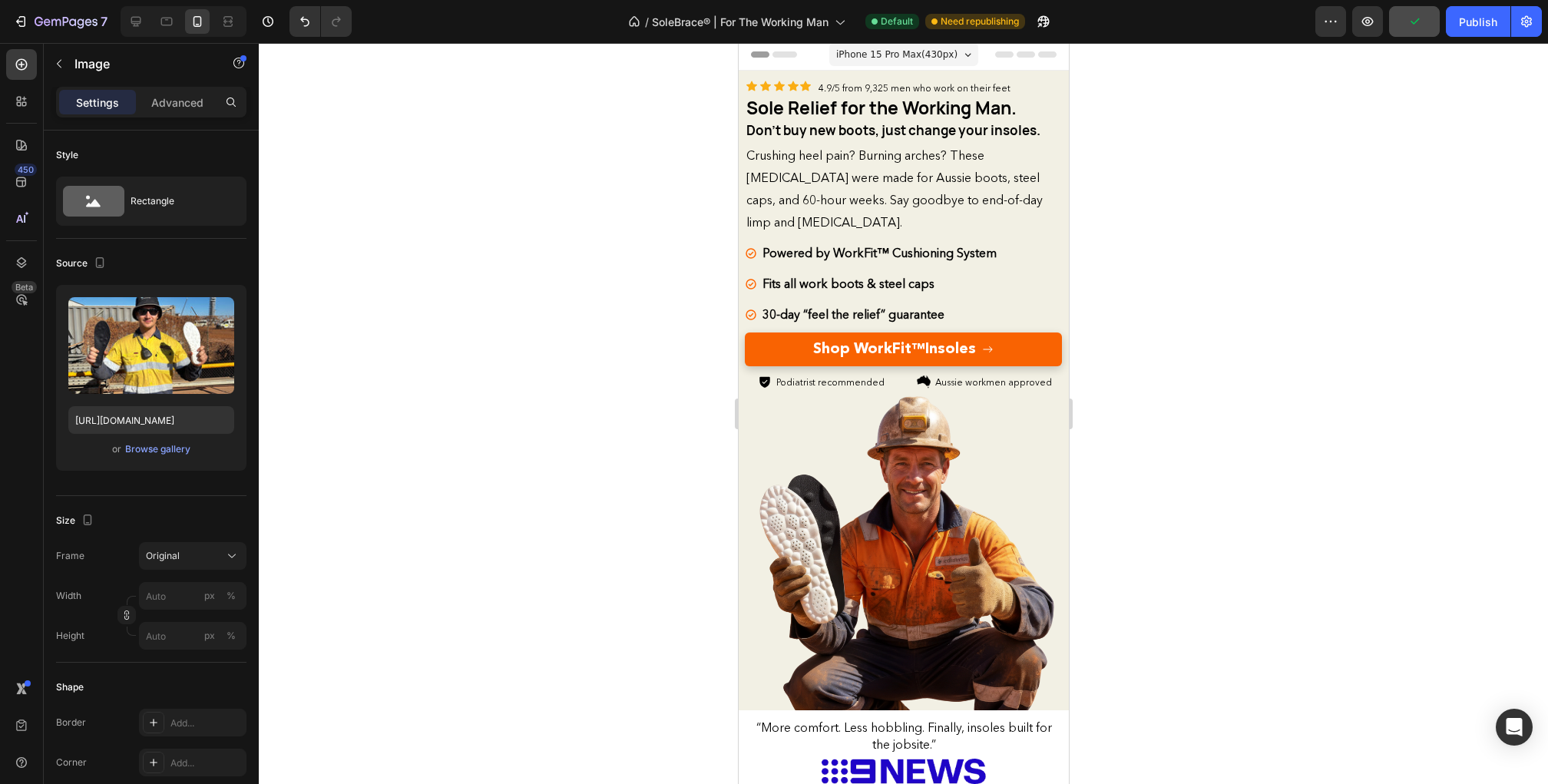
scroll to position [0, 0]
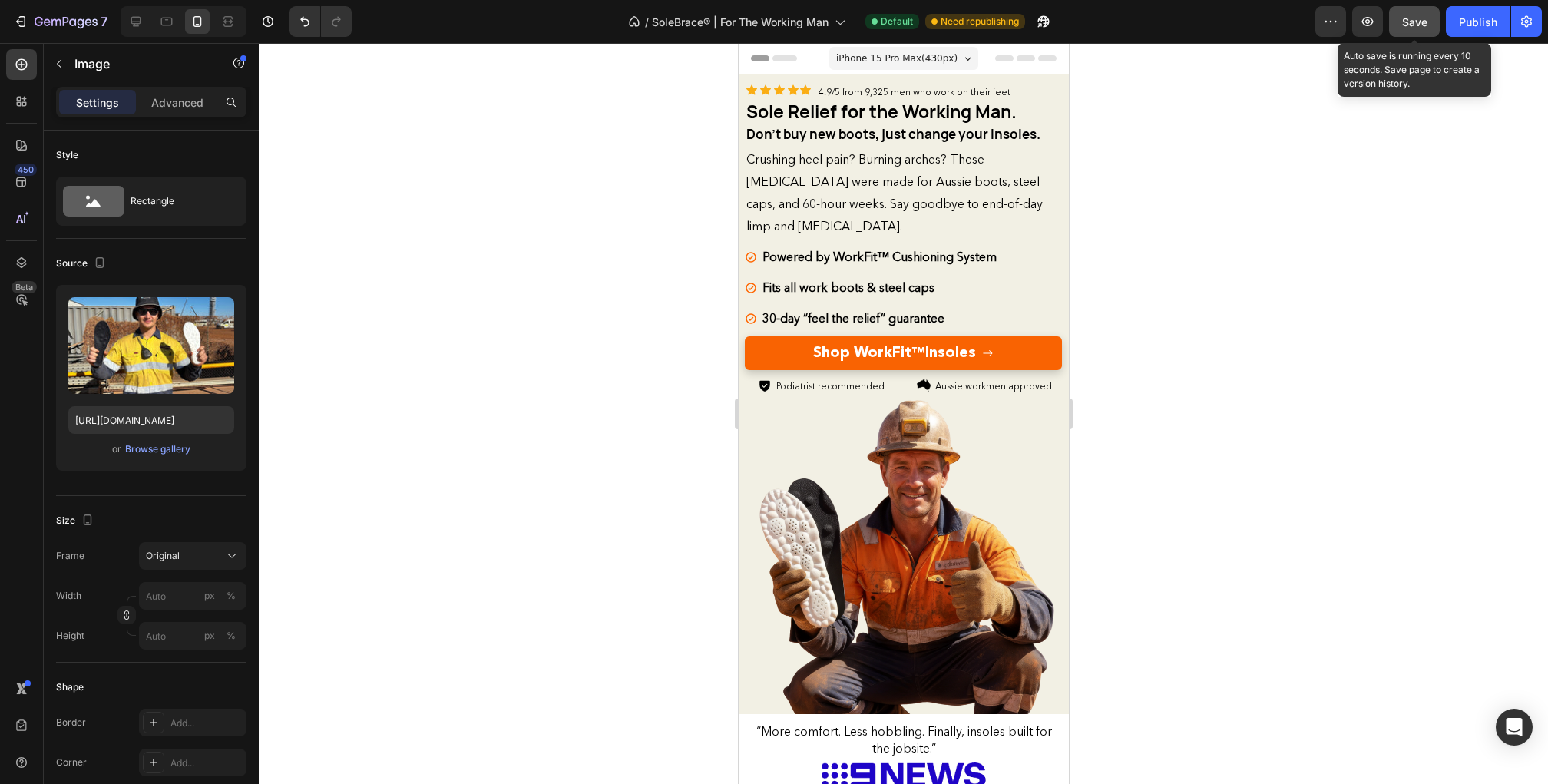
click at [1419, 17] on span "Save" at bounding box center [1414, 22] width 25 height 13
click at [1398, 30] on button "Save" at bounding box center [1414, 21] width 50 height 30
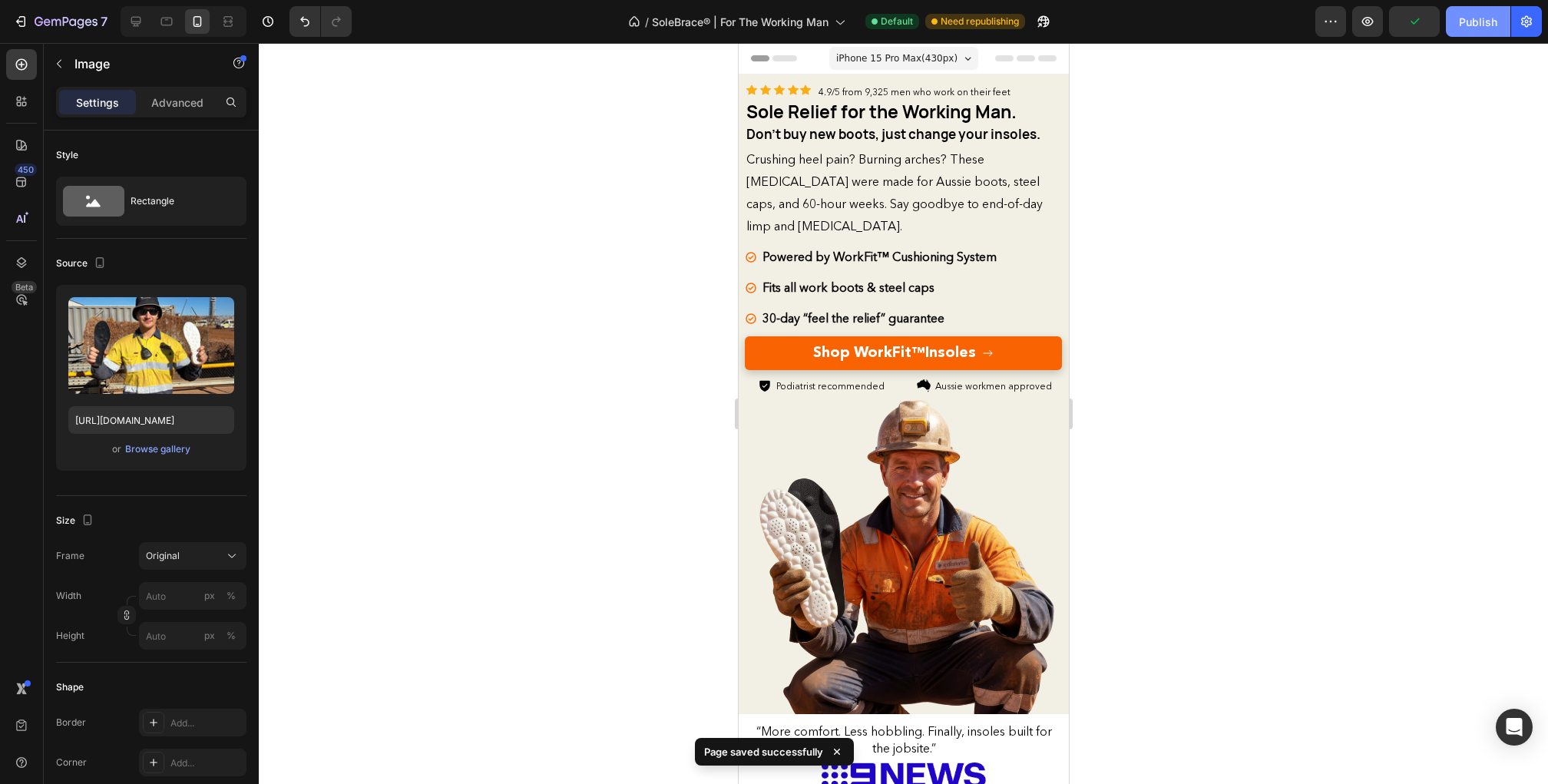
click at [1493, 30] on button "Publish" at bounding box center [1478, 21] width 64 height 30
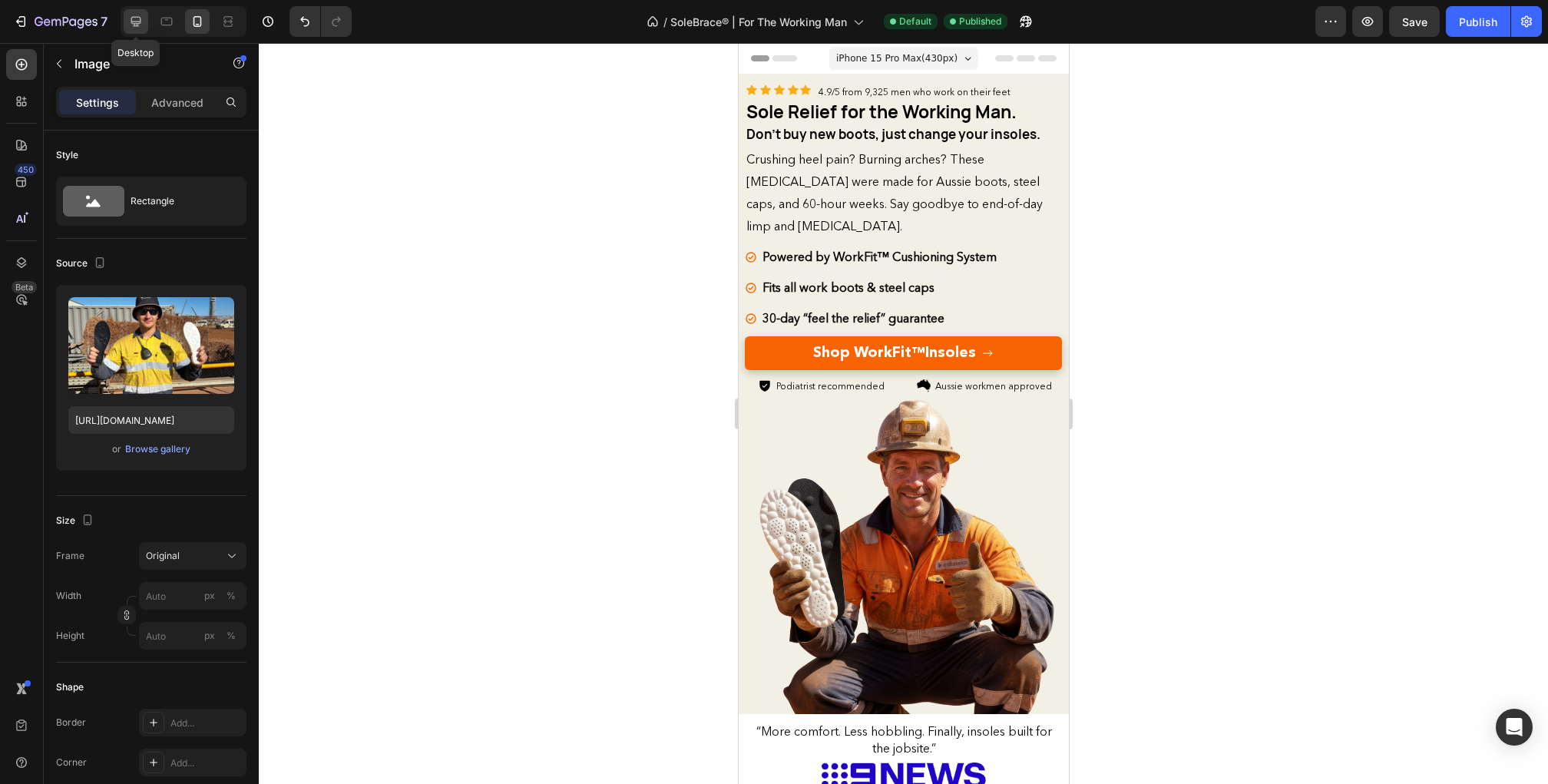
click at [135, 19] on icon at bounding box center [136, 22] width 16 height 16
type input "[URL][DOMAIN_NAME]"
